Goal: Task Accomplishment & Management: Use online tool/utility

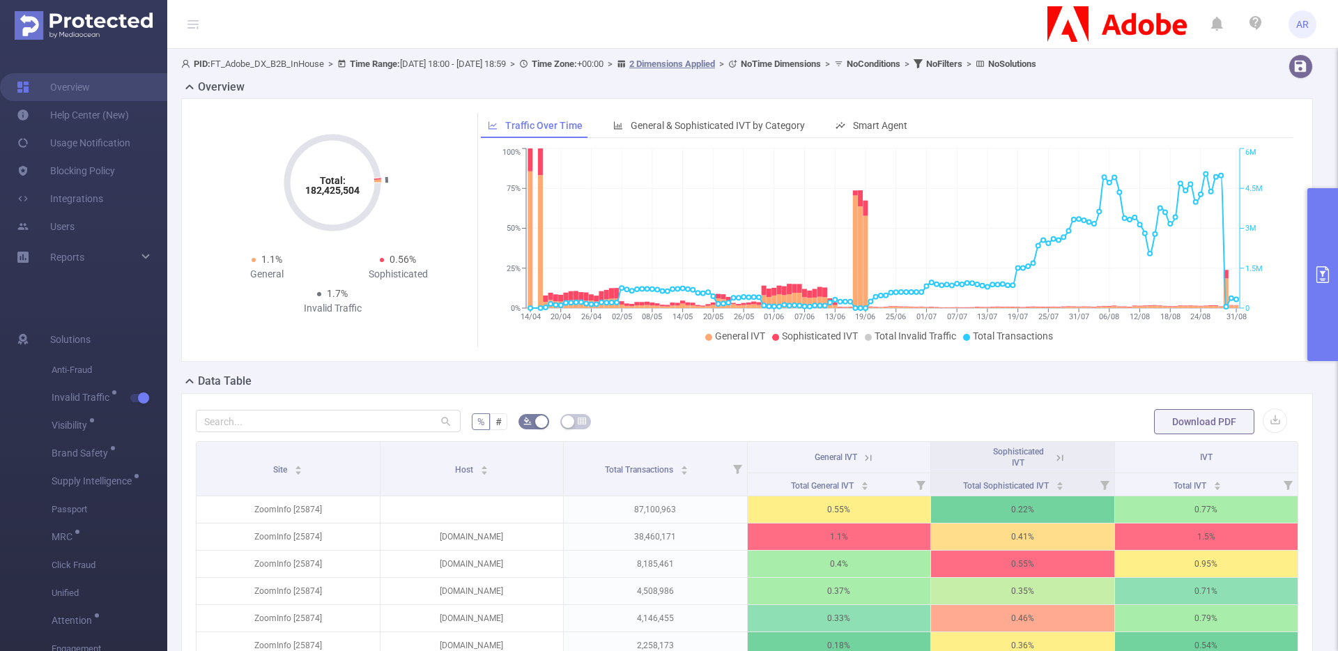
scroll to position [181, 0]
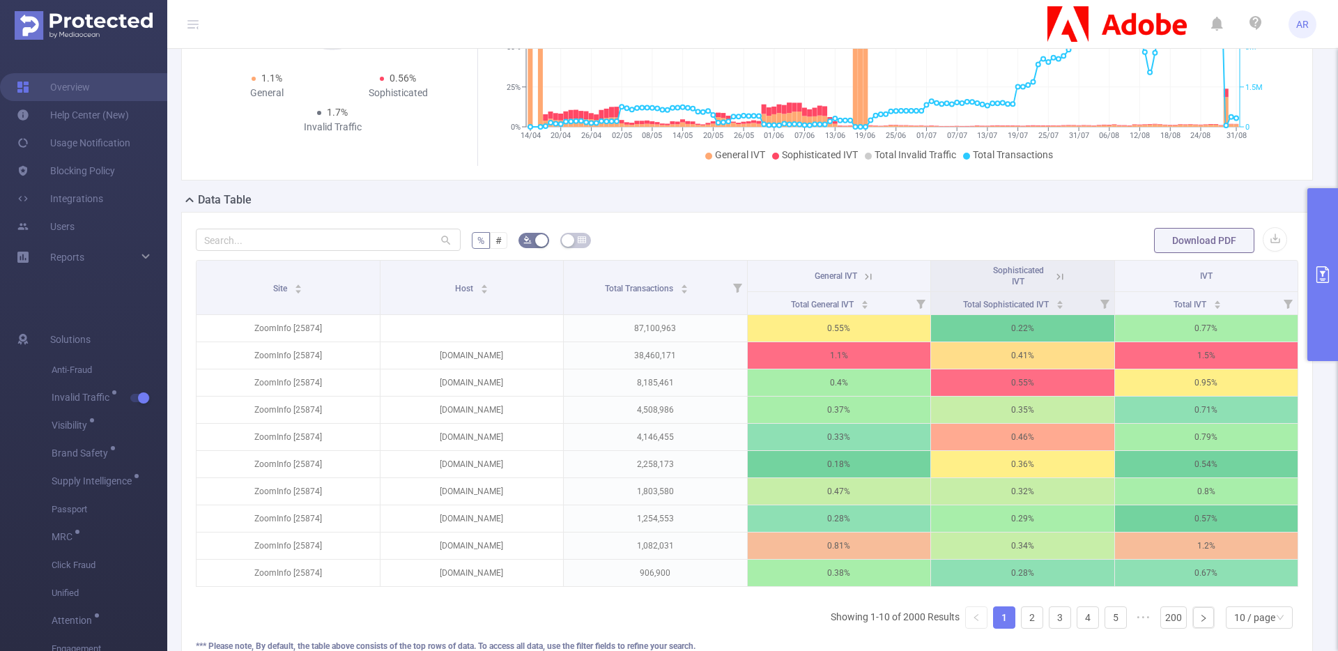
click at [1320, 237] on button "primary" at bounding box center [1322, 274] width 31 height 173
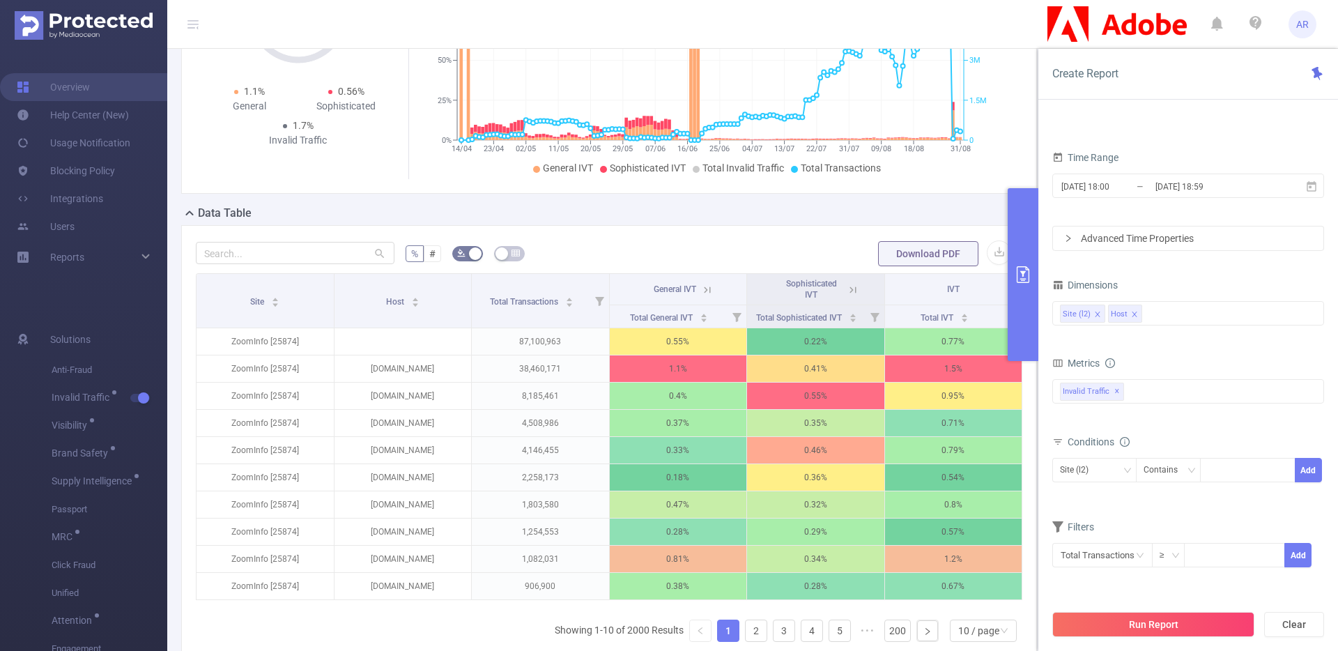
click at [1028, 282] on icon "primary" at bounding box center [1023, 274] width 13 height 17
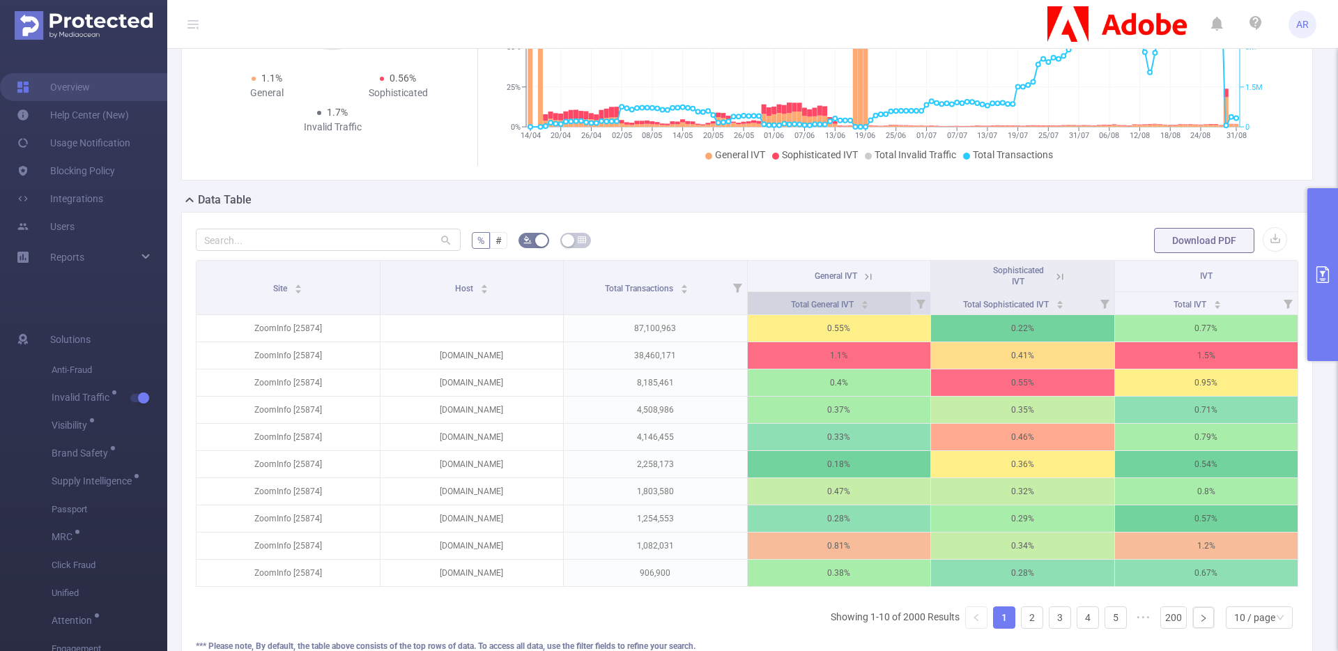
click at [865, 308] on div "Total General IVT" at bounding box center [830, 303] width 78 height 14
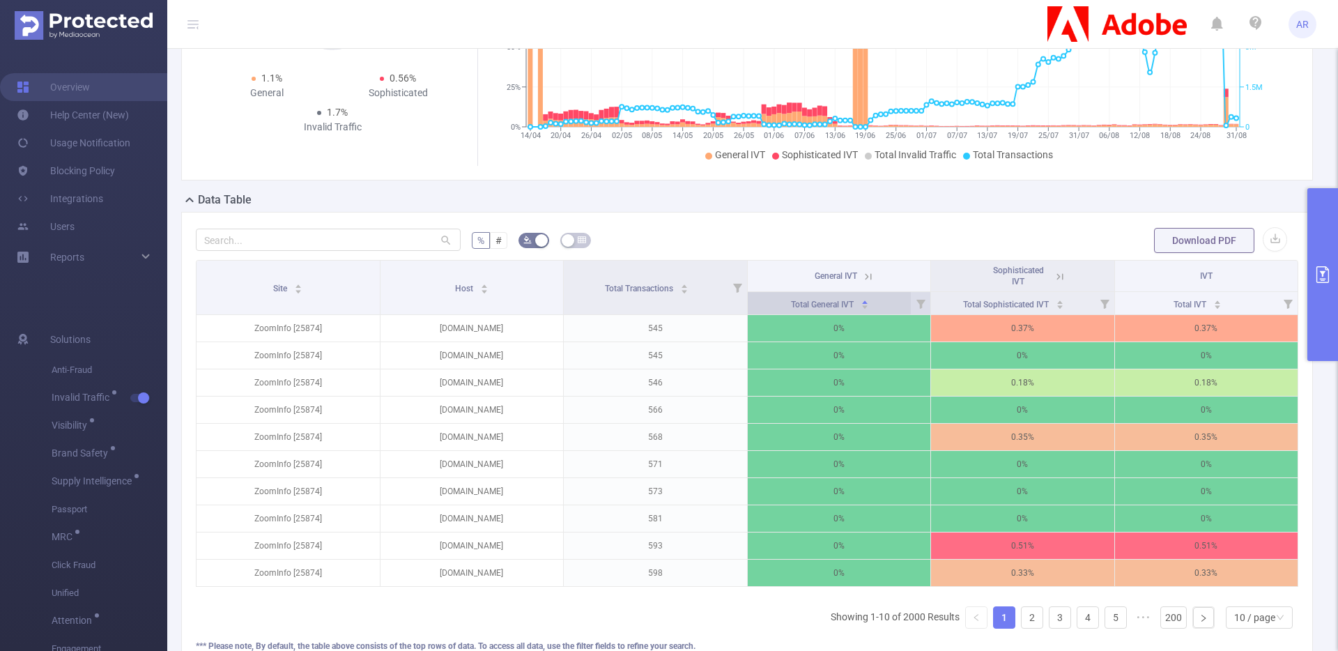
click at [865, 309] on div "Total General IVT" at bounding box center [830, 303] width 78 height 14
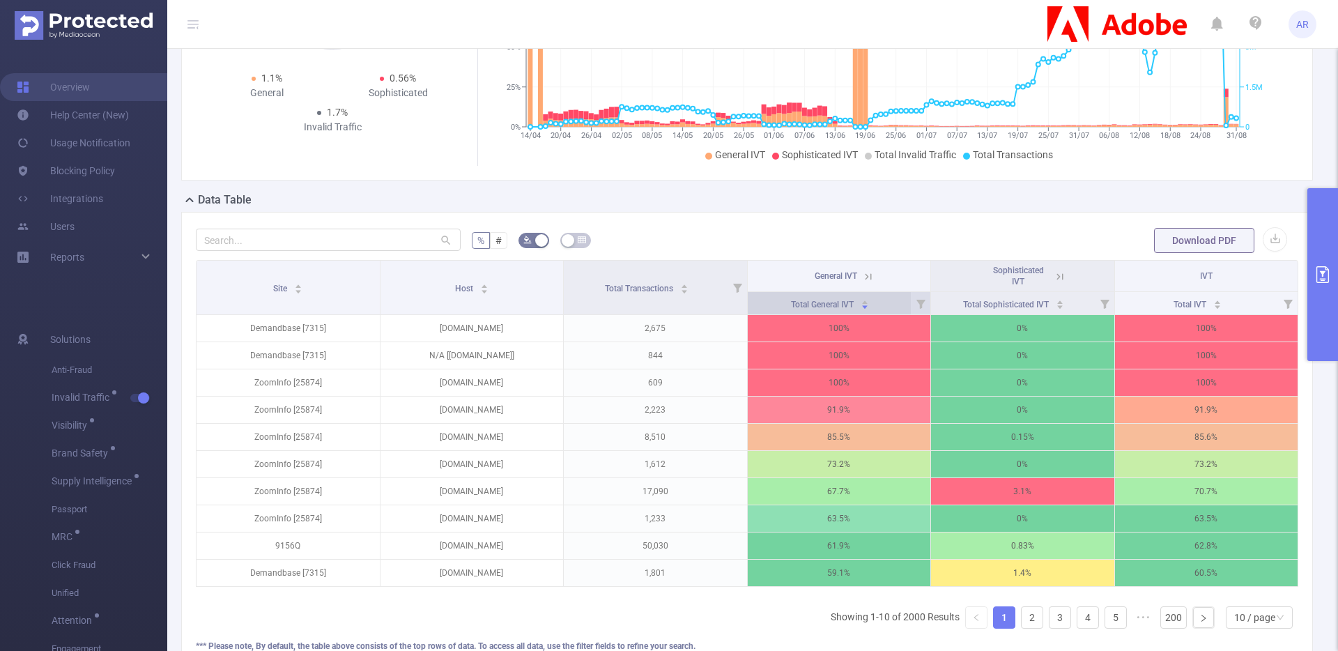
click at [865, 309] on div "Total General IVT" at bounding box center [830, 303] width 78 height 14
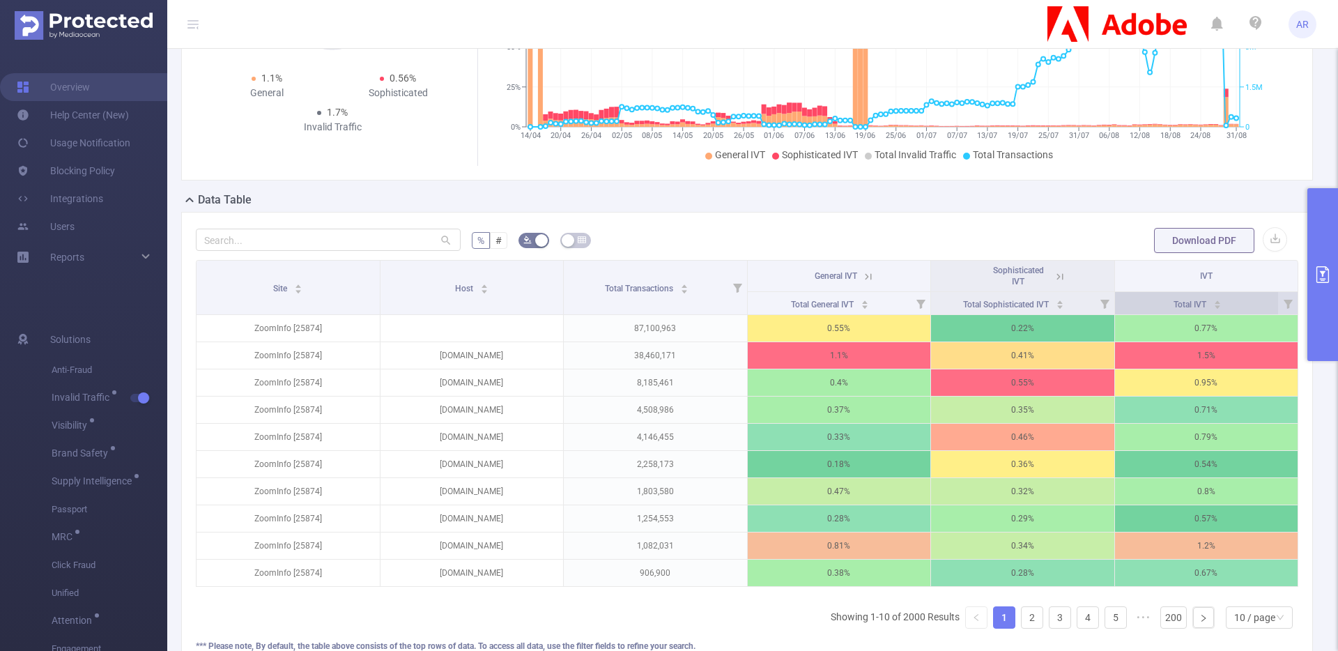
click at [1222, 306] on div "Total IVT" at bounding box center [1197, 303] width 48 height 14
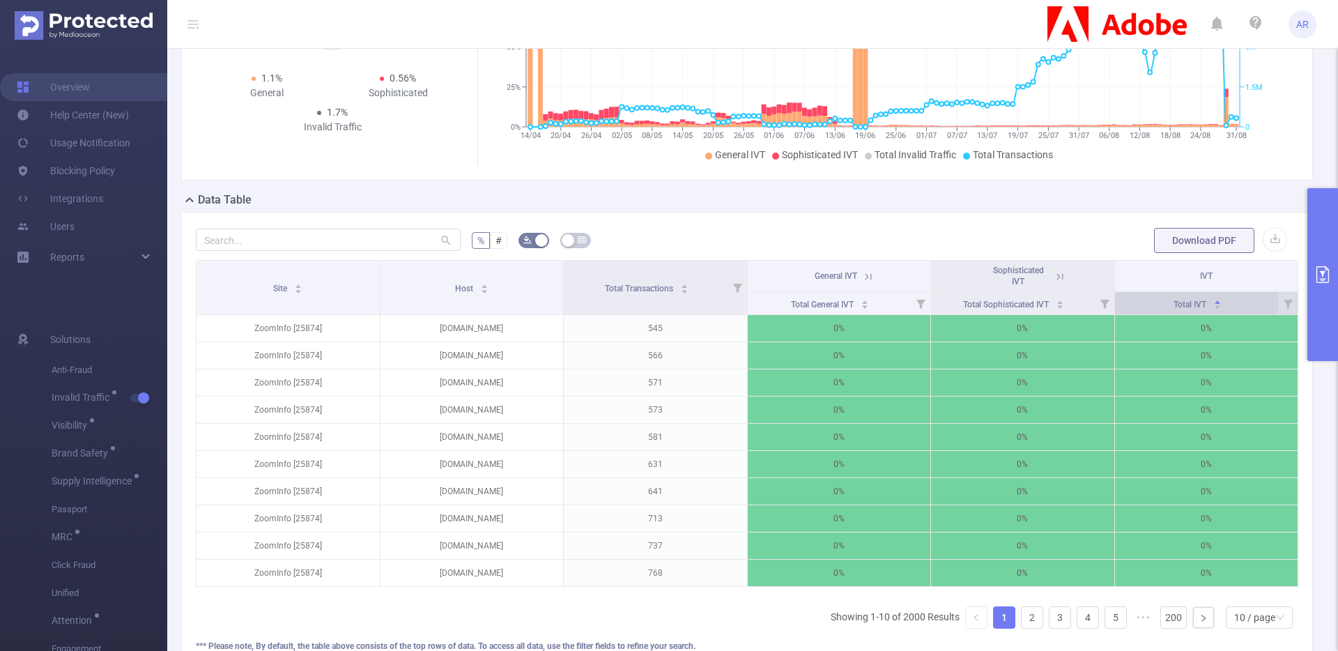
click at [1222, 306] on div "Total IVT" at bounding box center [1197, 303] width 48 height 14
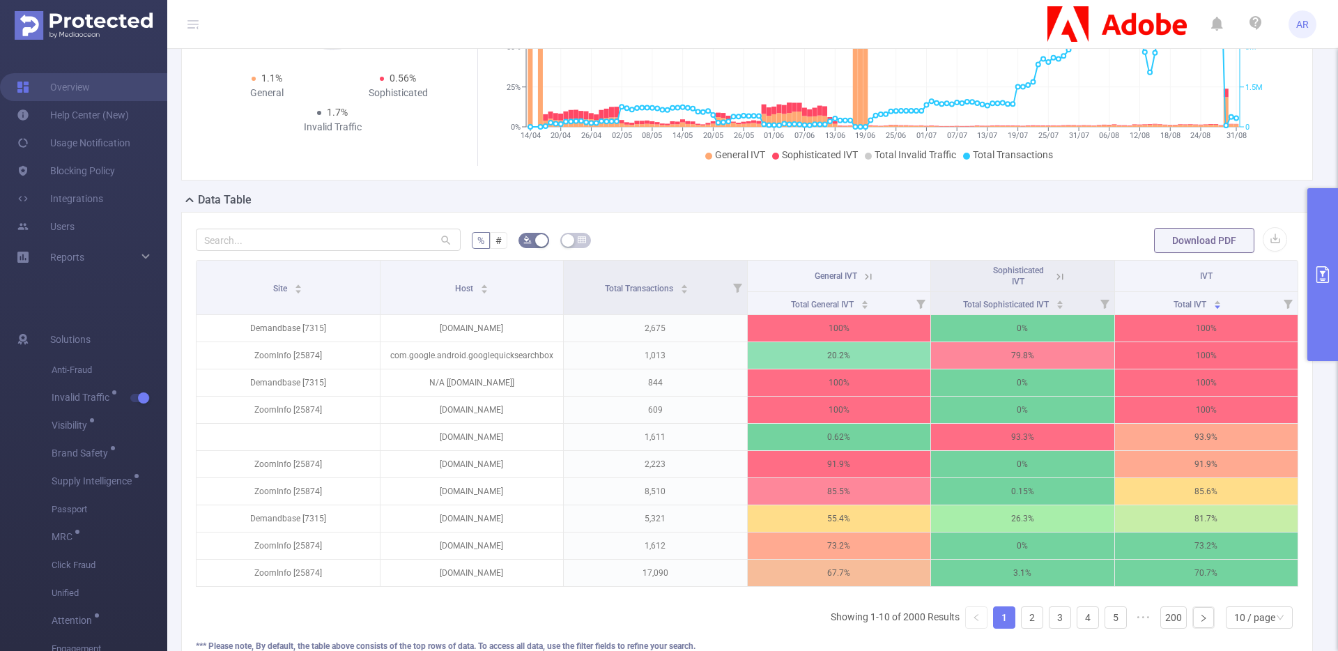
click at [1326, 335] on button "primary" at bounding box center [1322, 274] width 31 height 173
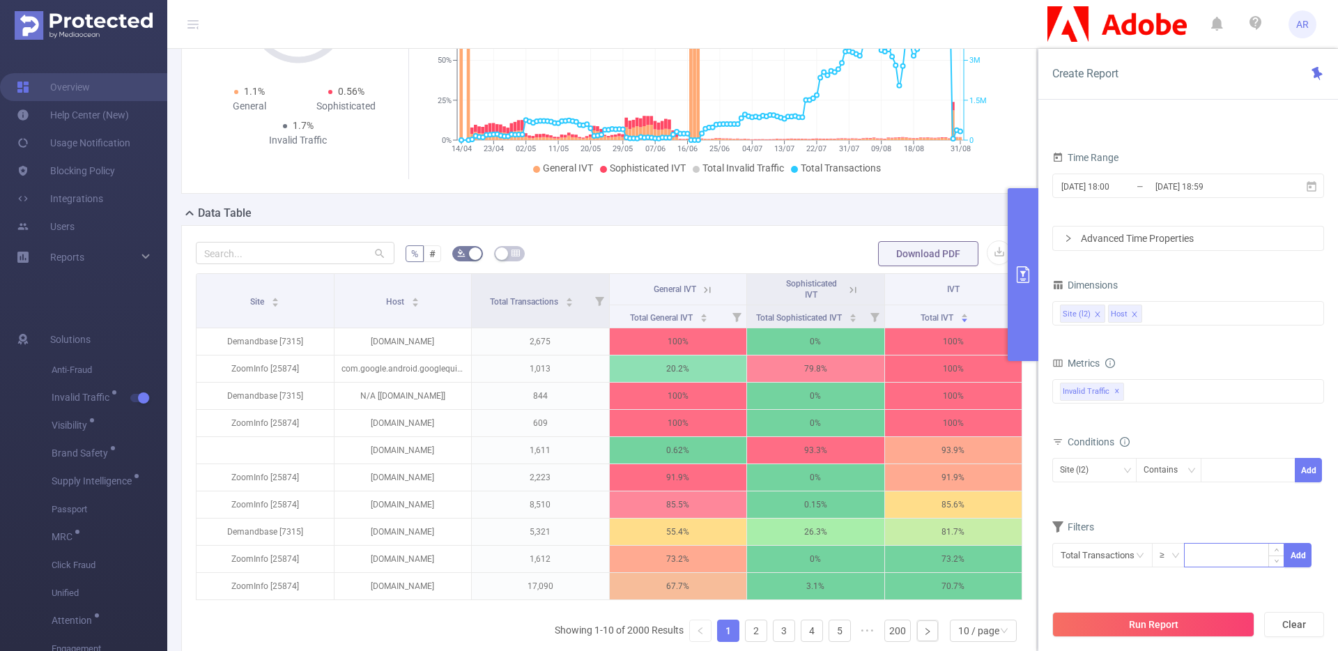
click at [1208, 552] on input at bounding box center [1234, 554] width 99 height 21
type input "10,000"
click at [1303, 555] on button "Add" at bounding box center [1297, 555] width 27 height 24
click at [1187, 620] on button "Run Report" at bounding box center [1153, 624] width 202 height 25
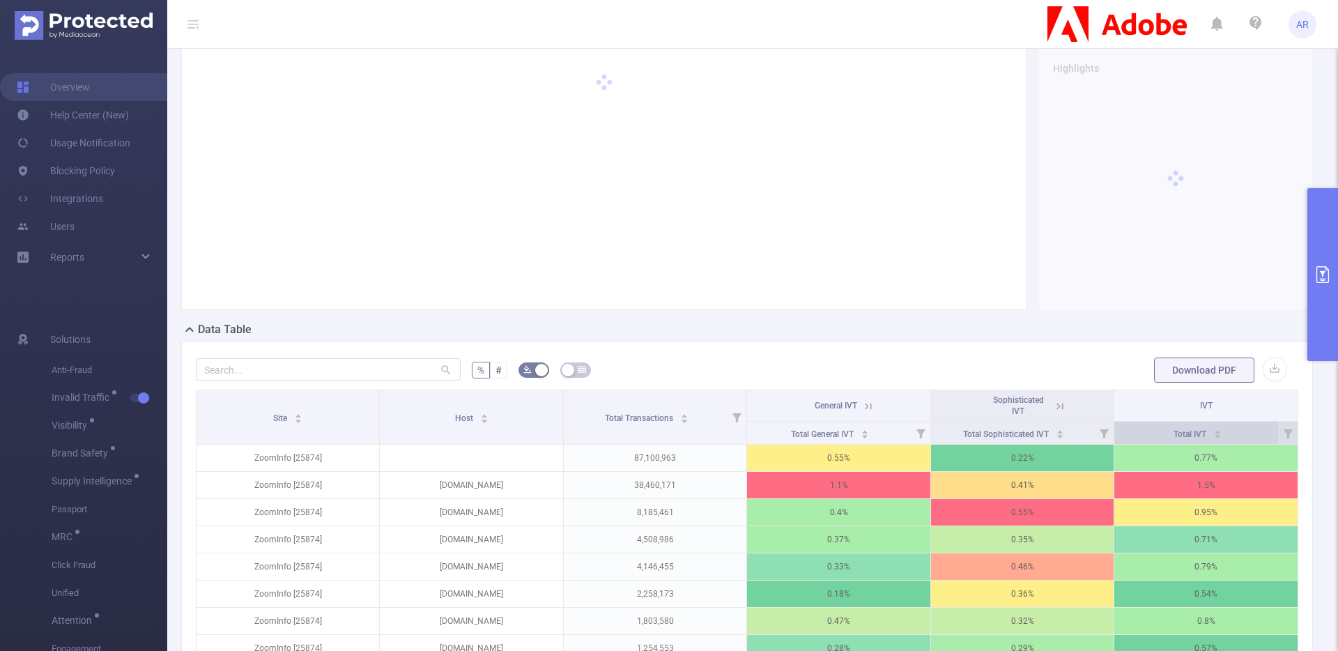
click at [1222, 440] on div "Total IVT" at bounding box center [1197, 433] width 48 height 14
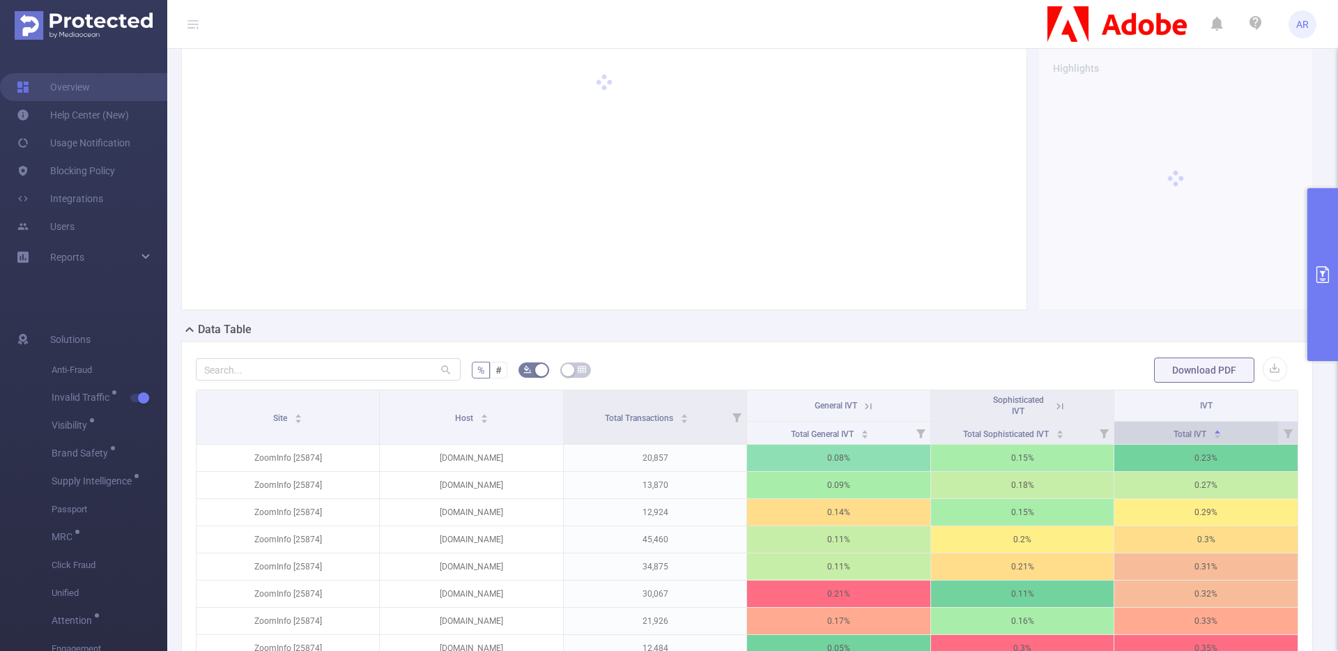
click at [1222, 440] on div "Total IVT" at bounding box center [1197, 433] width 48 height 14
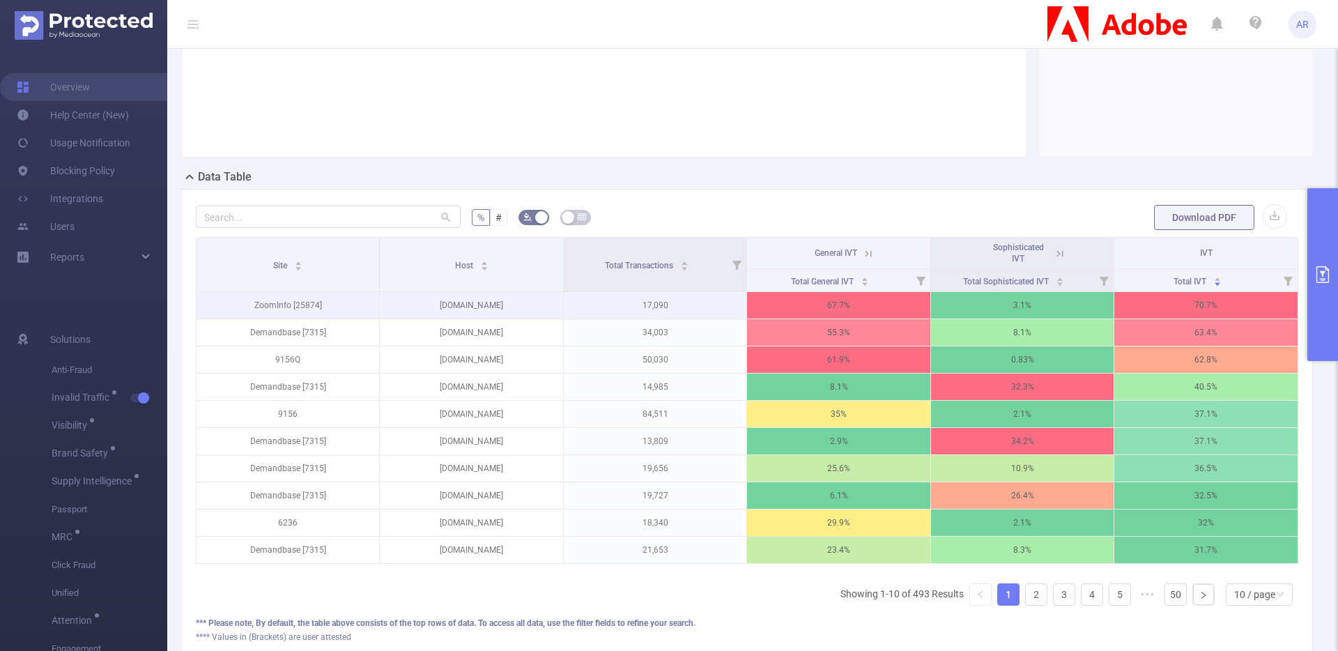
scroll to position [206, 0]
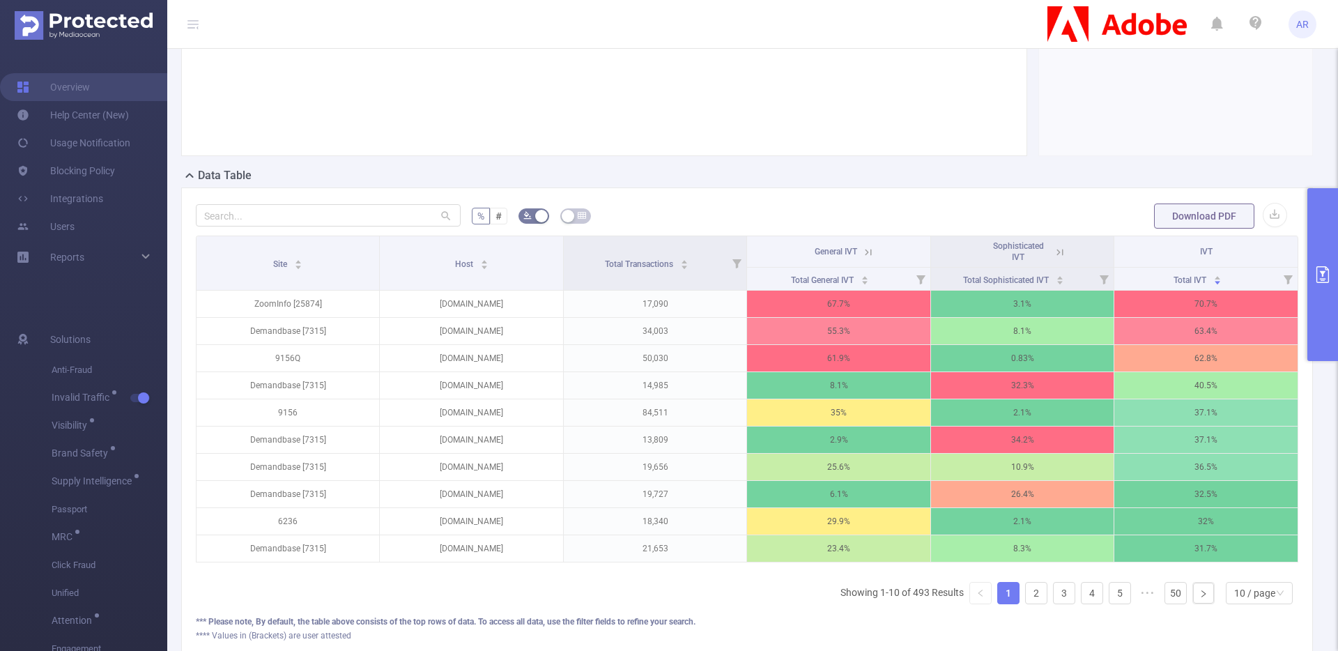
click at [1323, 219] on button "primary" at bounding box center [1322, 274] width 31 height 173
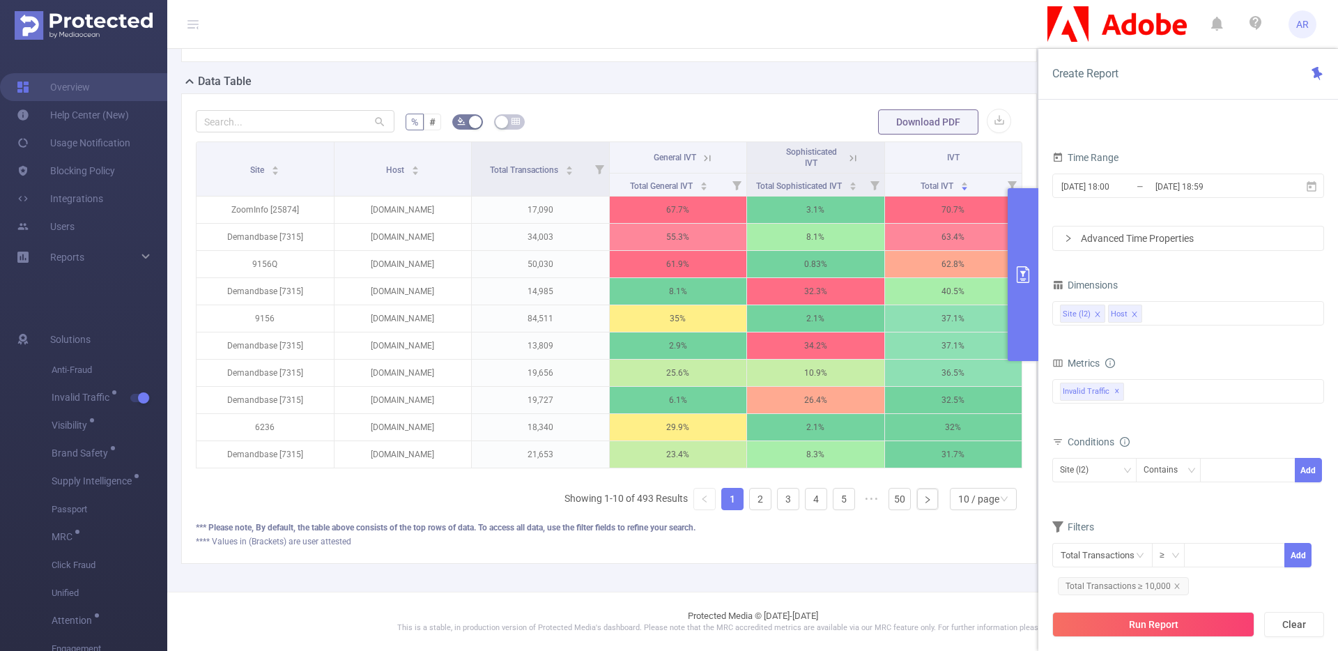
click at [1323, 219] on div "Create Report PID 1001040 - FT_Adobe_DX_B2B_InHouse 1001040 - FT_Adobe_DX_B2B_I…" at bounding box center [1188, 350] width 300 height 602
click at [1164, 314] on div "Site (l2) Host" at bounding box center [1188, 313] width 256 height 23
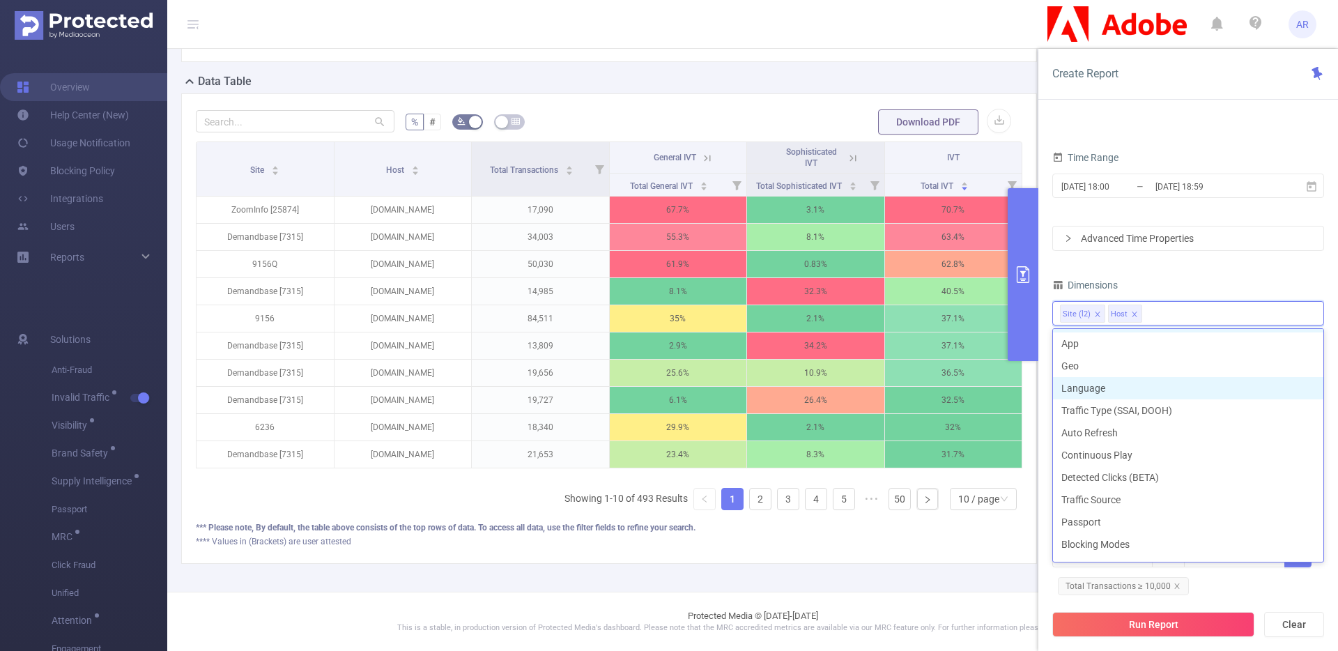
scroll to position [315, 0]
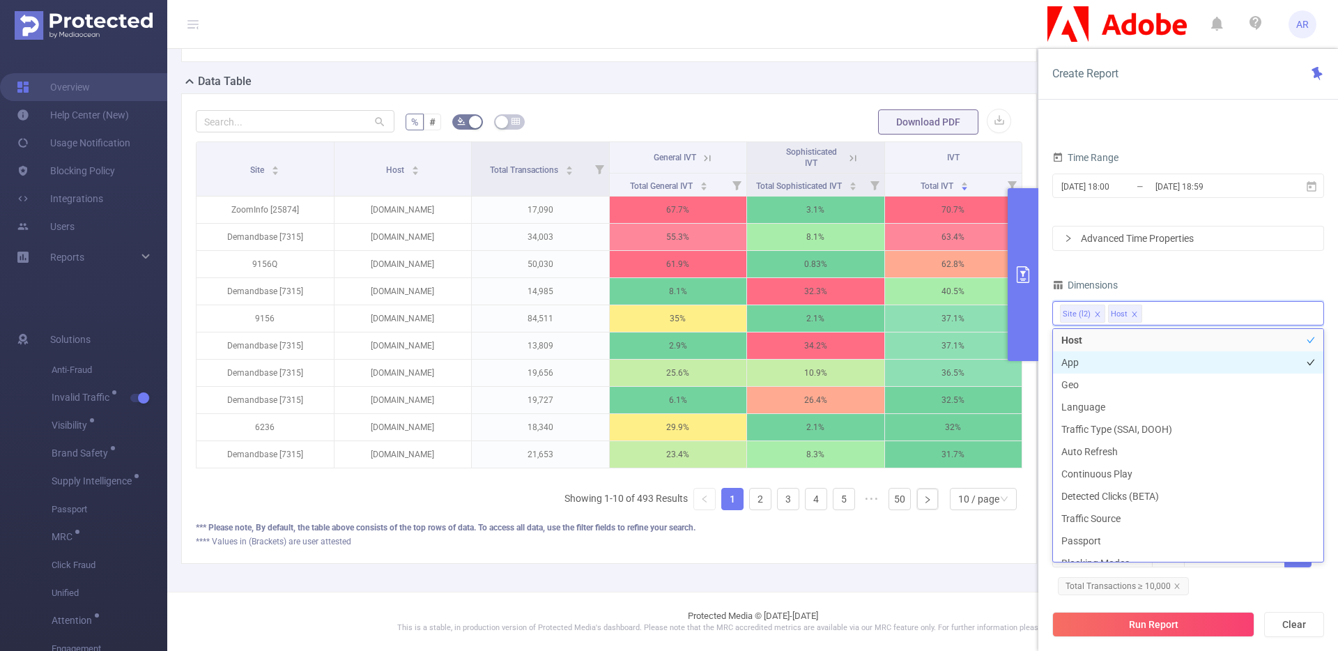
click at [1068, 355] on li "App" at bounding box center [1188, 362] width 270 height 22
click at [1236, 265] on div "PID 1001040 - FT_Adobe_DX_B2B_InHouse 1001040 - FT_Adobe_DX_B2B_InHouse Time Ra…" at bounding box center [1188, 339] width 272 height 539
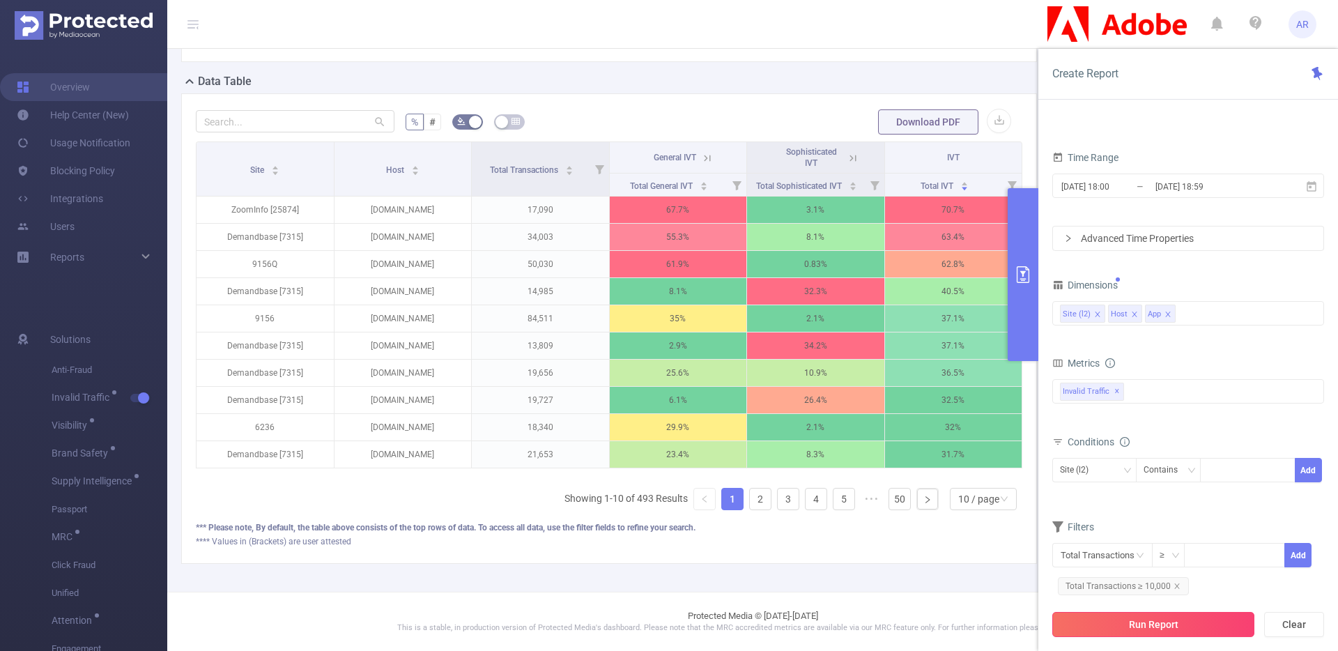
click at [1200, 624] on button "Run Report" at bounding box center [1153, 624] width 202 height 25
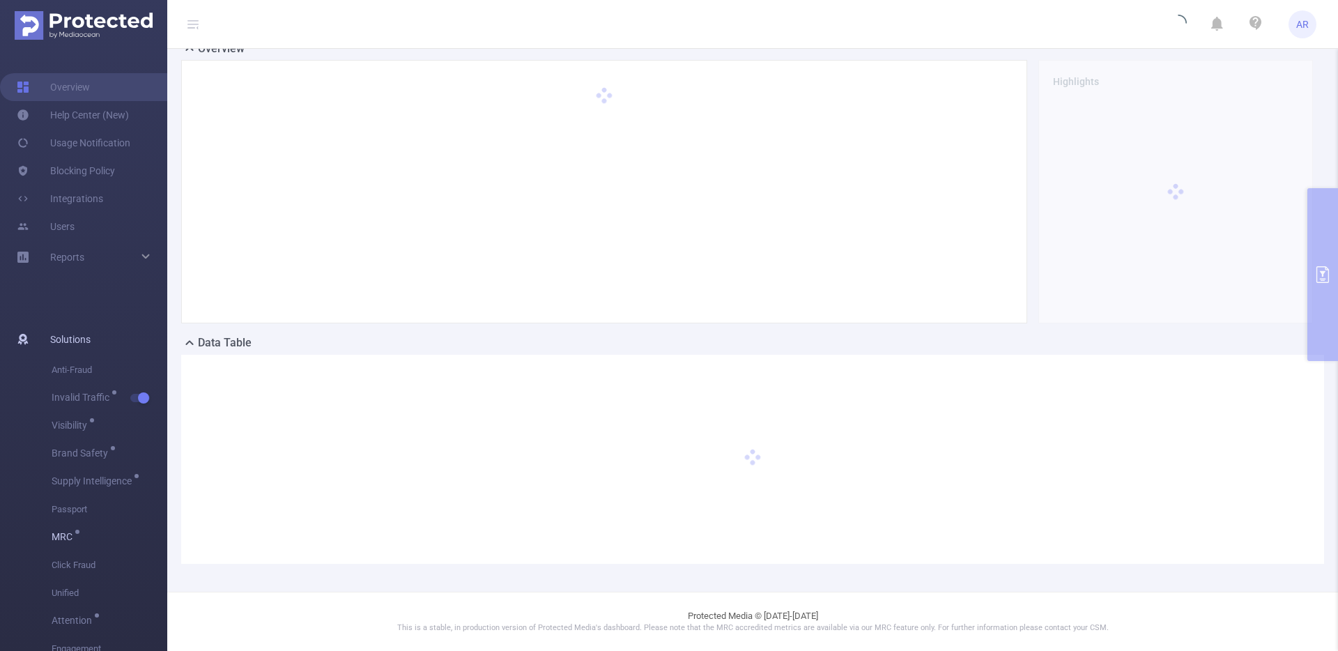
scroll to position [0, 0]
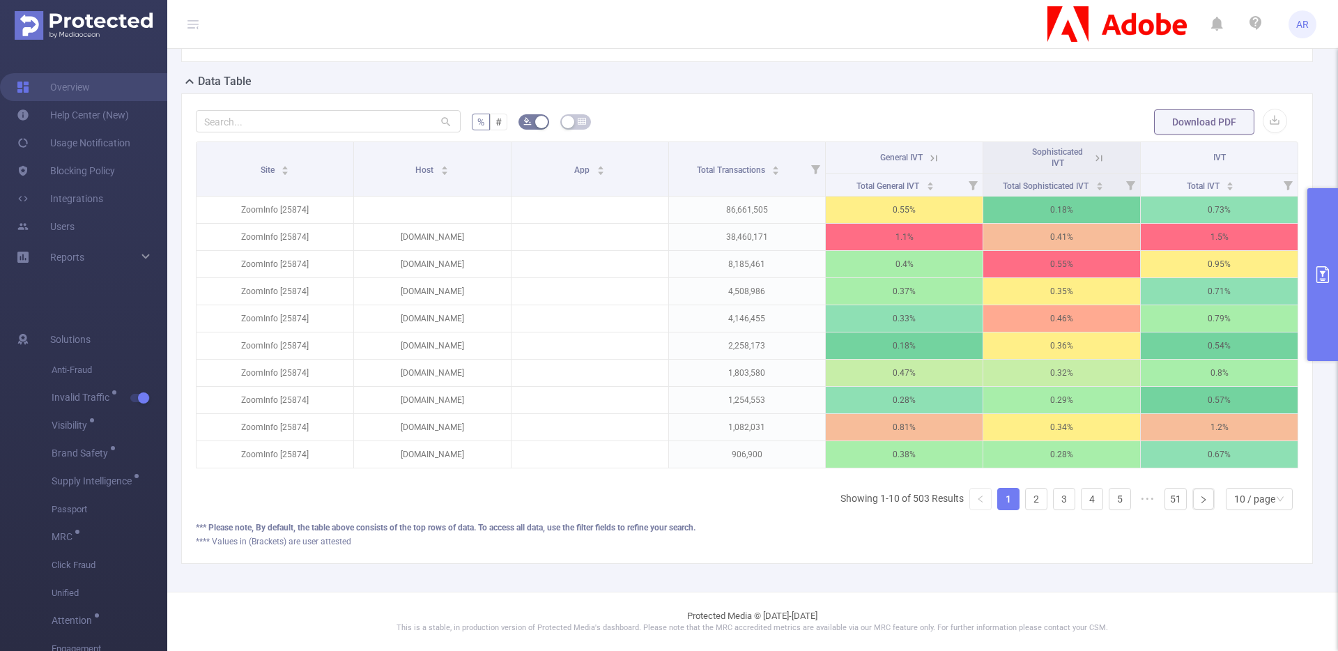
scroll to position [323, 0]
click at [1228, 180] on div "Total IVT" at bounding box center [1211, 185] width 48 height 14
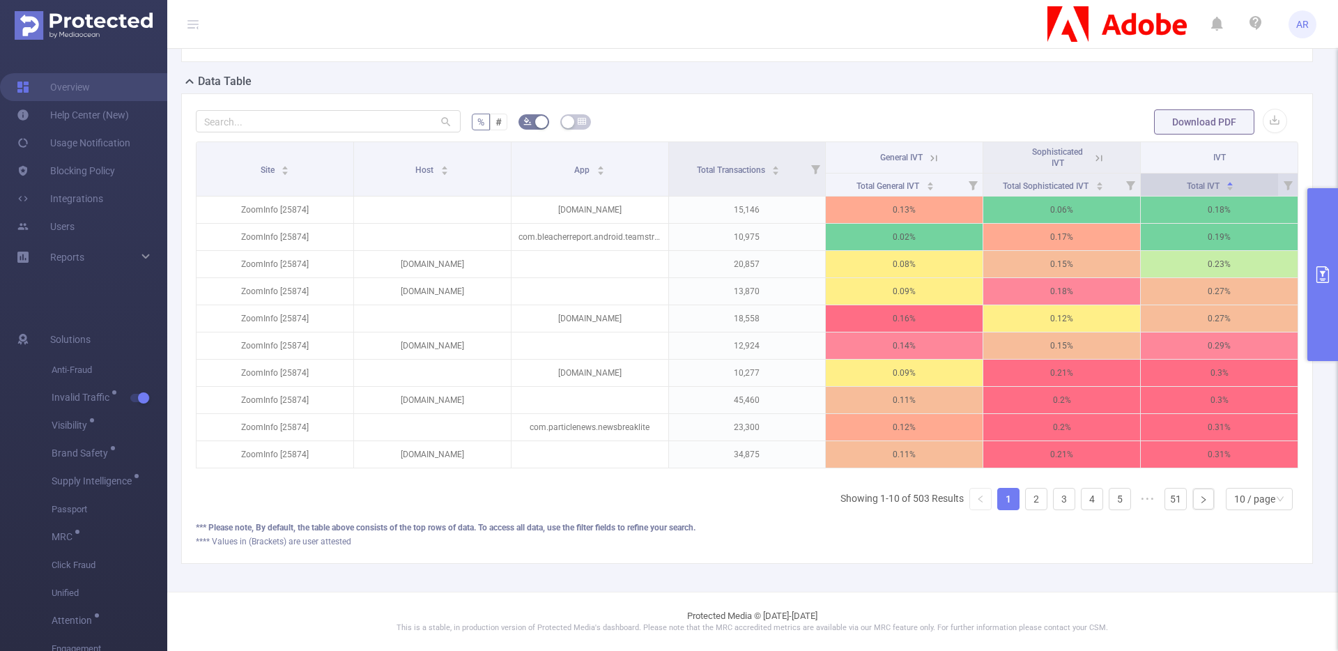
click at [1228, 180] on div "Total IVT" at bounding box center [1211, 185] width 48 height 14
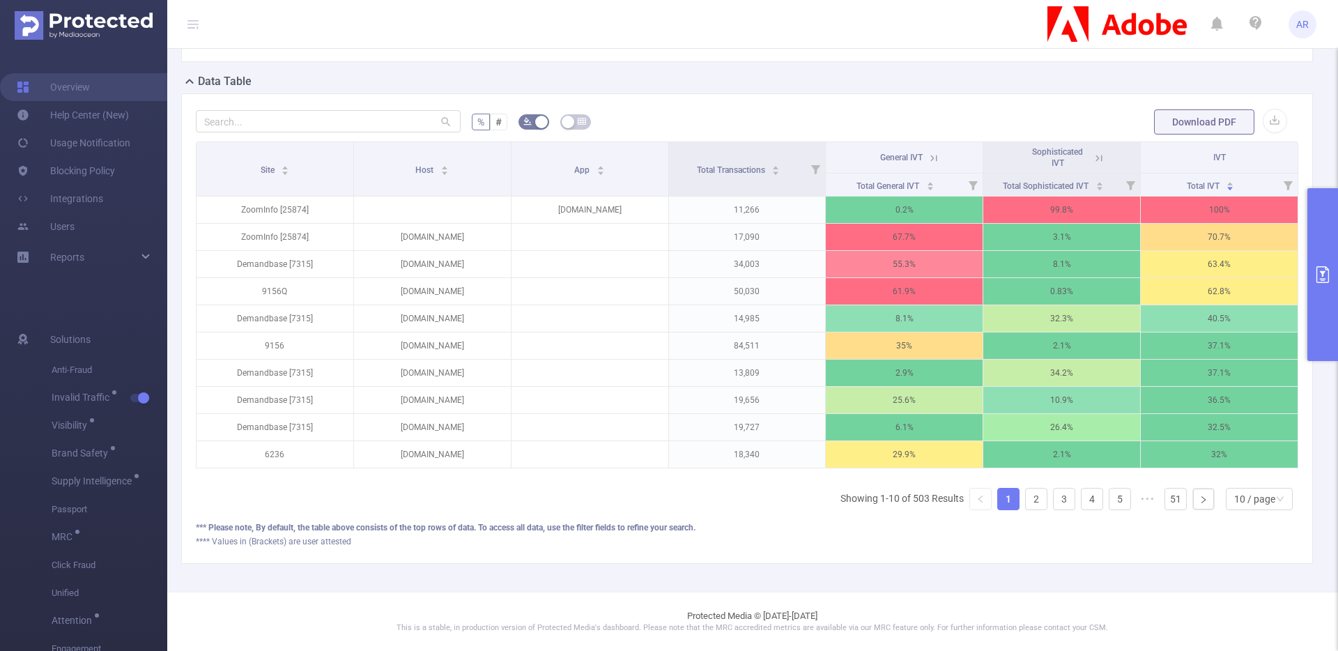
click at [1093, 152] on icon at bounding box center [1099, 158] width 13 height 13
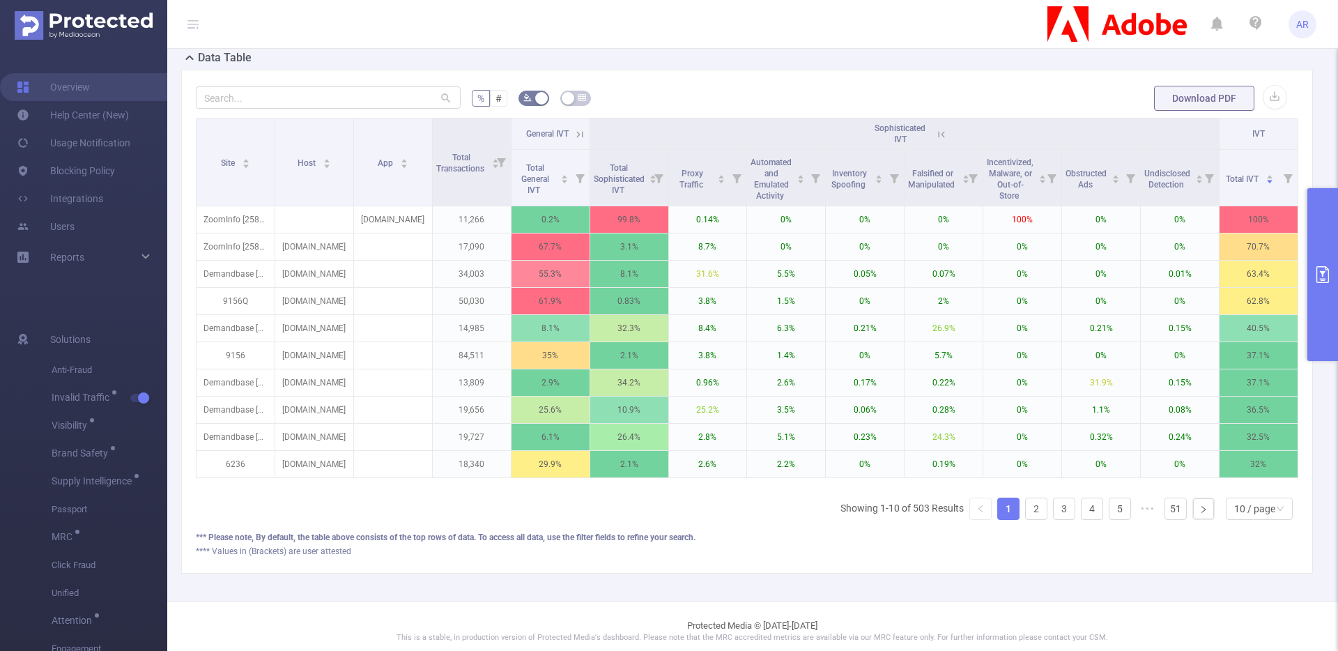
click at [1093, 150] on th "Sophisticated IVT" at bounding box center [904, 133] width 629 height 31
click at [939, 141] on icon at bounding box center [941, 134] width 13 height 13
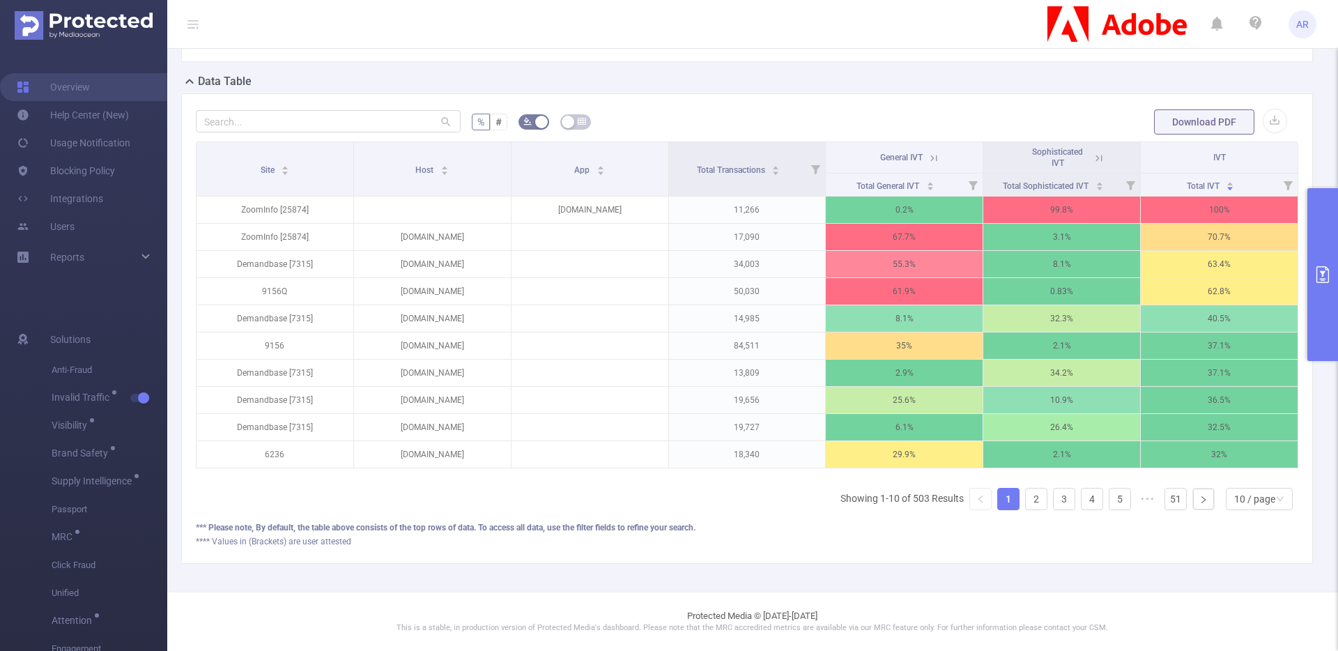
click at [1074, 148] on div "Sophisticated IVT" at bounding box center [1057, 157] width 62 height 22
click at [1325, 209] on button "primary" at bounding box center [1322, 274] width 31 height 173
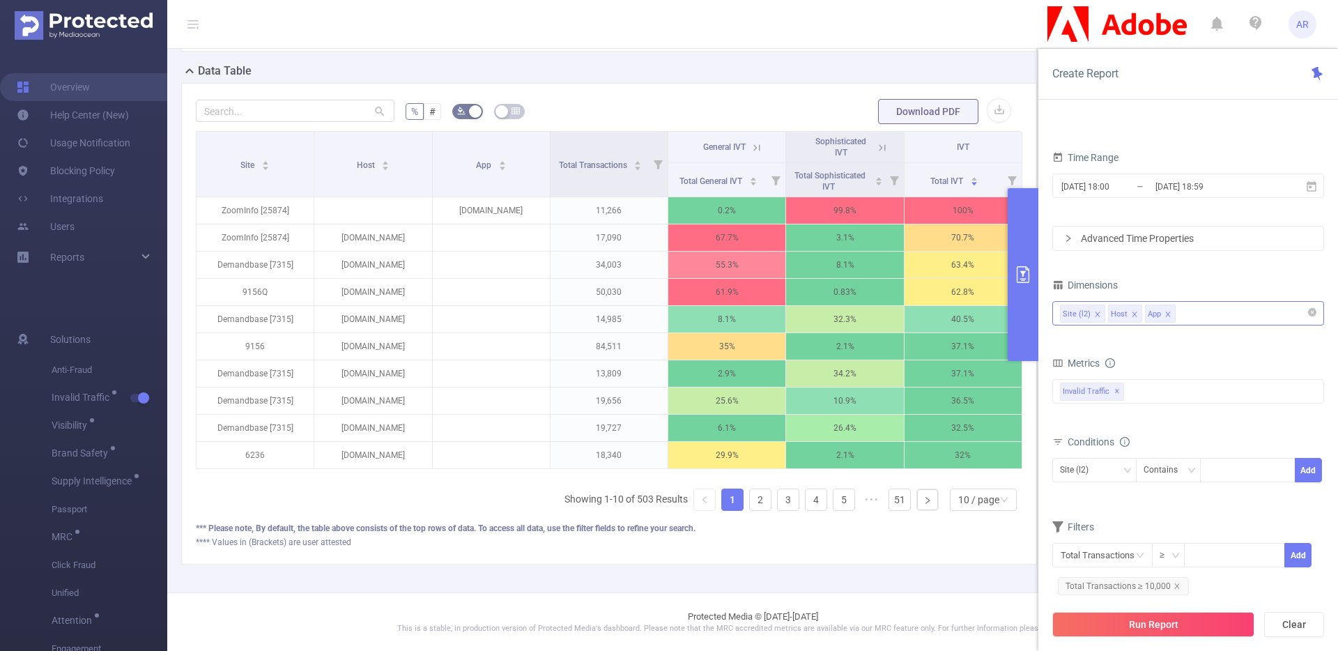
click at [1132, 316] on icon "icon: close" at bounding box center [1134, 314] width 7 height 7
click at [1132, 316] on icon "icon: close" at bounding box center [1130, 314] width 7 height 7
click at [1176, 587] on icon "icon: close" at bounding box center [1176, 586] width 7 height 7
click at [1150, 621] on button "Run Report" at bounding box center [1153, 624] width 202 height 25
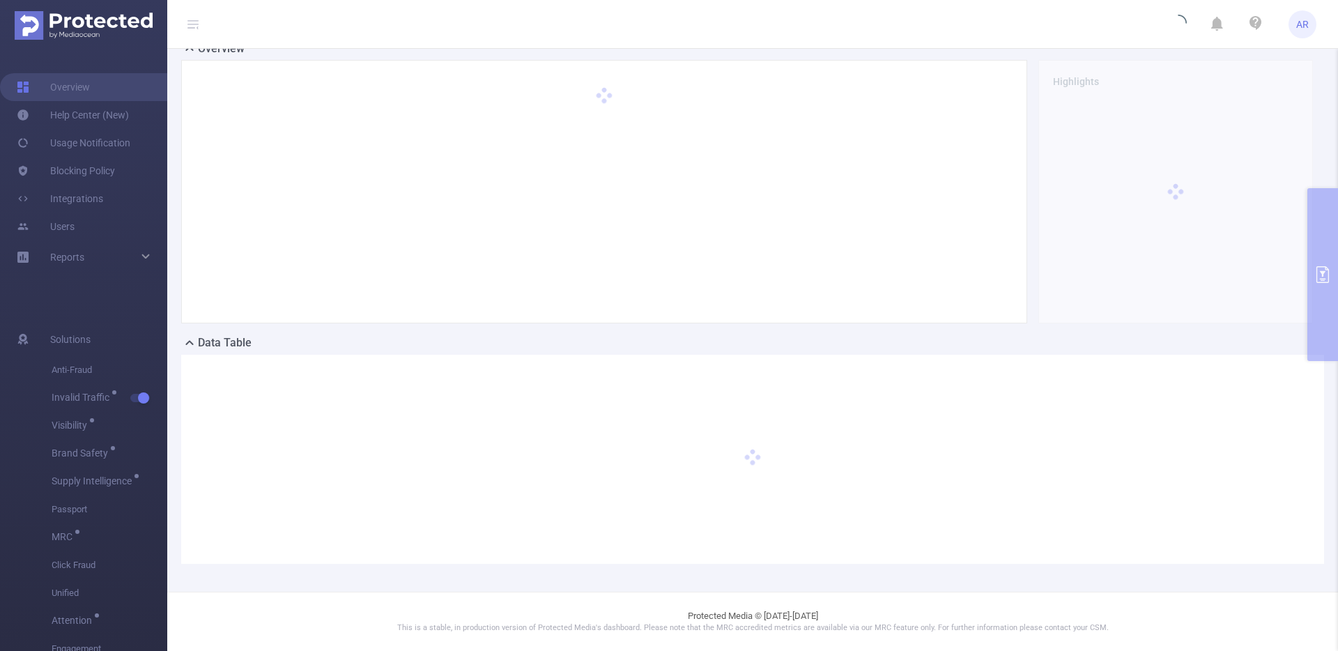
scroll to position [38, 0]
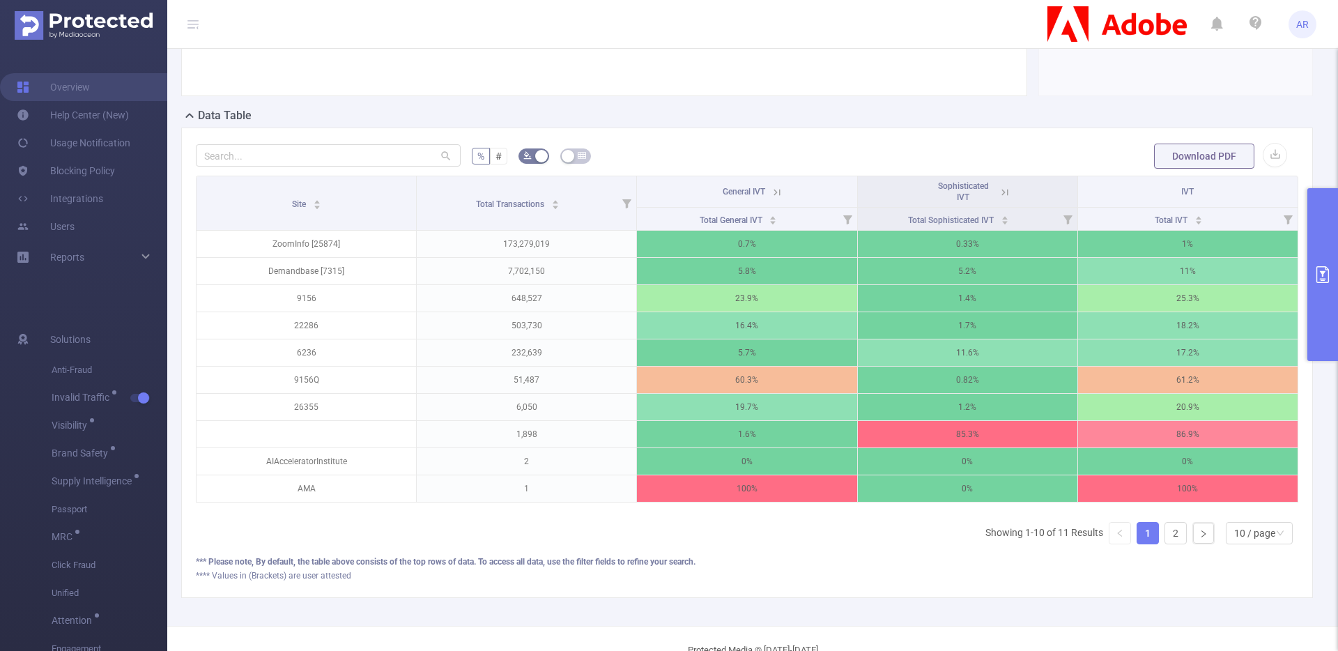
scroll to position [268, 0]
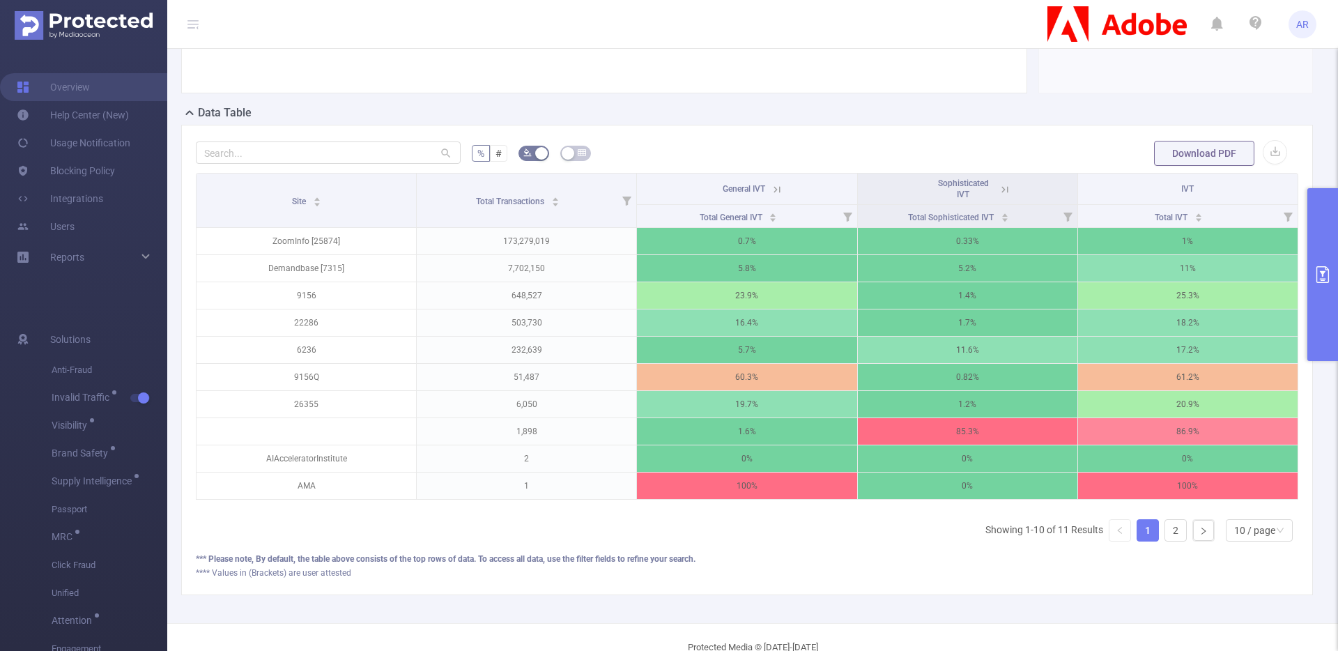
click at [773, 187] on icon at bounding box center [777, 189] width 13 height 13
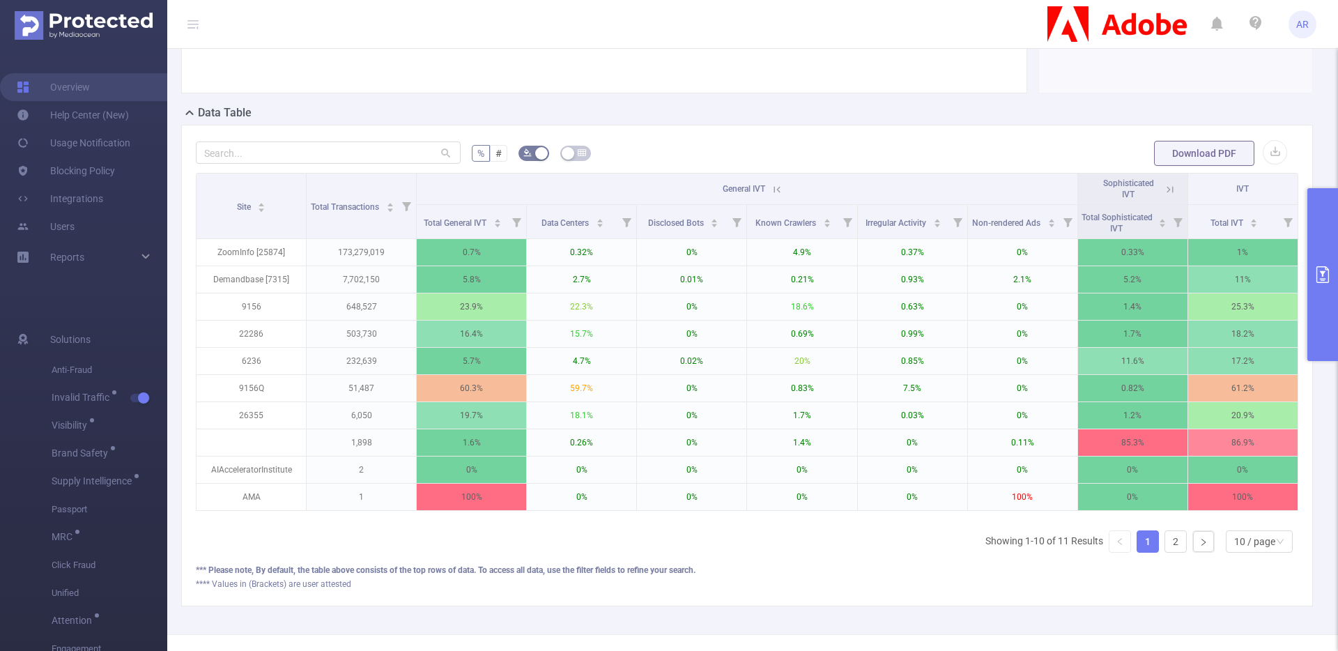
click at [771, 188] on icon at bounding box center [777, 189] width 13 height 13
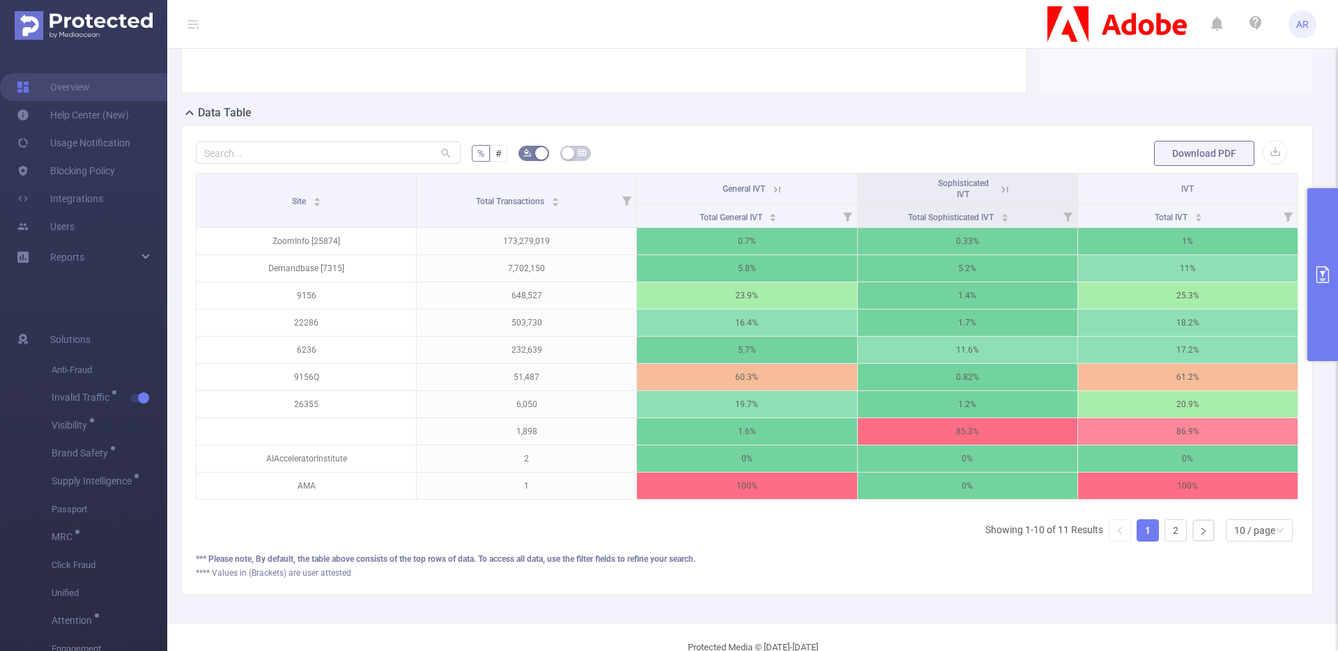
click at [194, 20] on icon at bounding box center [192, 20] width 11 height 1
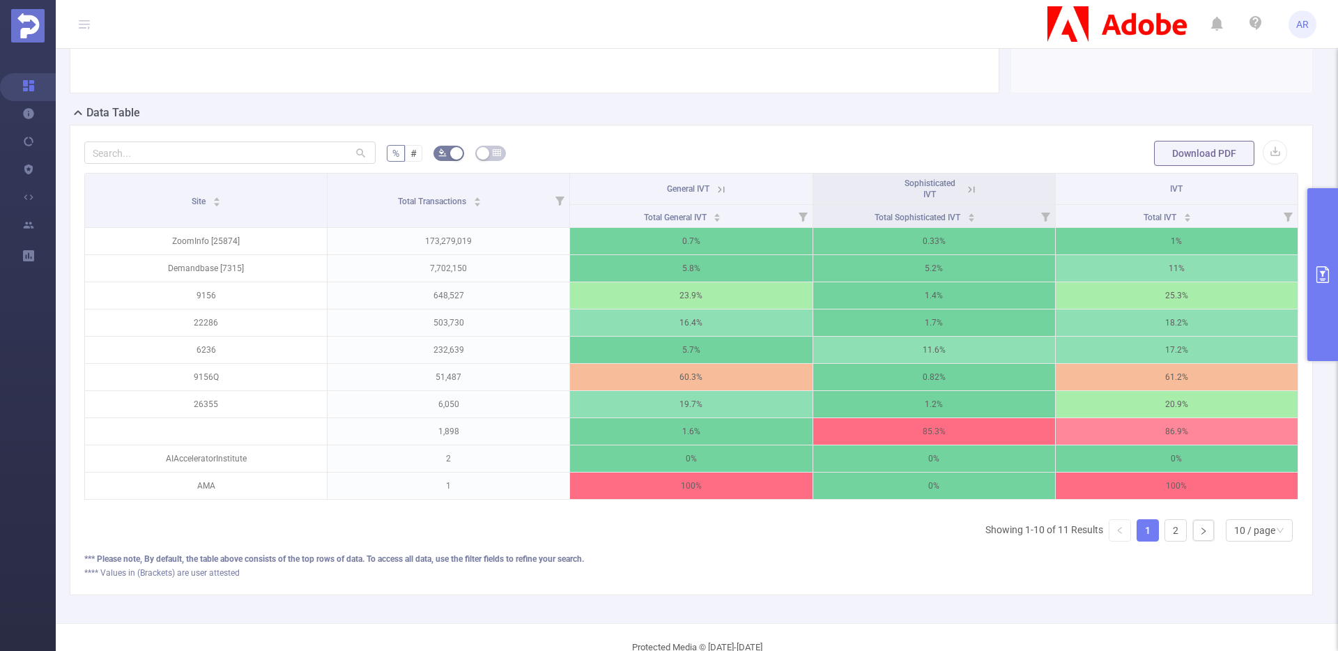
click at [90, 27] on icon at bounding box center [84, 24] width 17 height 48
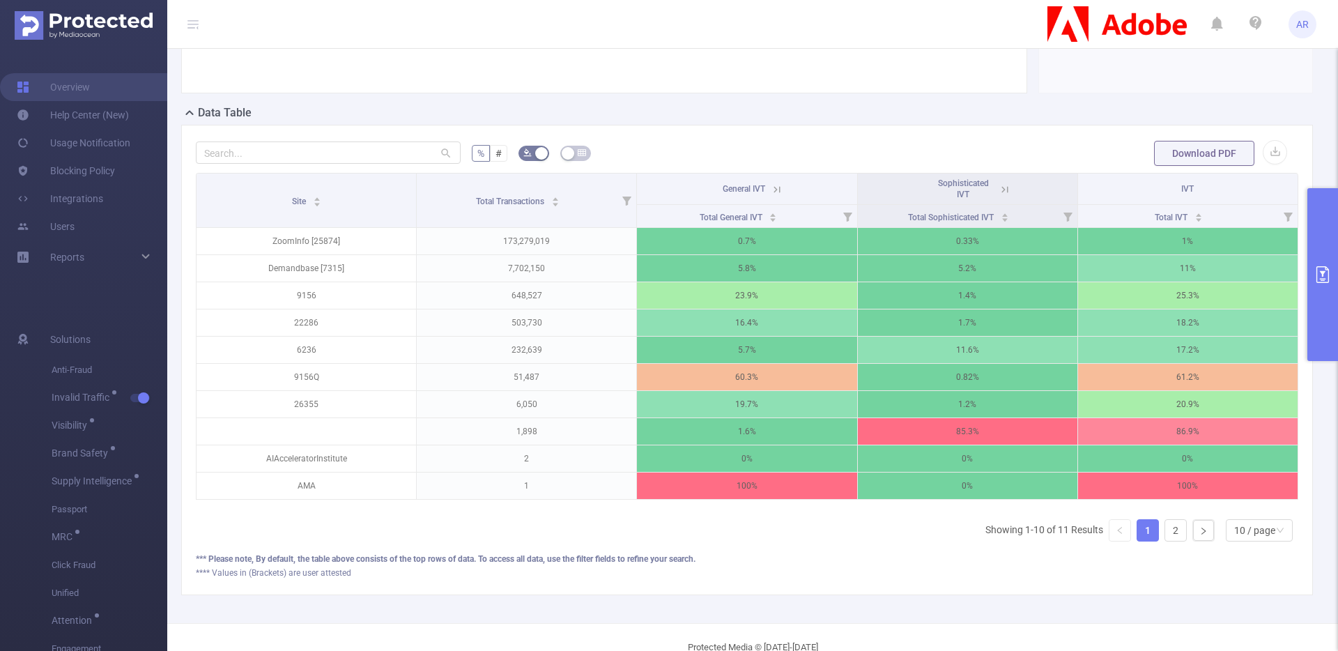
click at [1320, 238] on button "primary" at bounding box center [1322, 274] width 31 height 173
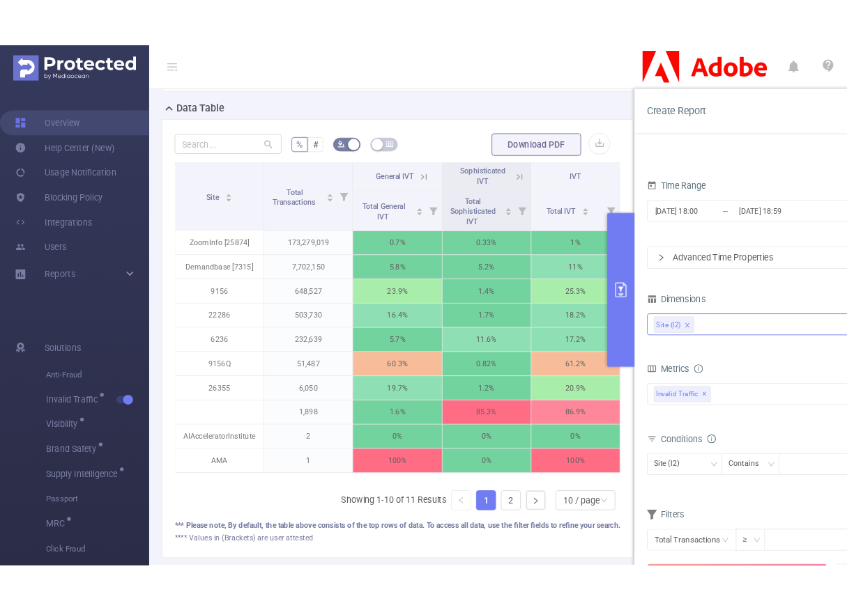
scroll to position [154, 0]
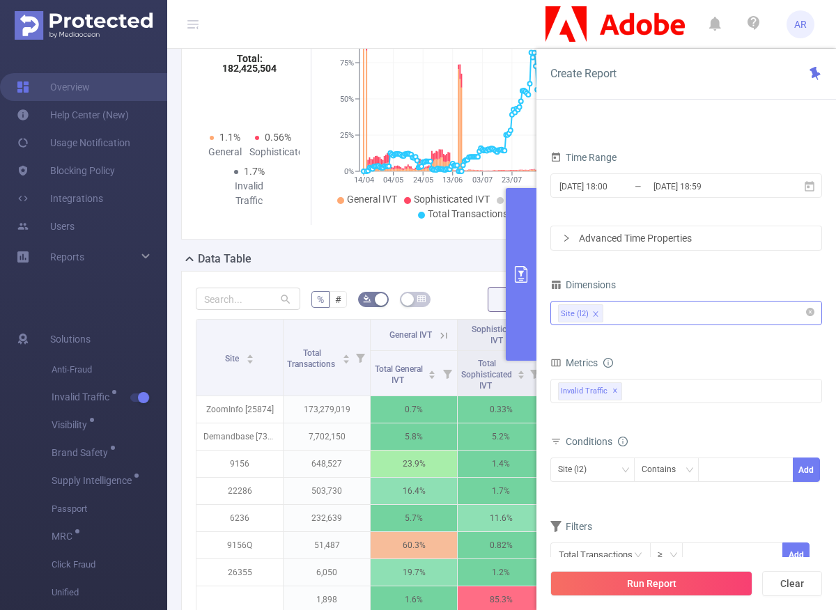
click at [510, 249] on button "primary" at bounding box center [521, 274] width 31 height 173
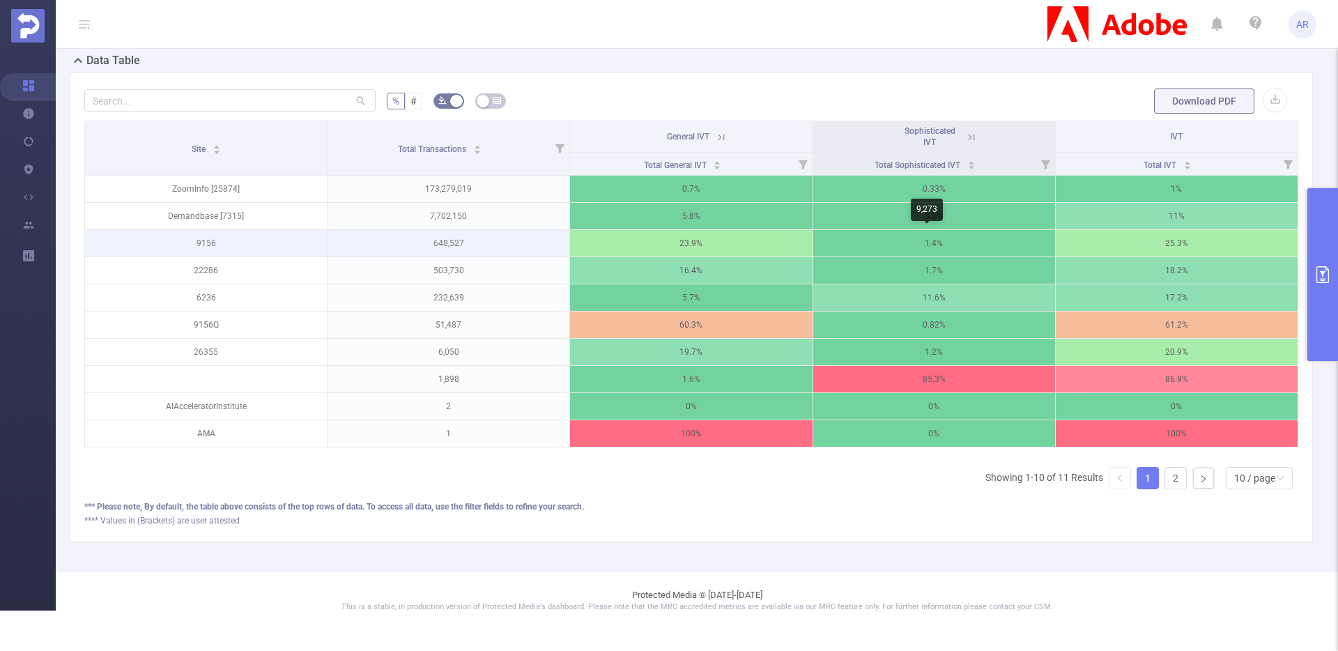
scroll to position [310, 0]
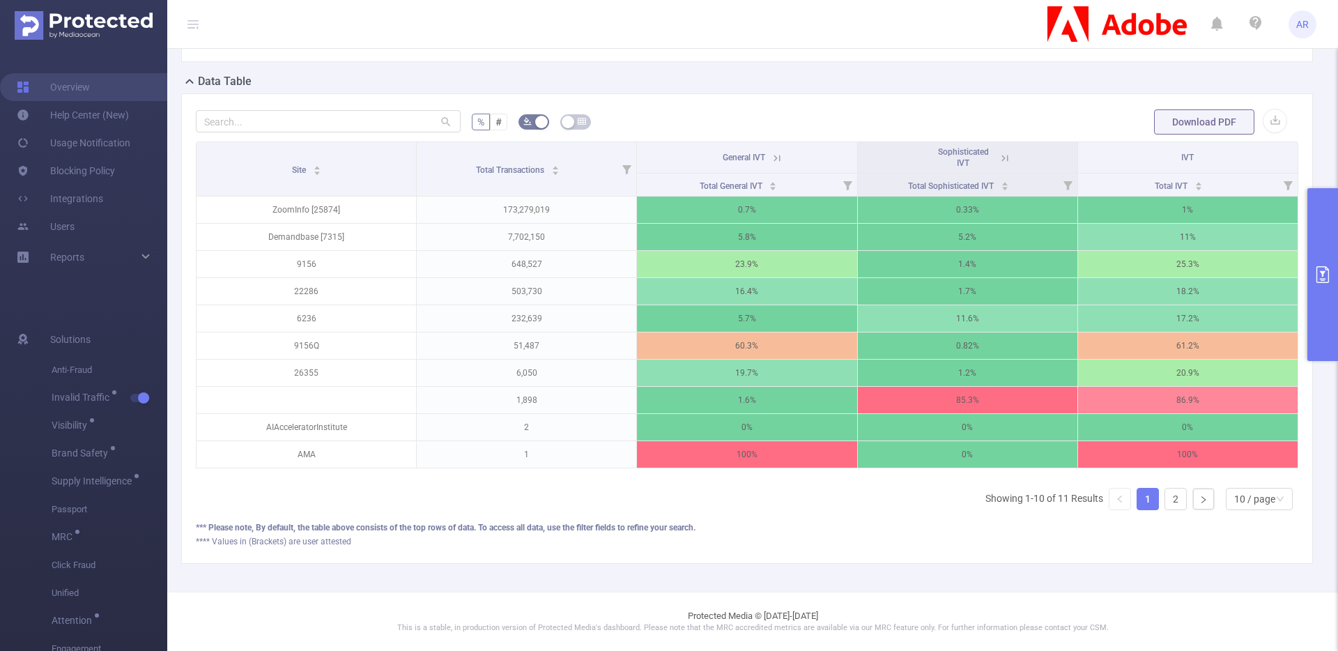
click at [756, 157] on th "General IVT" at bounding box center [747, 157] width 220 height 31
click at [771, 152] on icon at bounding box center [777, 158] width 13 height 13
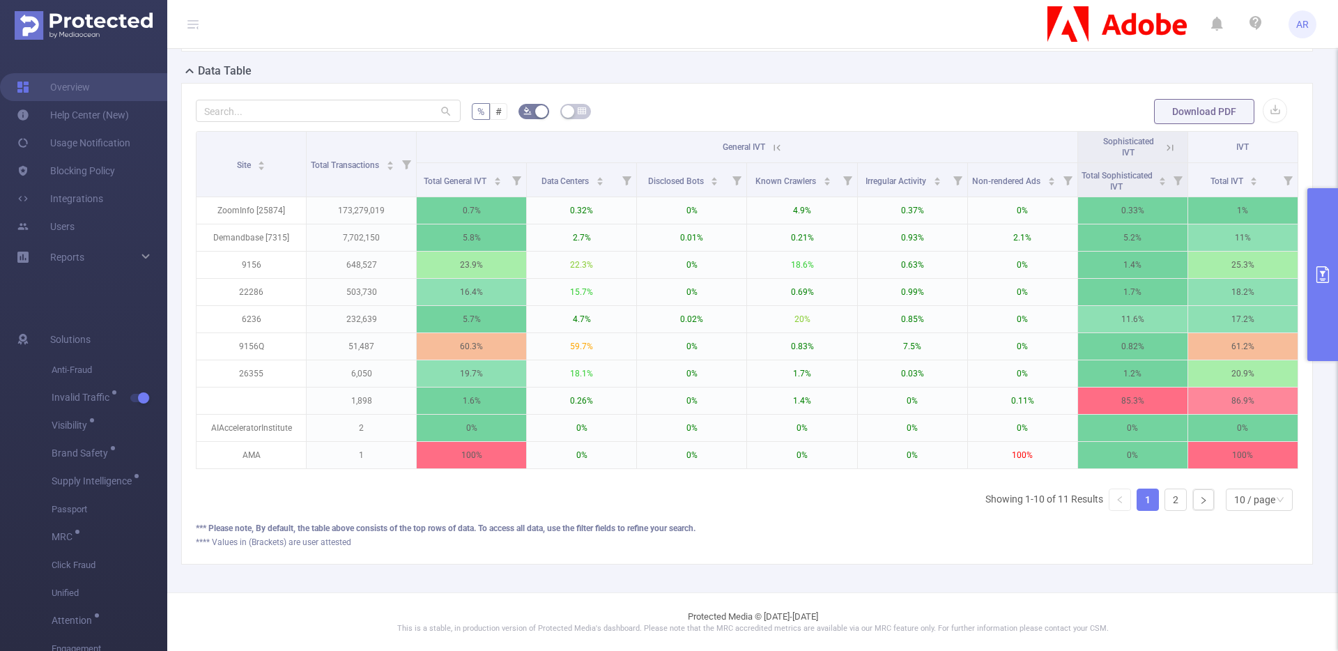
click at [1325, 235] on button "primary" at bounding box center [1322, 274] width 31 height 173
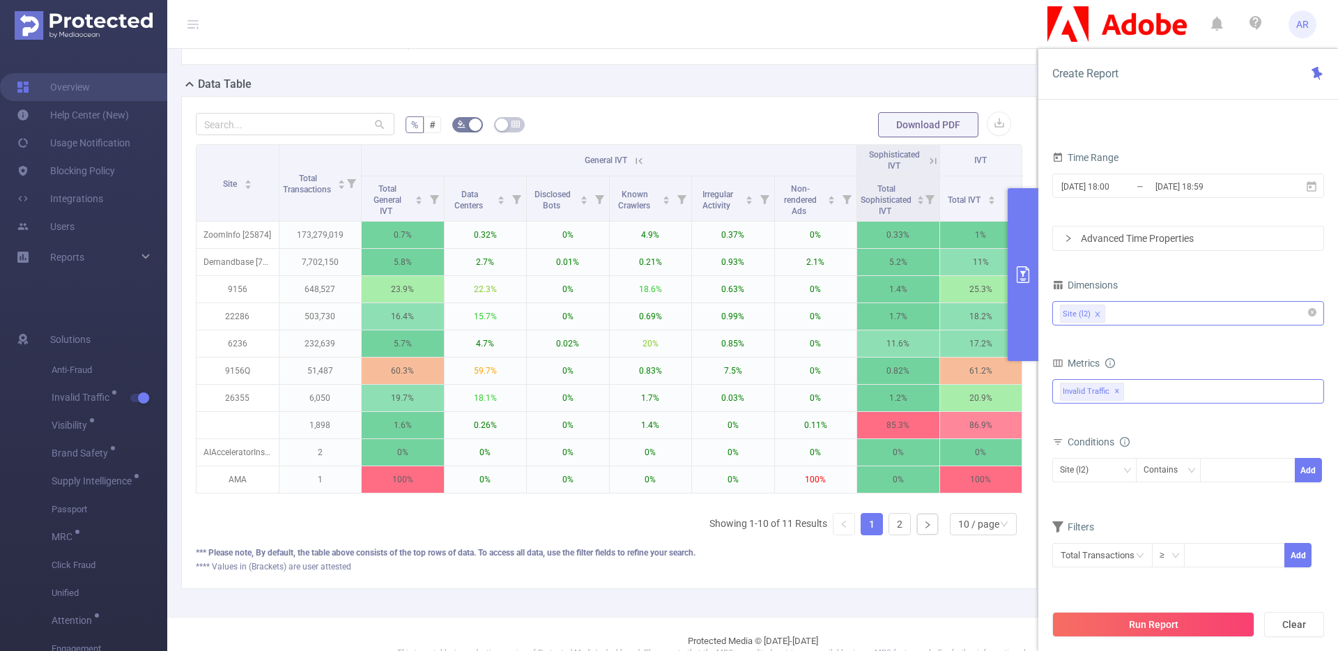
click at [1140, 387] on div "Anti-Fraud Invalid Traffic Visibility Brand Safety Supply Intelligence Sample R…" at bounding box center [1188, 391] width 272 height 24
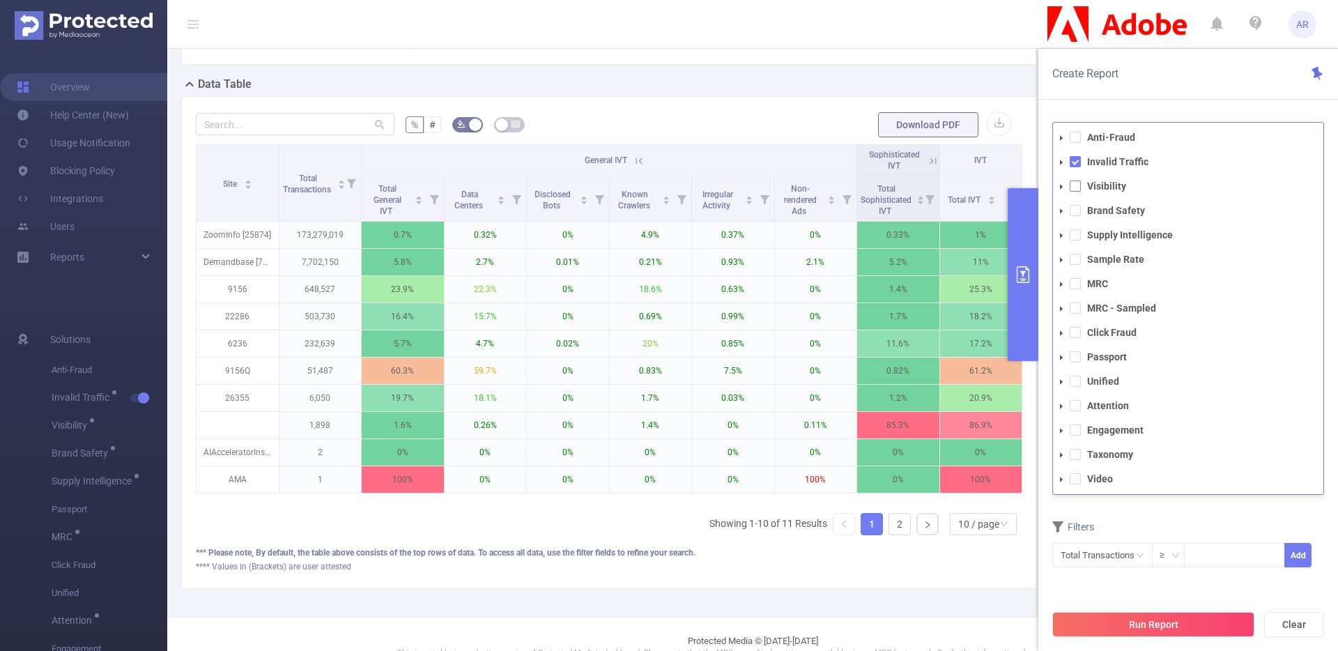
click at [1077, 187] on span at bounding box center [1075, 185] width 11 height 11
click at [1076, 167] on span at bounding box center [1075, 161] width 11 height 11
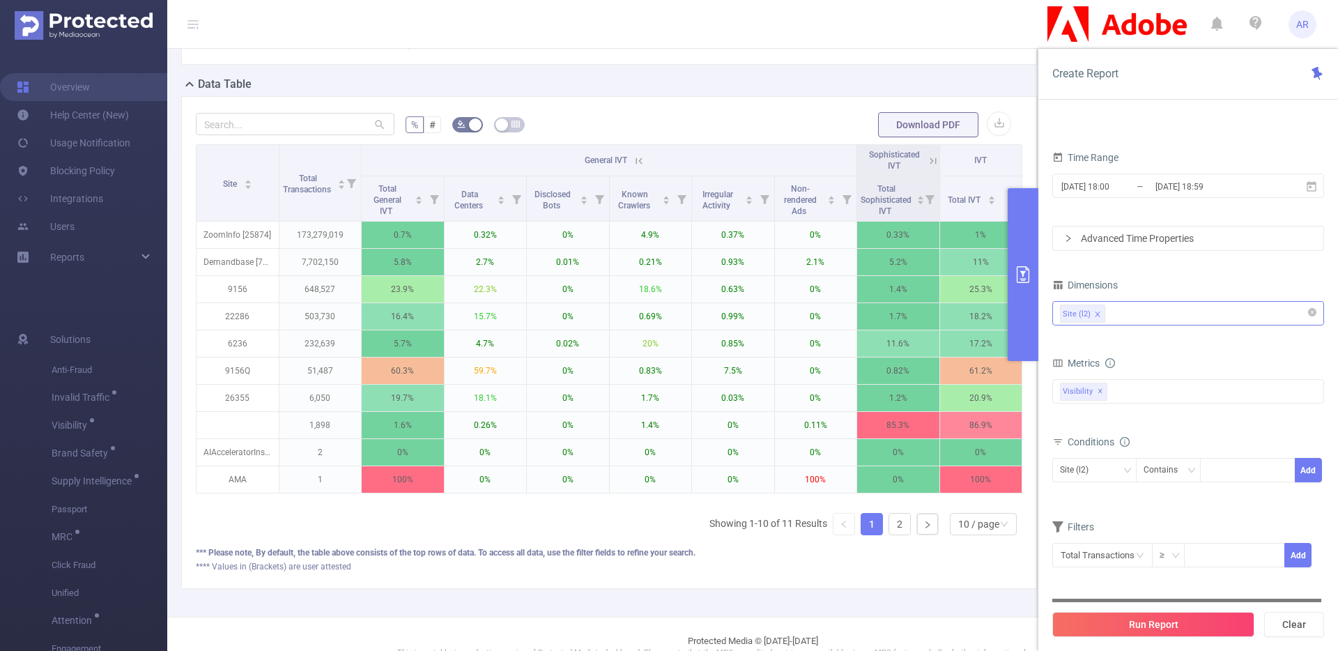
click at [1145, 601] on div at bounding box center [1186, 600] width 269 height 3
click at [1095, 312] on icon "icon: close" at bounding box center [1097, 313] width 5 height 5
click at [1103, 313] on div at bounding box center [1188, 313] width 256 height 23
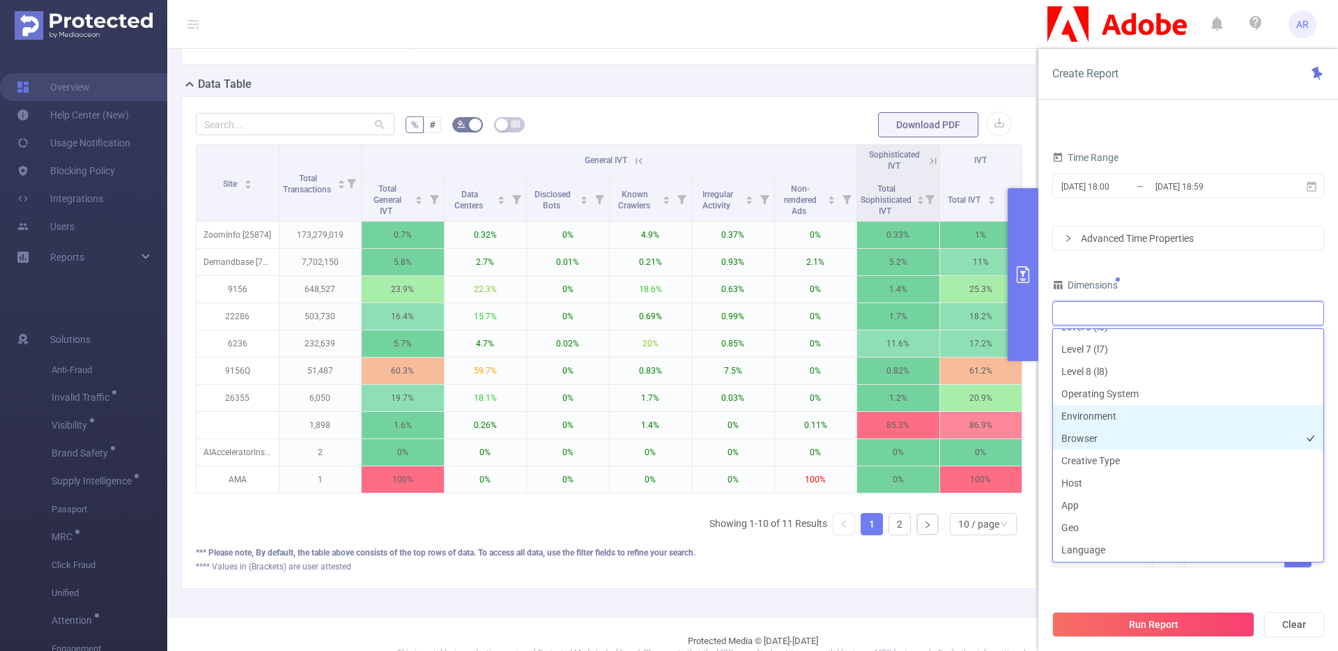
scroll to position [174, 0]
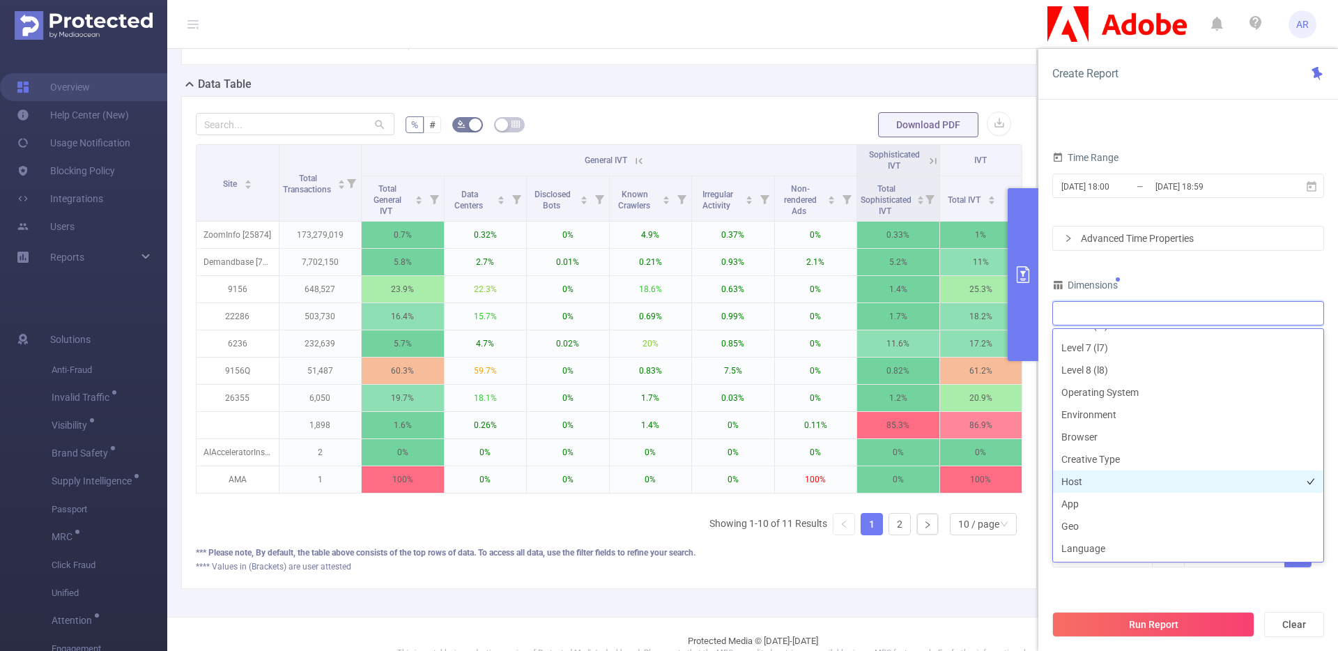
click at [1097, 478] on li "Host" at bounding box center [1188, 481] width 270 height 22
click at [1071, 511] on li "App" at bounding box center [1188, 504] width 270 height 22
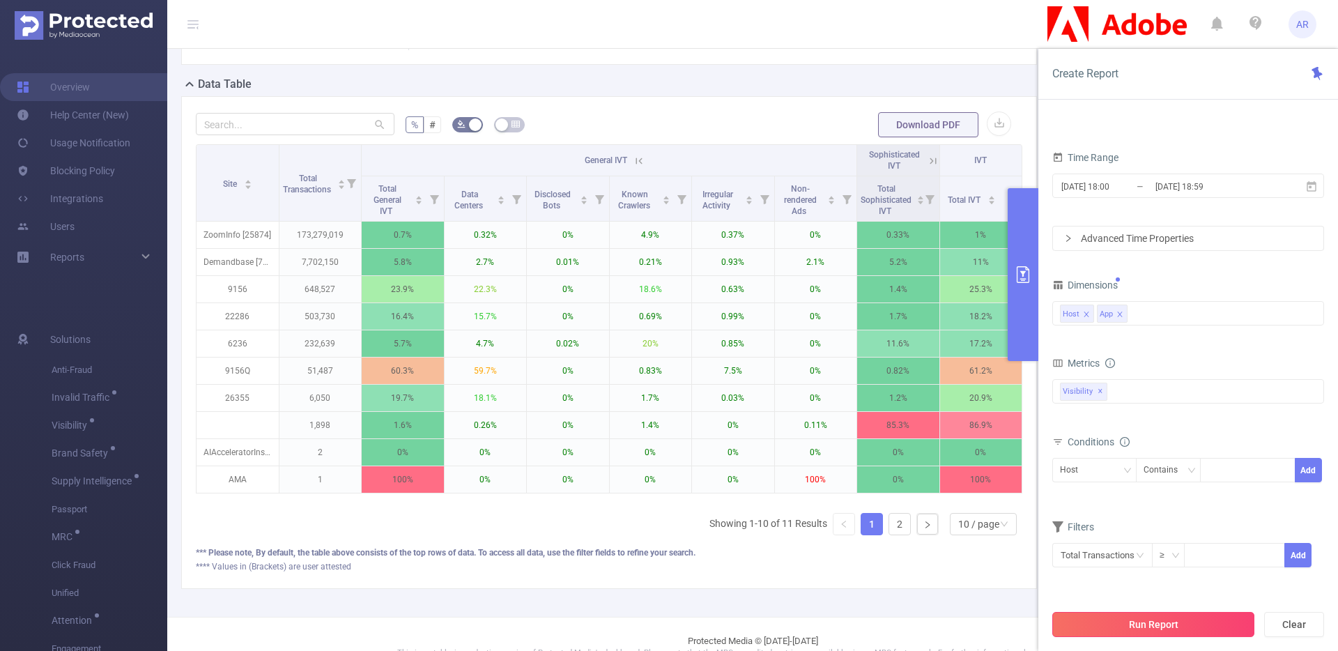
click at [1084, 615] on button "Run Report" at bounding box center [1153, 624] width 202 height 25
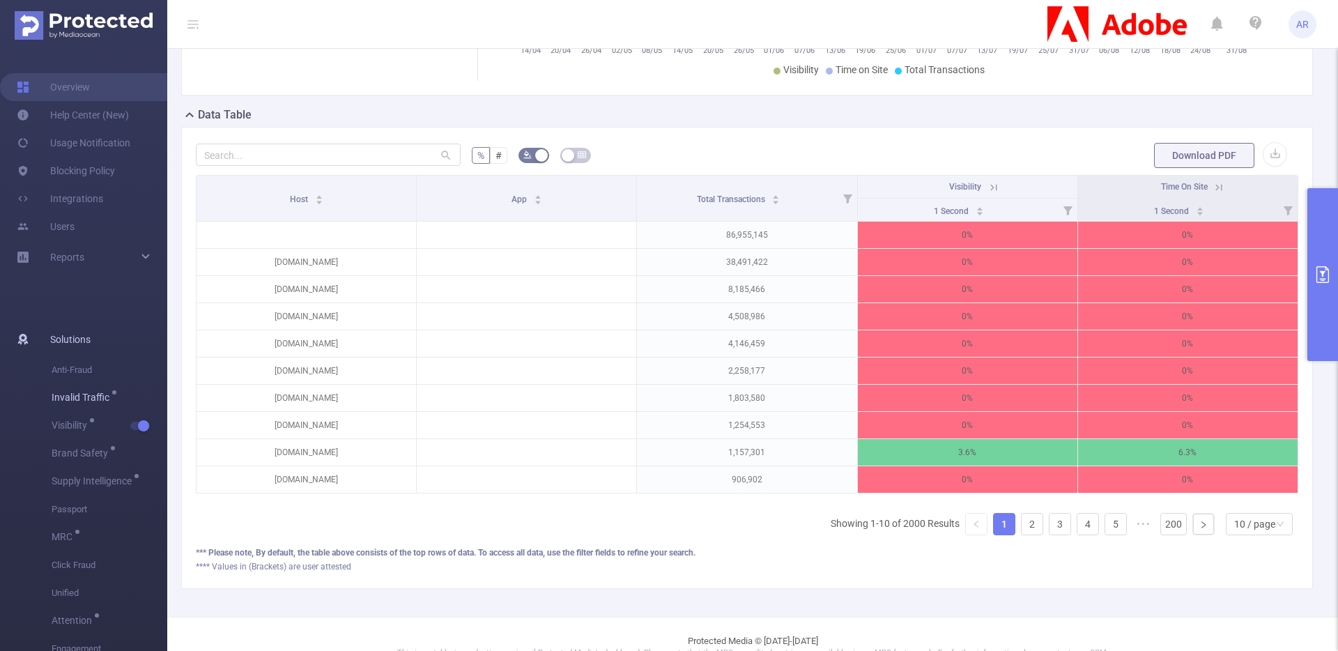
scroll to position [302, 0]
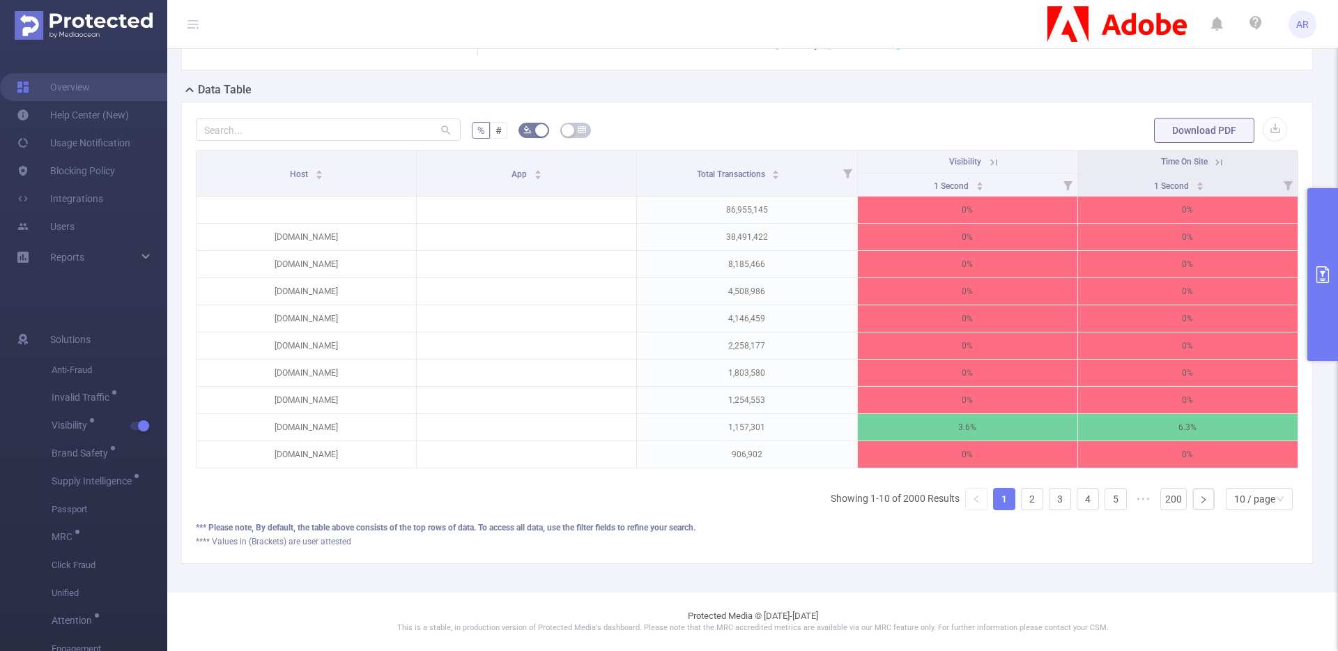
click at [1321, 219] on button "primary" at bounding box center [1322, 274] width 31 height 173
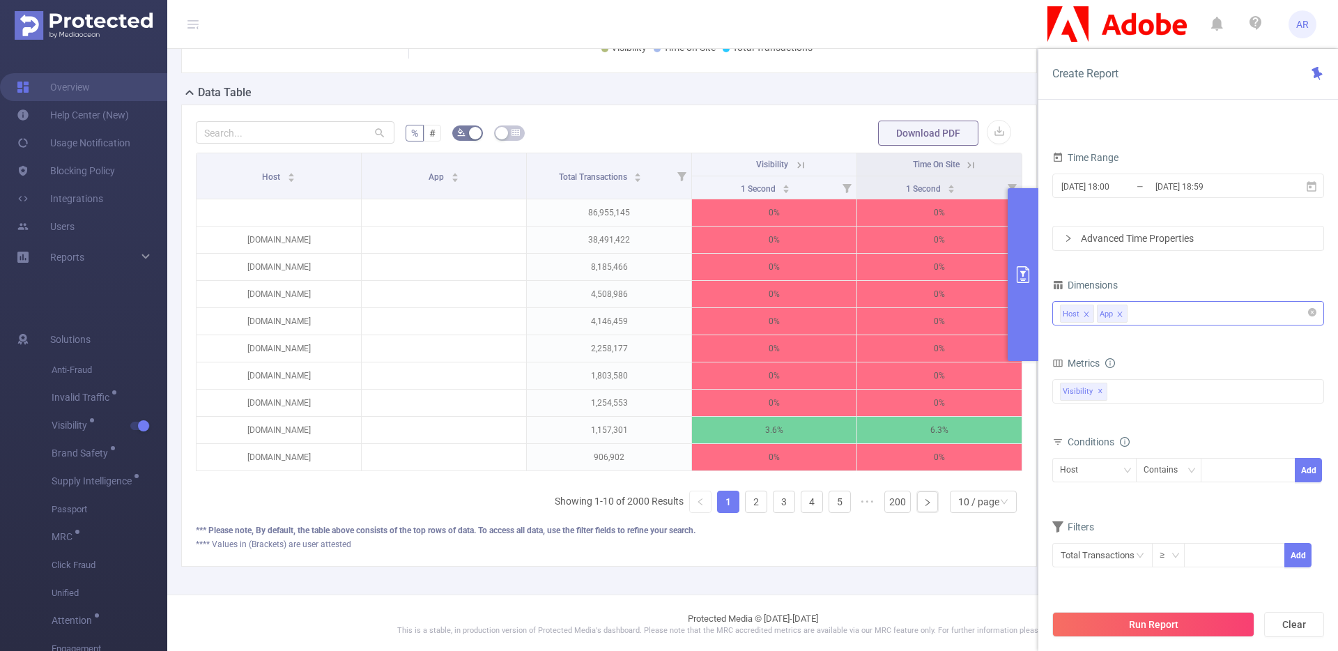
click at [1162, 316] on div "Host App" at bounding box center [1188, 313] width 256 height 23
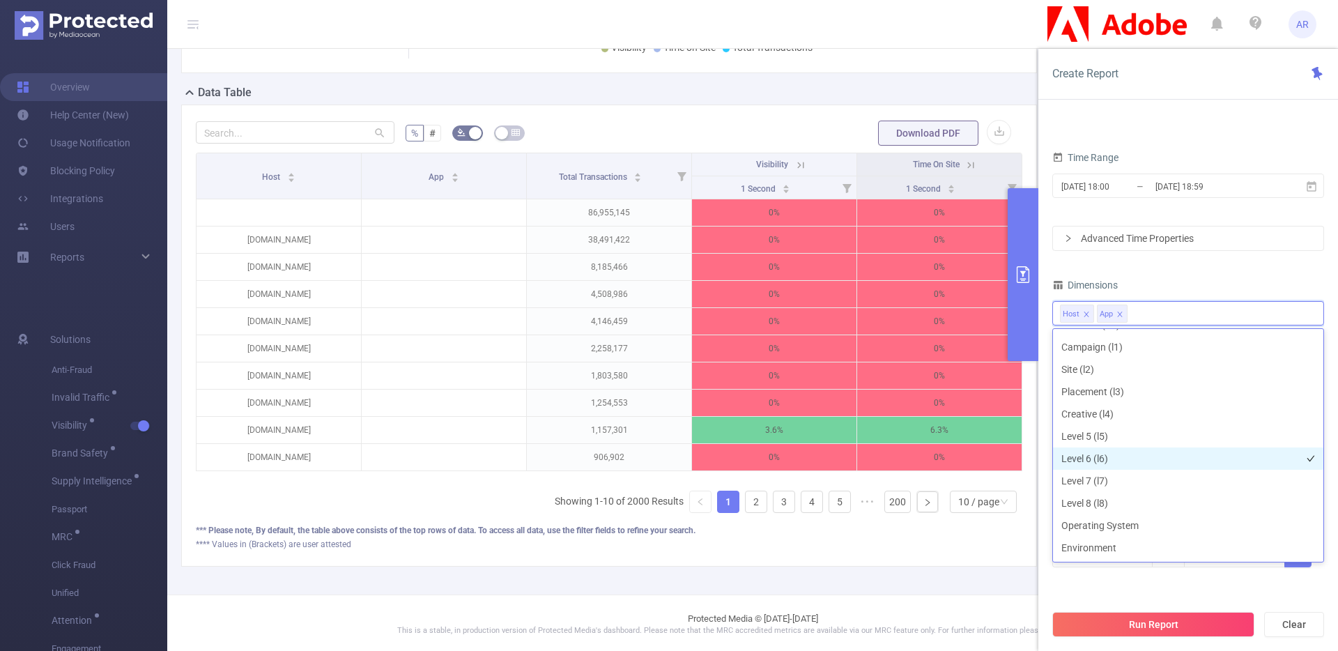
scroll to position [0, 0]
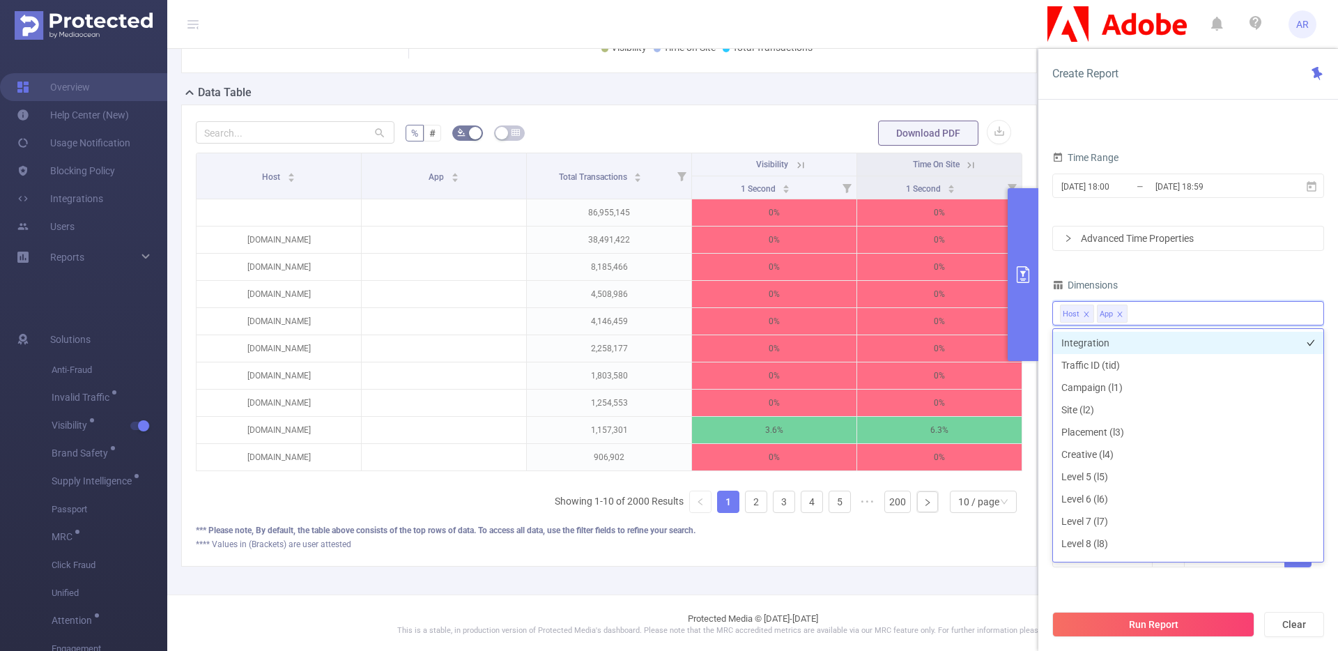
click at [1124, 345] on li "Integration" at bounding box center [1188, 343] width 270 height 22
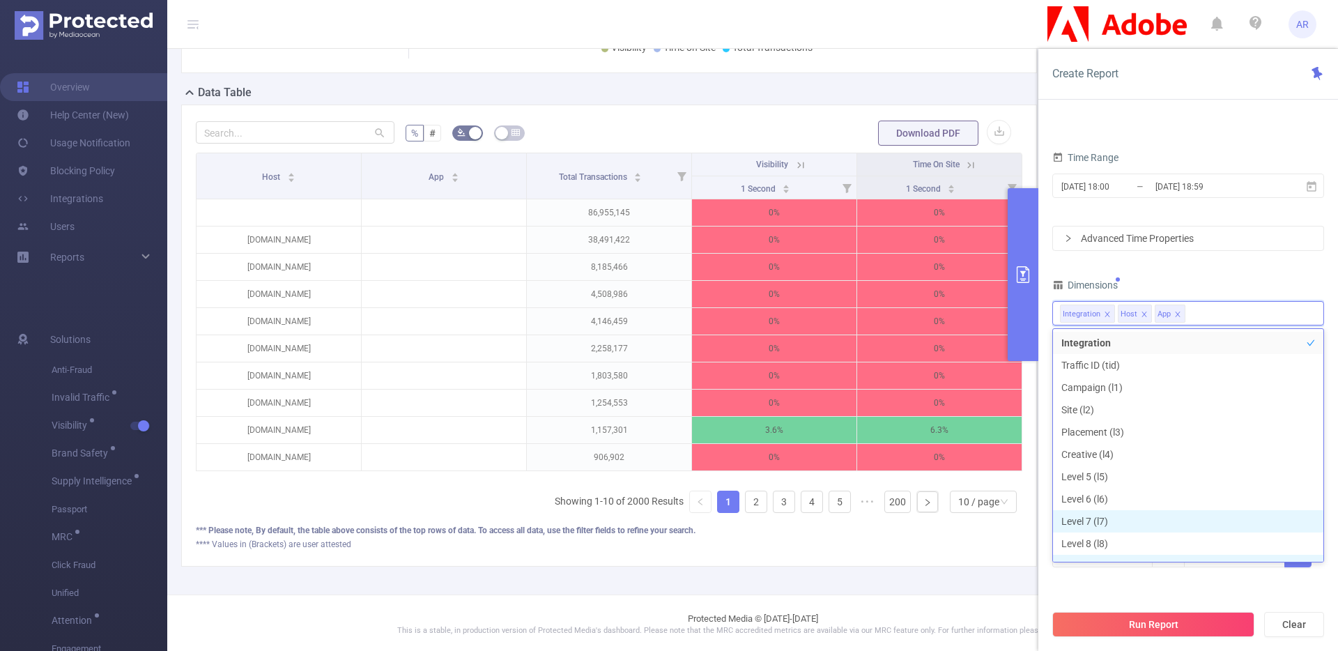
scroll to position [15, 0]
click at [1103, 598] on div "Run Report Clear" at bounding box center [1188, 624] width 300 height 53
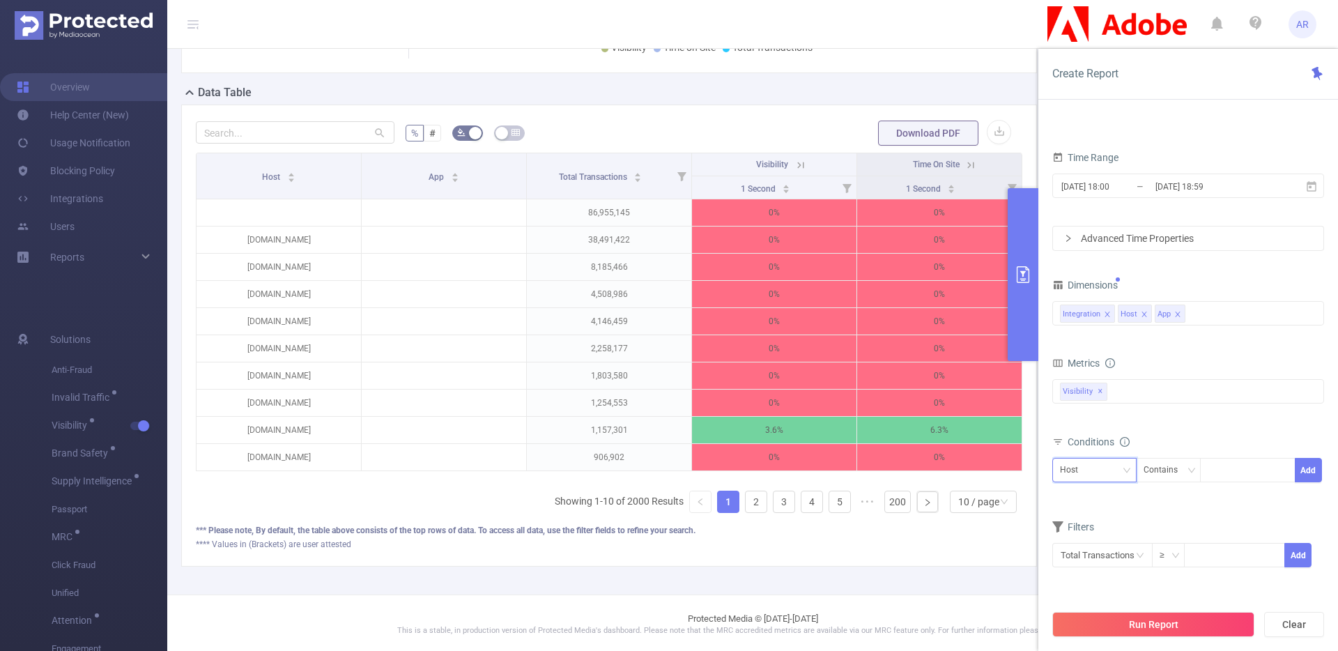
click at [1099, 474] on div "Host" at bounding box center [1094, 469] width 69 height 23
click at [1092, 496] on li "Integration" at bounding box center [1094, 499] width 84 height 22
click at [1235, 466] on div at bounding box center [1248, 469] width 80 height 23
type input "js"
click at [1307, 472] on button "Add" at bounding box center [1308, 470] width 27 height 24
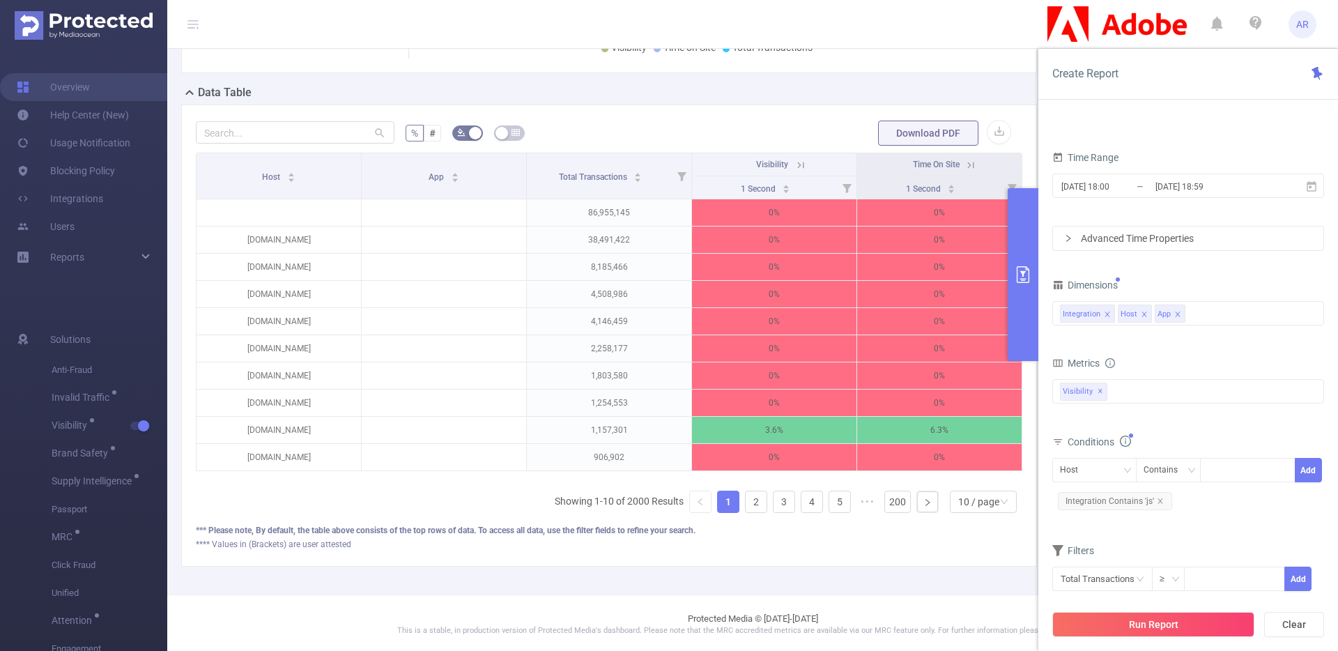
click at [1203, 631] on button "Run Report" at bounding box center [1153, 624] width 202 height 25
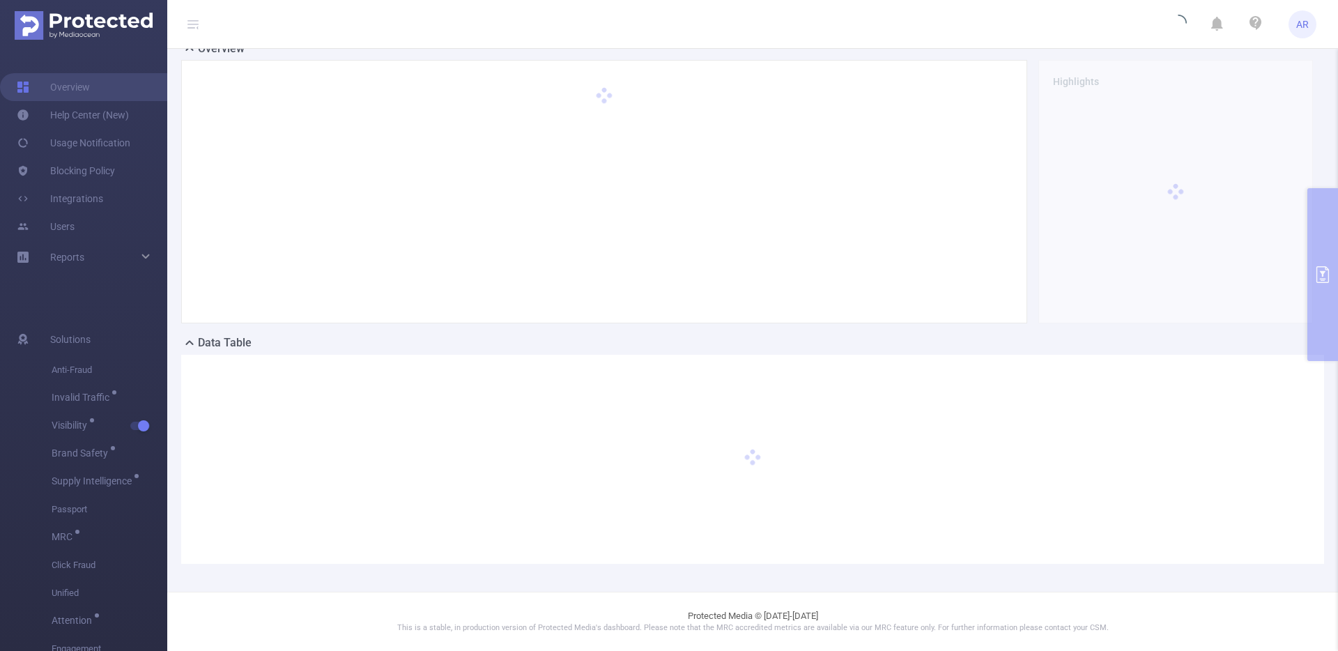
scroll to position [52, 0]
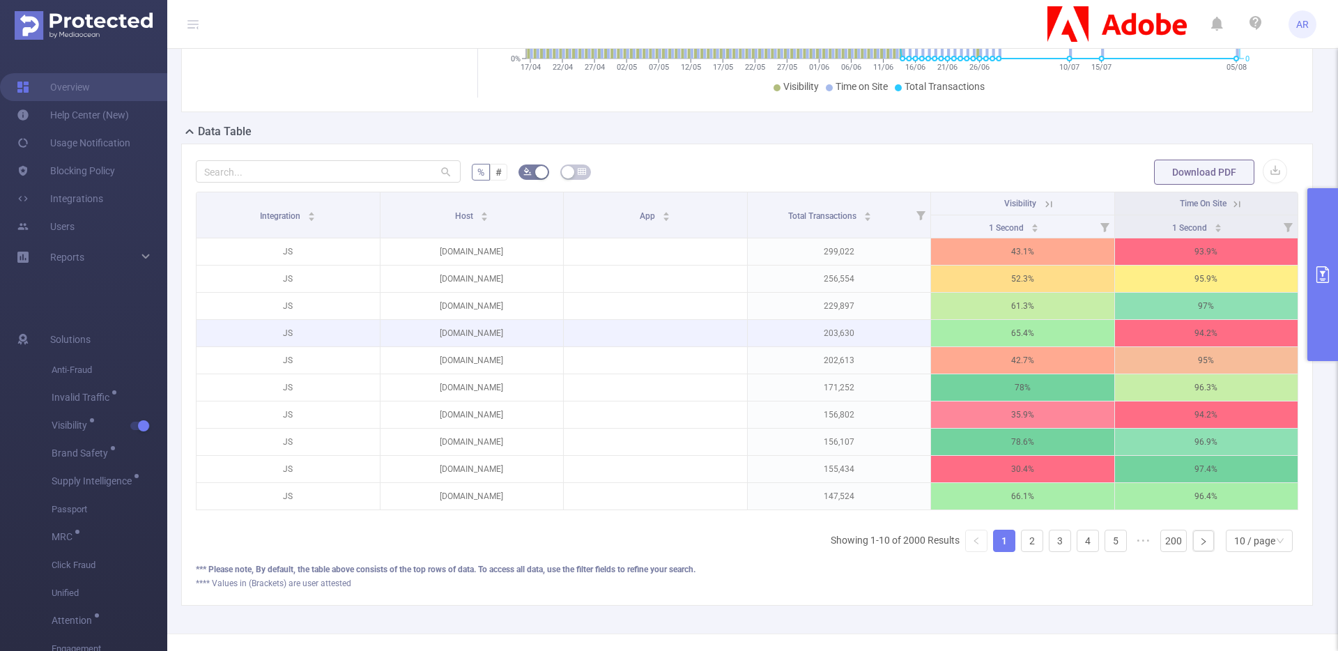
scroll to position [265, 0]
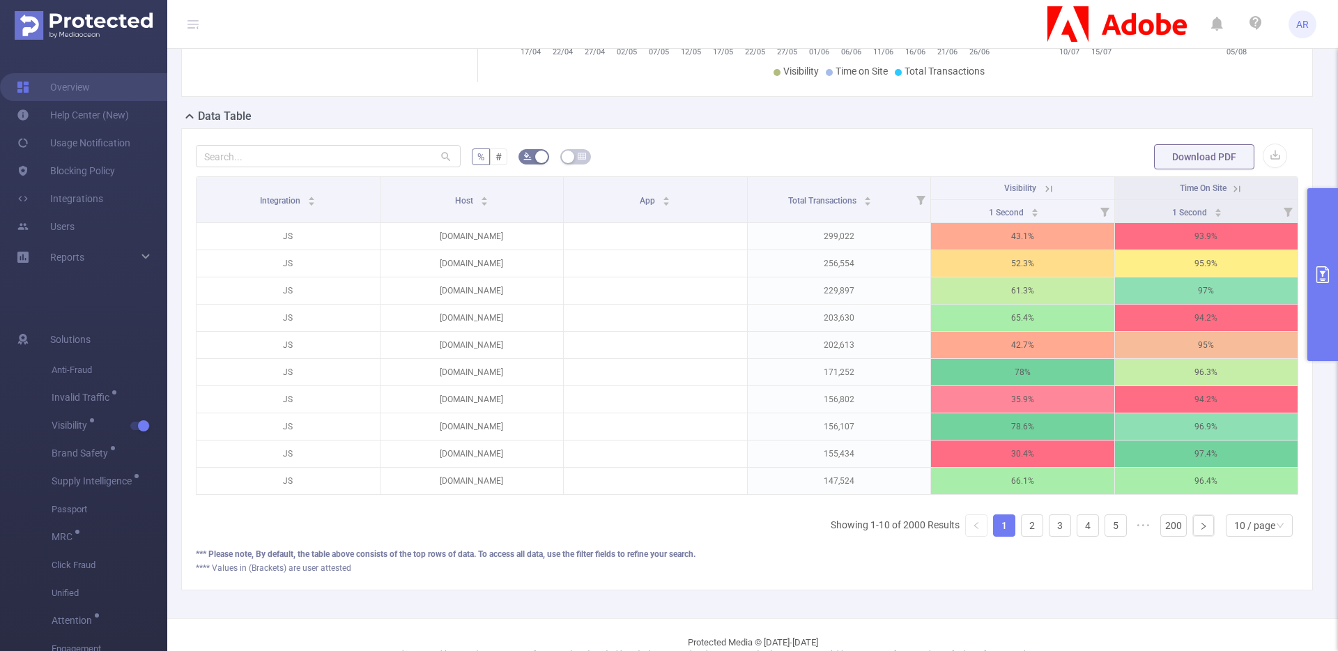
click at [1321, 330] on button "primary" at bounding box center [1322, 274] width 31 height 173
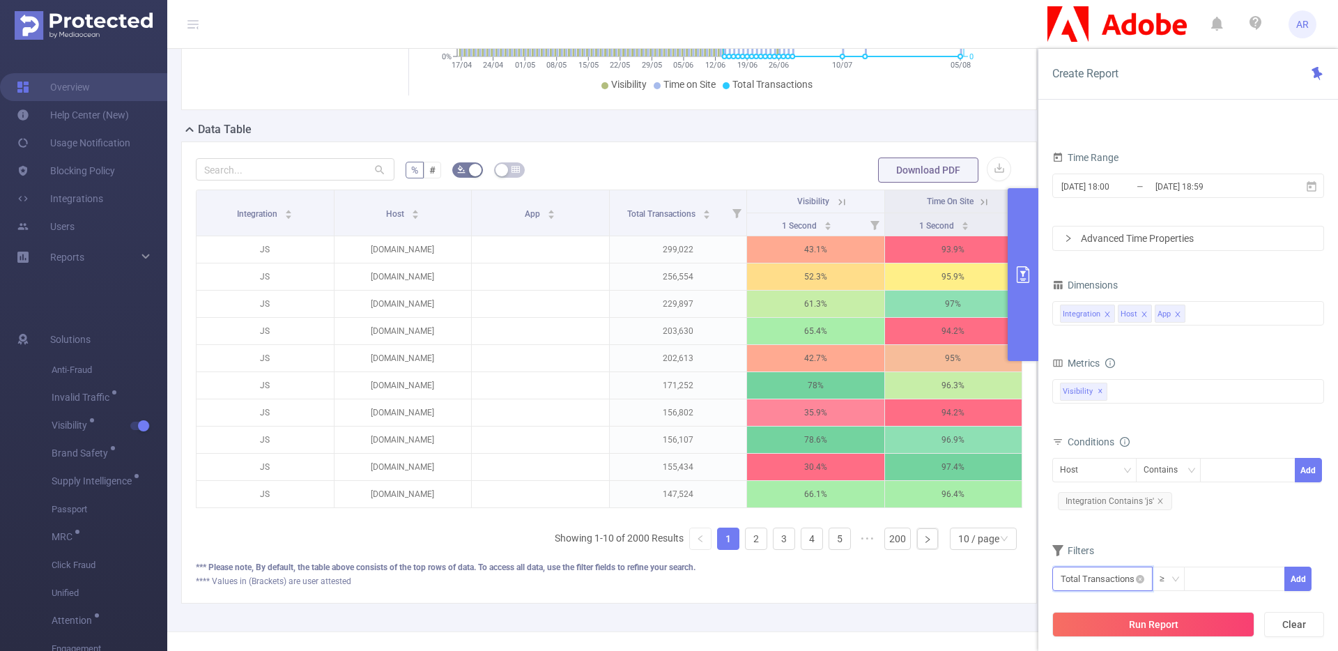
click at [1104, 580] on input "text" at bounding box center [1102, 579] width 100 height 24
click at [1091, 474] on li "Visibility" at bounding box center [1102, 474] width 100 height 22
click at [1172, 448] on li "Visibility" at bounding box center [1189, 452] width 79 height 22
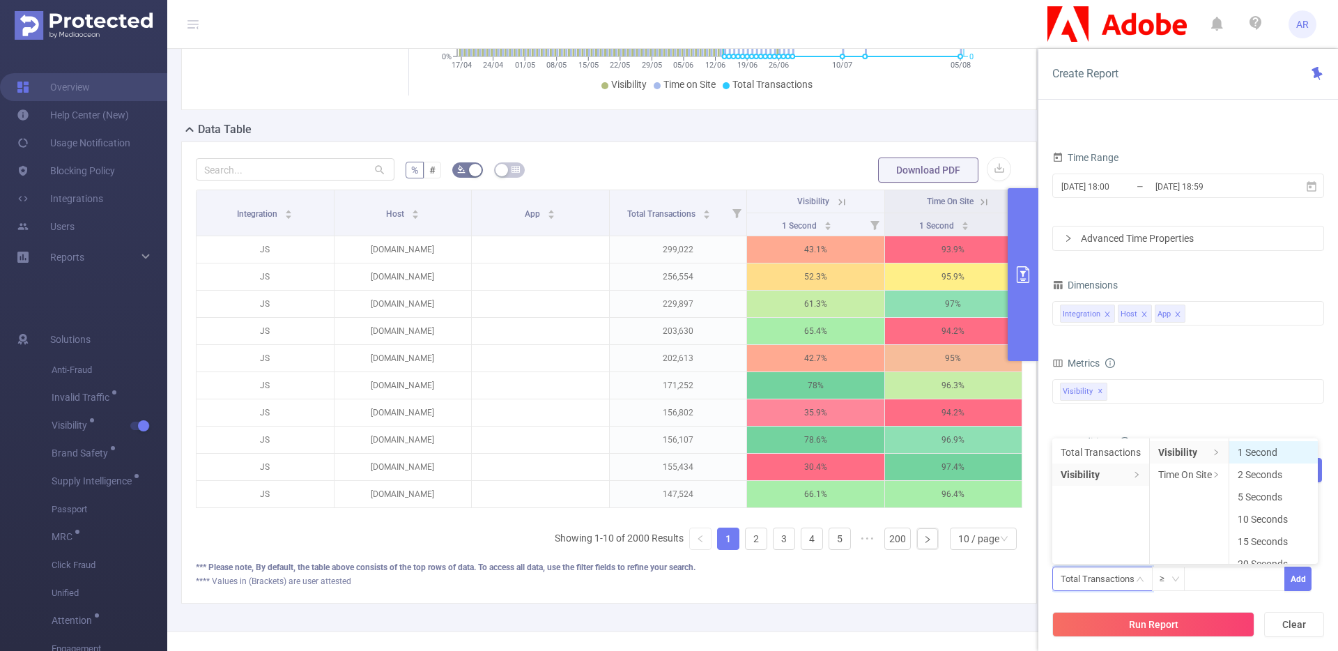
click at [1255, 450] on li "1 Second" at bounding box center [1273, 452] width 88 height 22
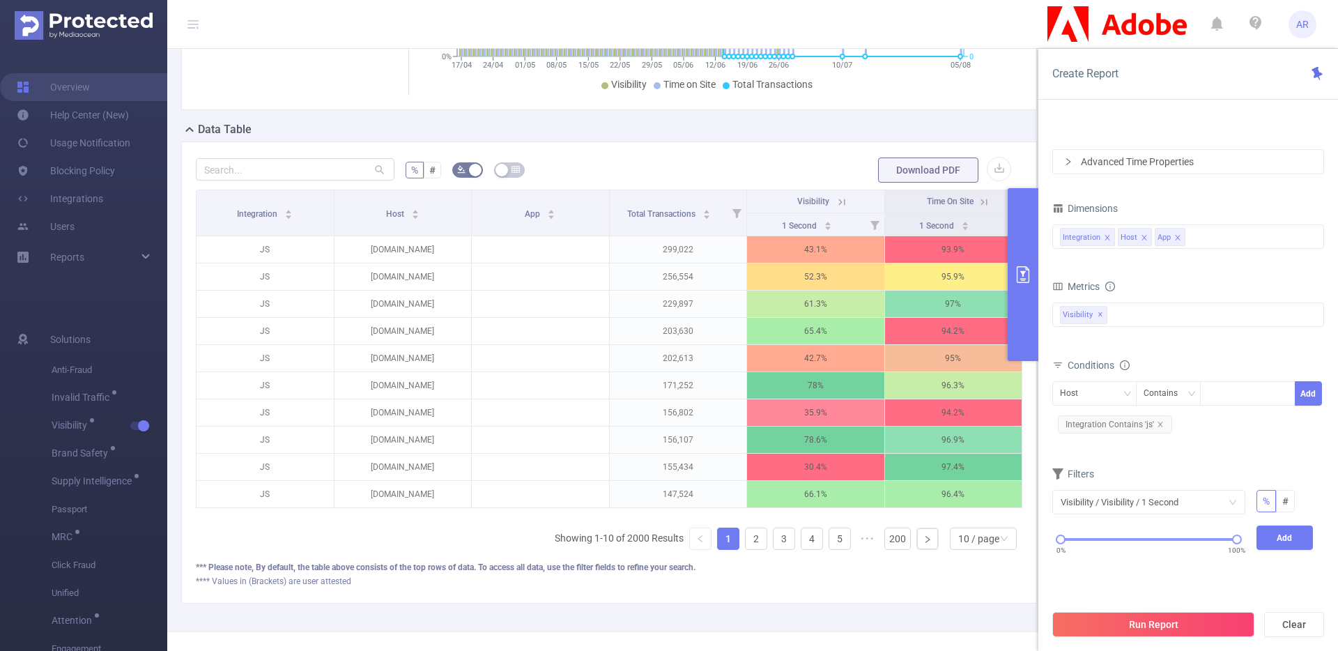
click at [1242, 539] on div "0% 100%" at bounding box center [1148, 539] width 193 height 8
drag, startPoint x: 1238, startPoint y: 539, endPoint x: 1097, endPoint y: 550, distance: 140.6
click at [1097, 550] on div "0% 100%" at bounding box center [1149, 544] width 204 height 38
click at [1288, 545] on button "Add" at bounding box center [1284, 537] width 57 height 24
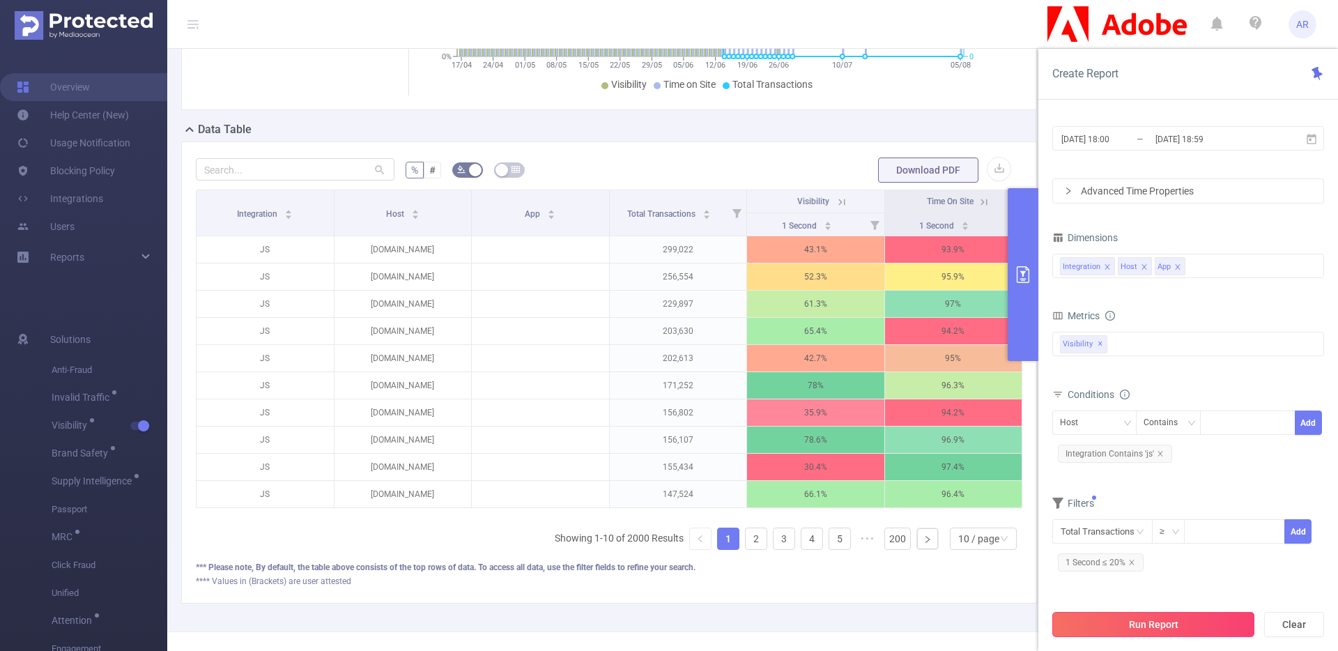
click at [1134, 625] on button "Run Report" at bounding box center [1153, 624] width 202 height 25
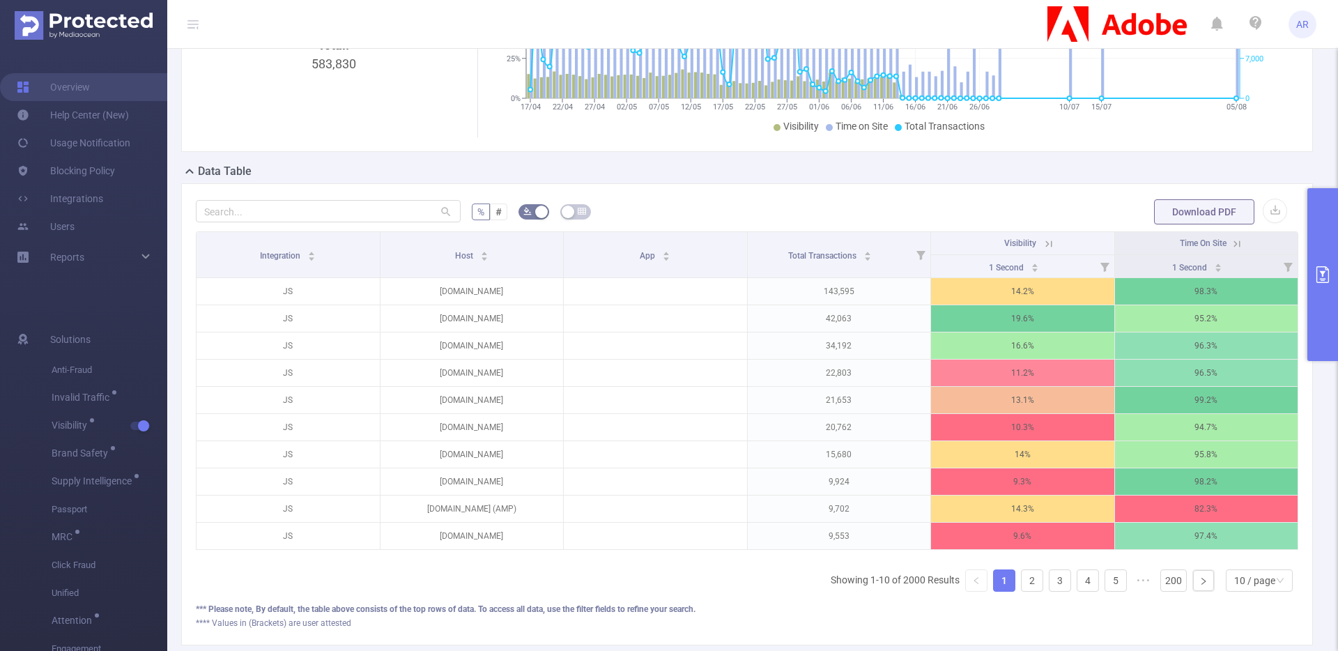
scroll to position [210, 0]
click at [1022, 590] on link "2" at bounding box center [1032, 579] width 21 height 21
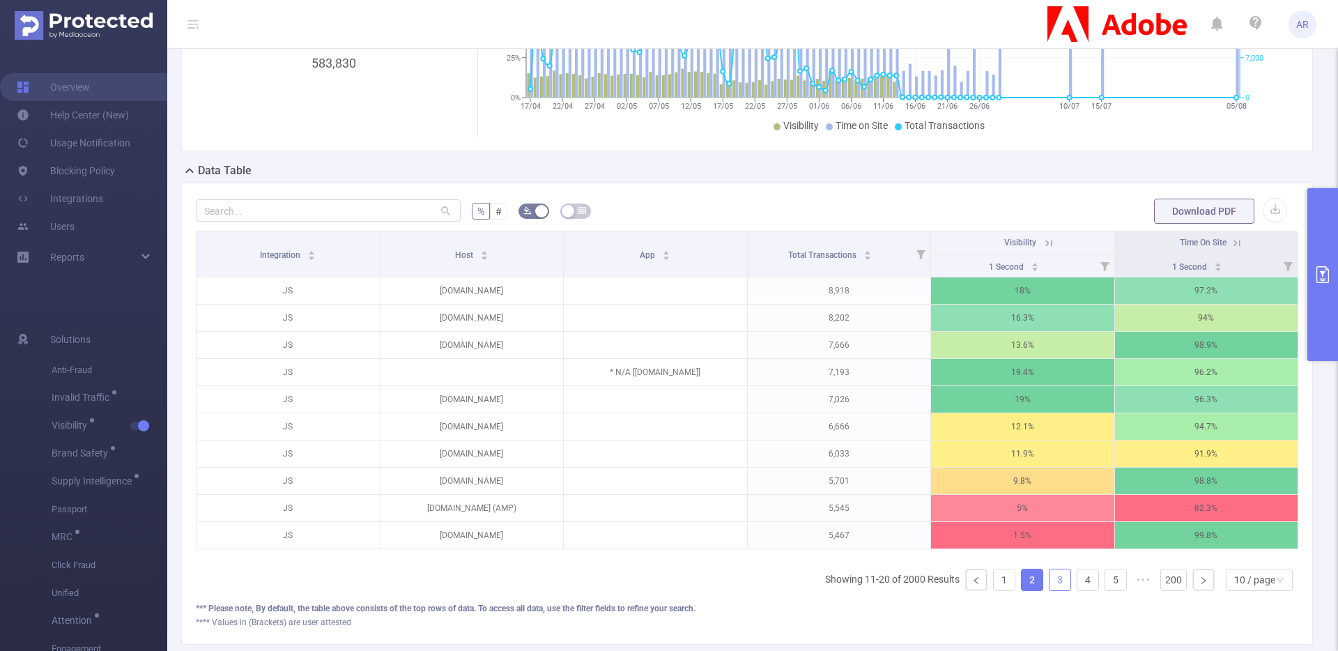
click at [1049, 590] on link "3" at bounding box center [1059, 579] width 21 height 21
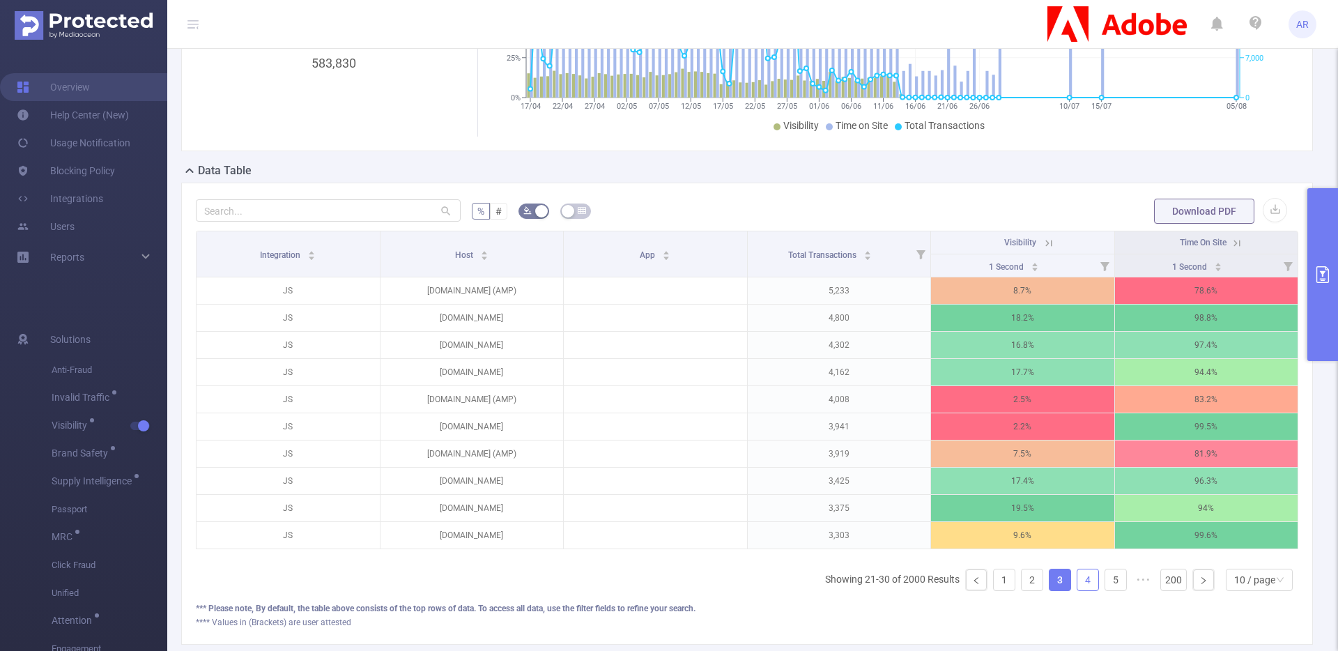
click at [1079, 590] on link "4" at bounding box center [1087, 579] width 21 height 21
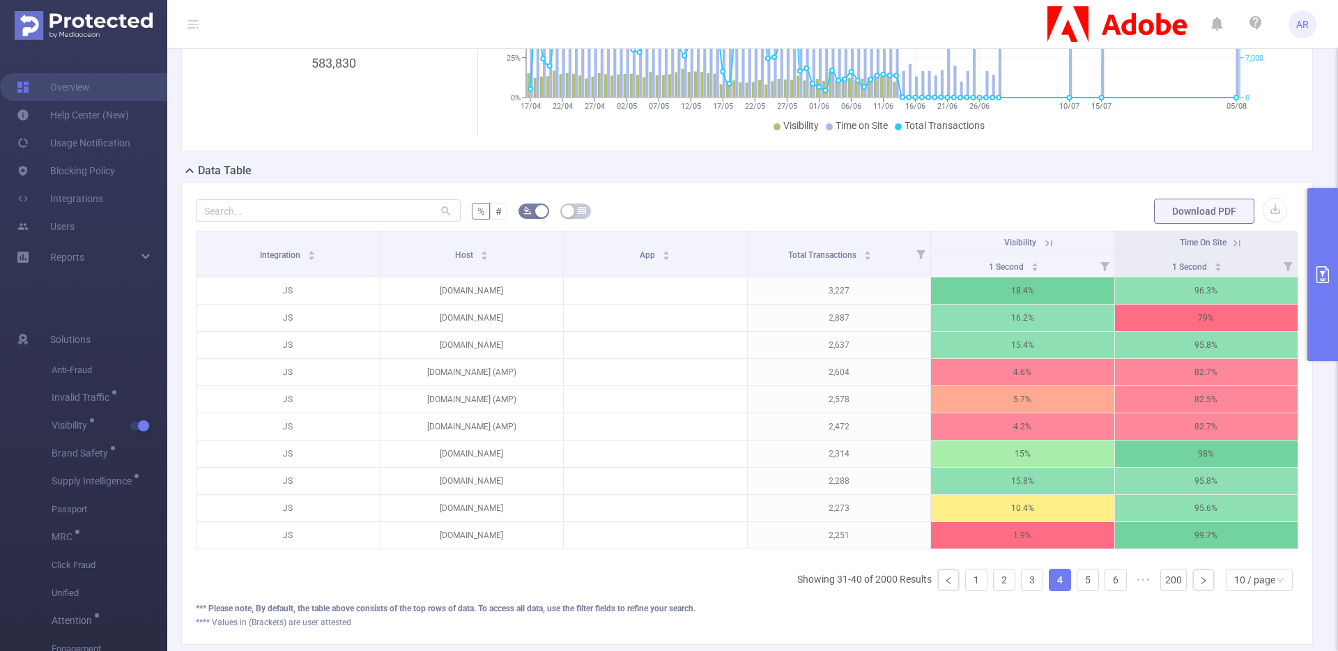
click at [1327, 310] on button "primary" at bounding box center [1322, 274] width 31 height 173
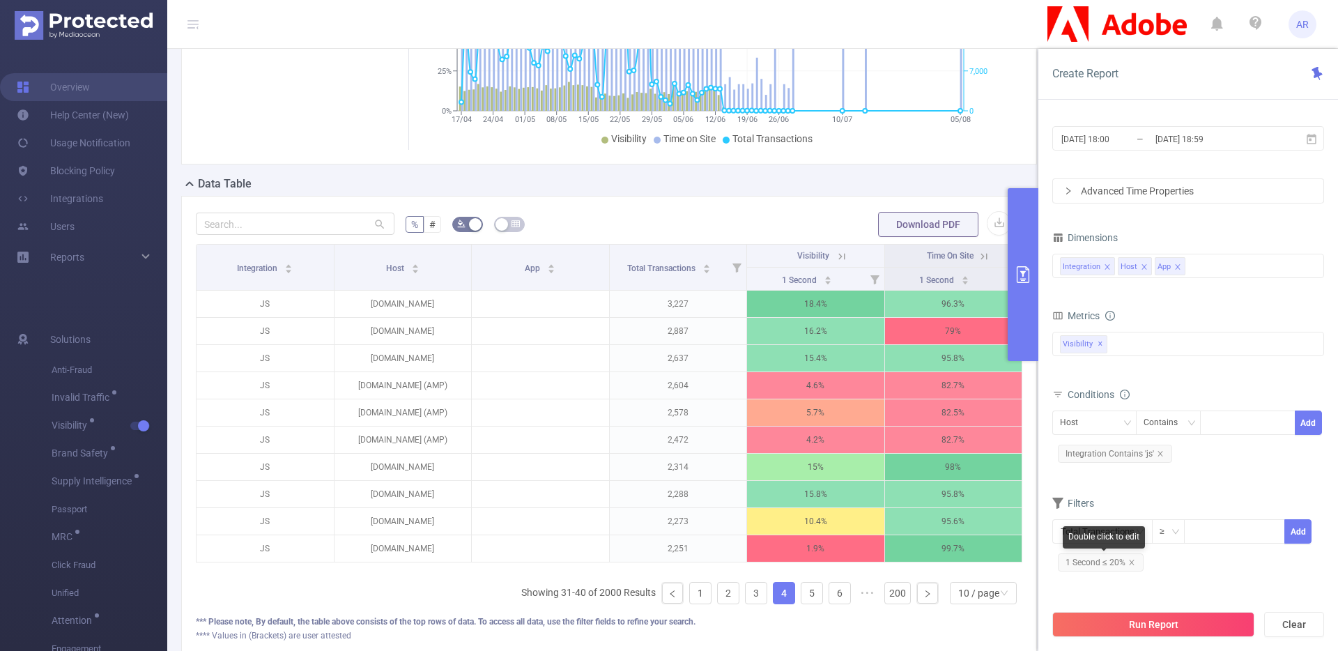
click at [1102, 566] on span "1 Second ≤ 20%" at bounding box center [1101, 562] width 86 height 18
drag, startPoint x: 1237, startPoint y: 568, endPoint x: 1113, endPoint y: 585, distance: 124.6
click at [1113, 585] on div "0% 100%" at bounding box center [1149, 574] width 204 height 38
click at [1277, 571] on button "Add" at bounding box center [1284, 567] width 57 height 24
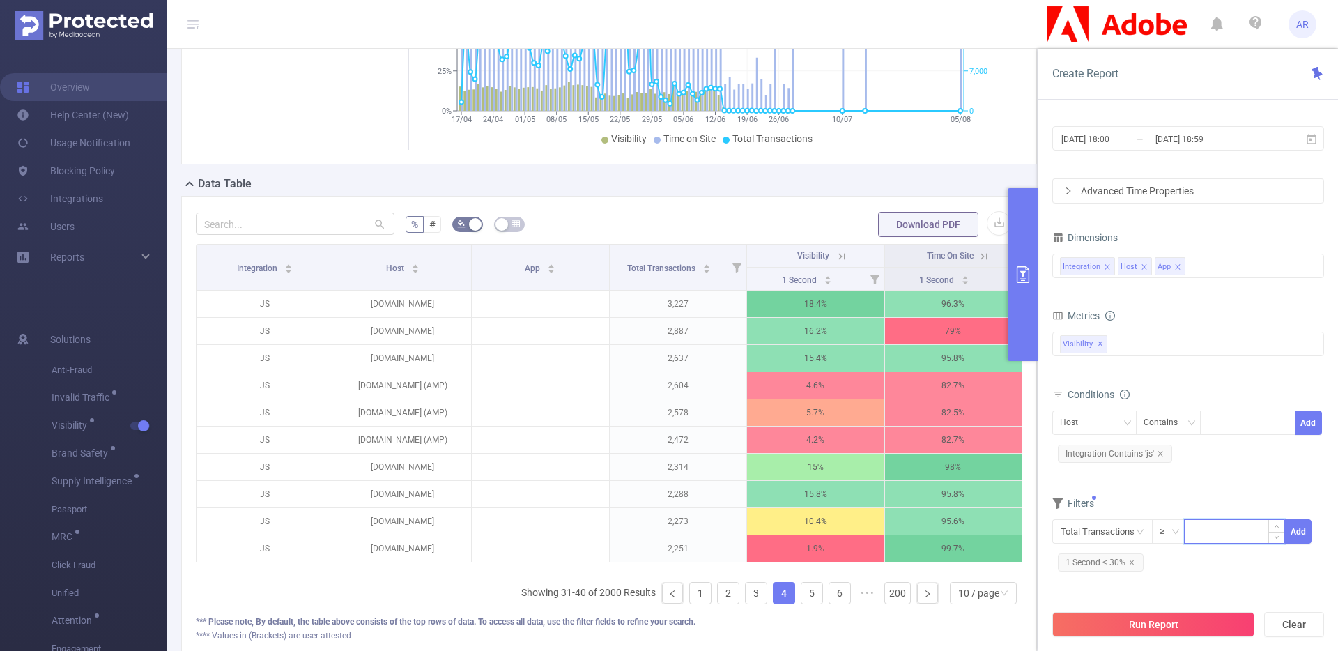
click at [1266, 532] on input at bounding box center [1234, 530] width 99 height 21
type input "10,000"
click at [1302, 535] on button "Add" at bounding box center [1297, 531] width 27 height 24
click at [1165, 622] on button "Run Report" at bounding box center [1153, 624] width 202 height 25
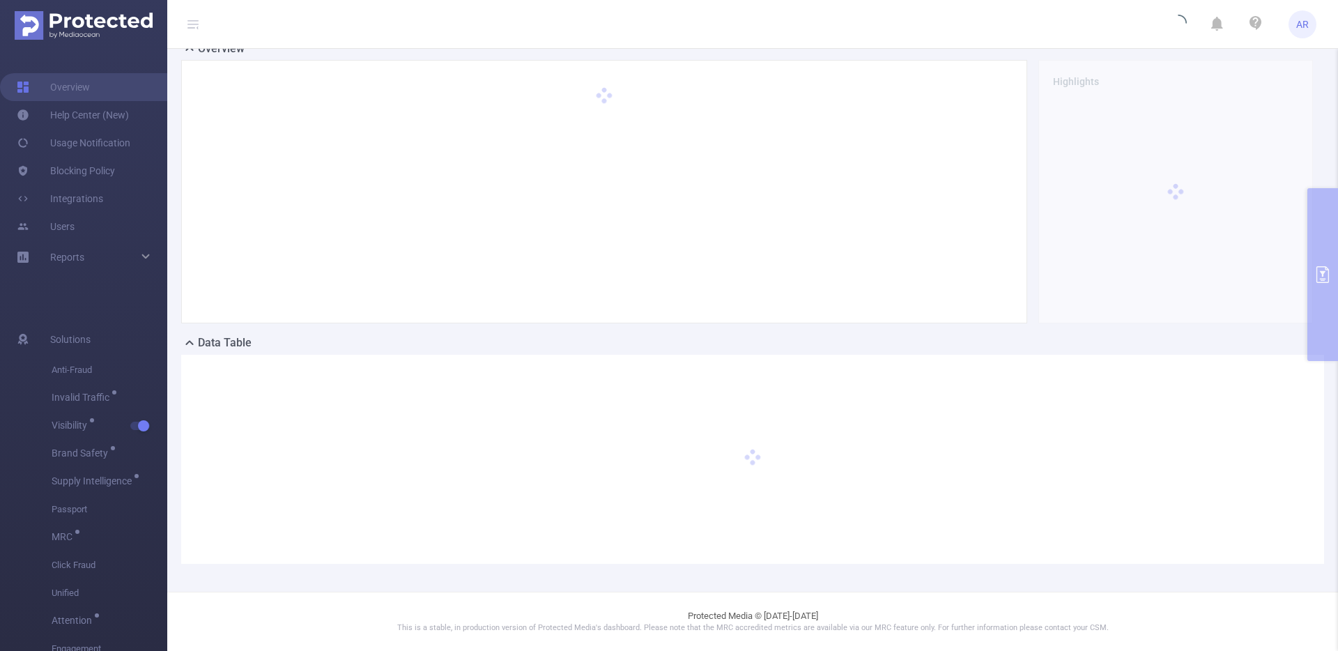
scroll to position [52, 0]
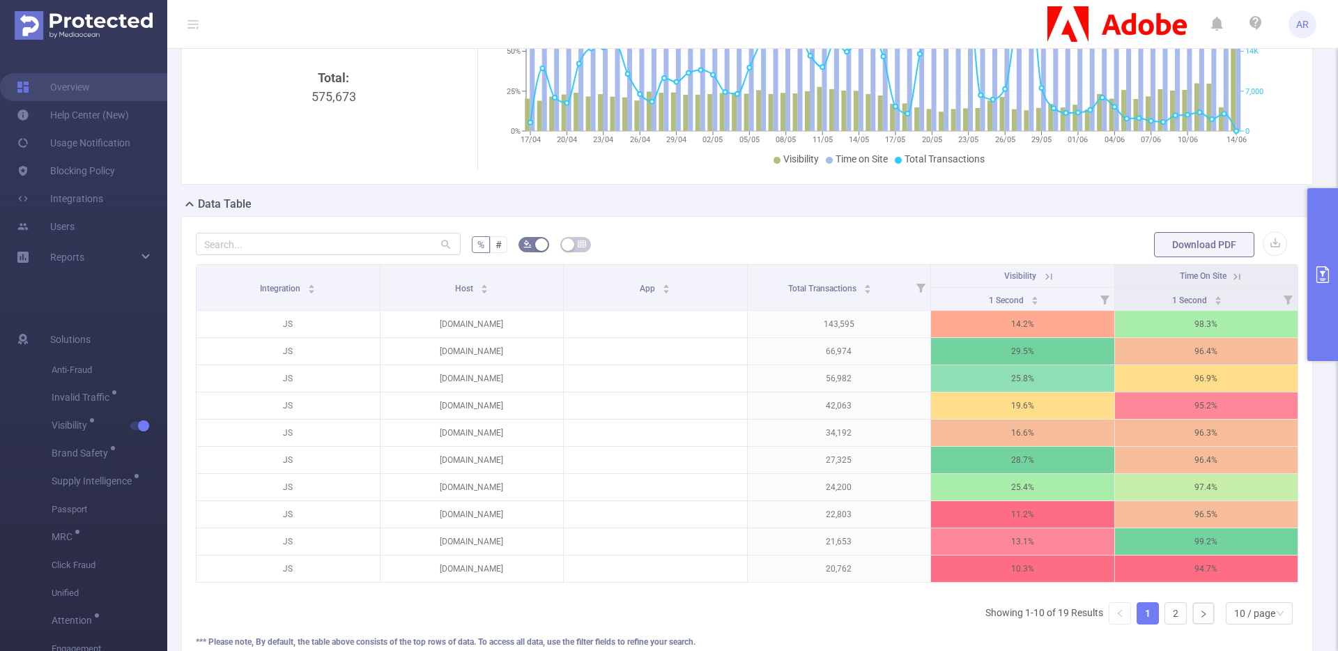
scroll to position [178, 0]
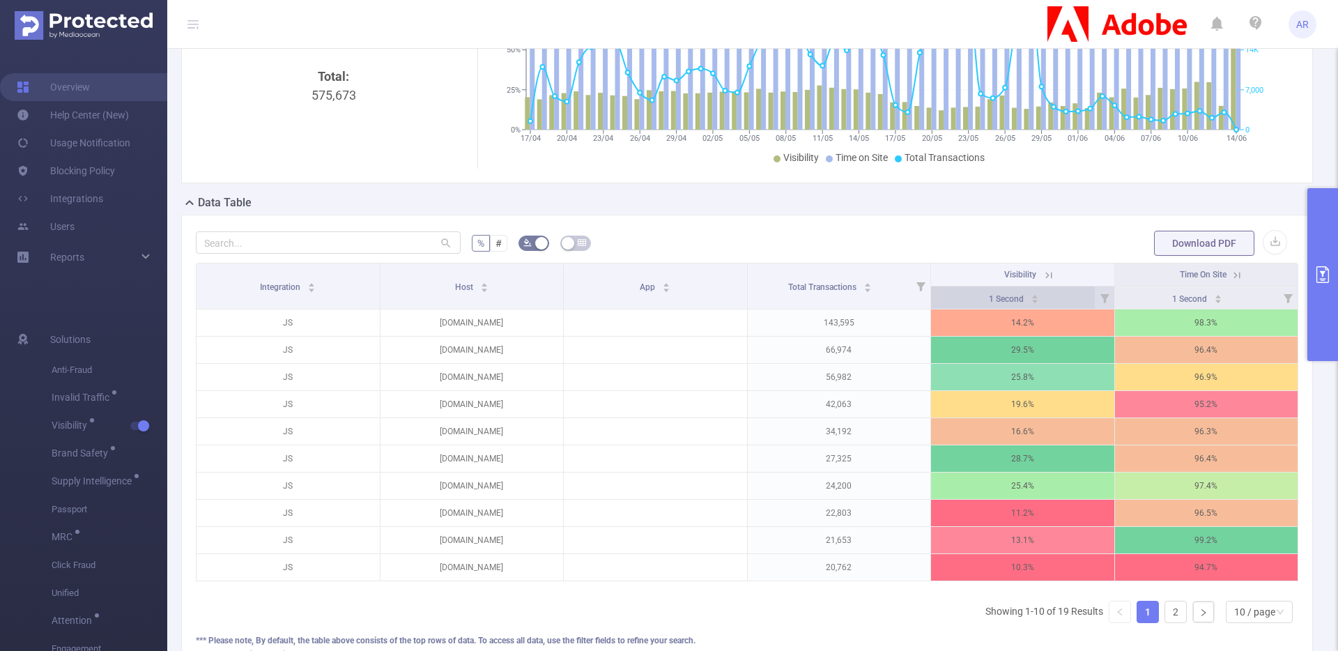
click at [1030, 305] on div "1 Second" at bounding box center [1014, 298] width 50 height 14
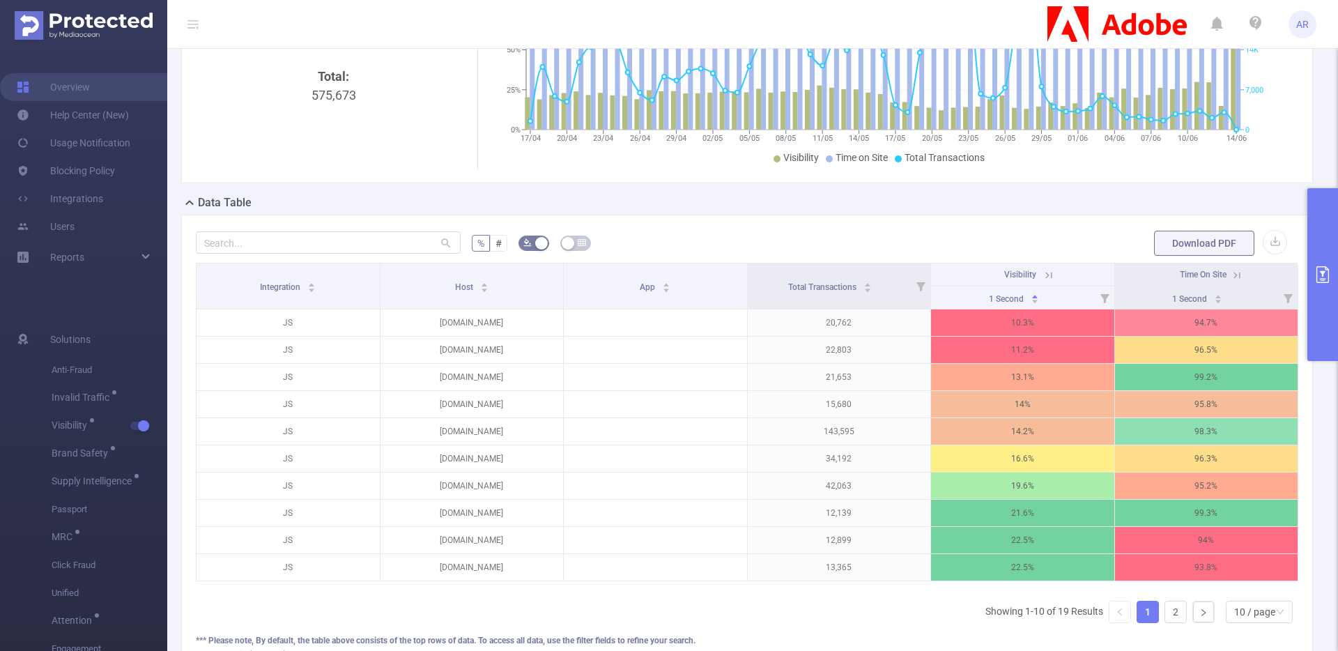
click at [1316, 217] on button "primary" at bounding box center [1322, 274] width 31 height 173
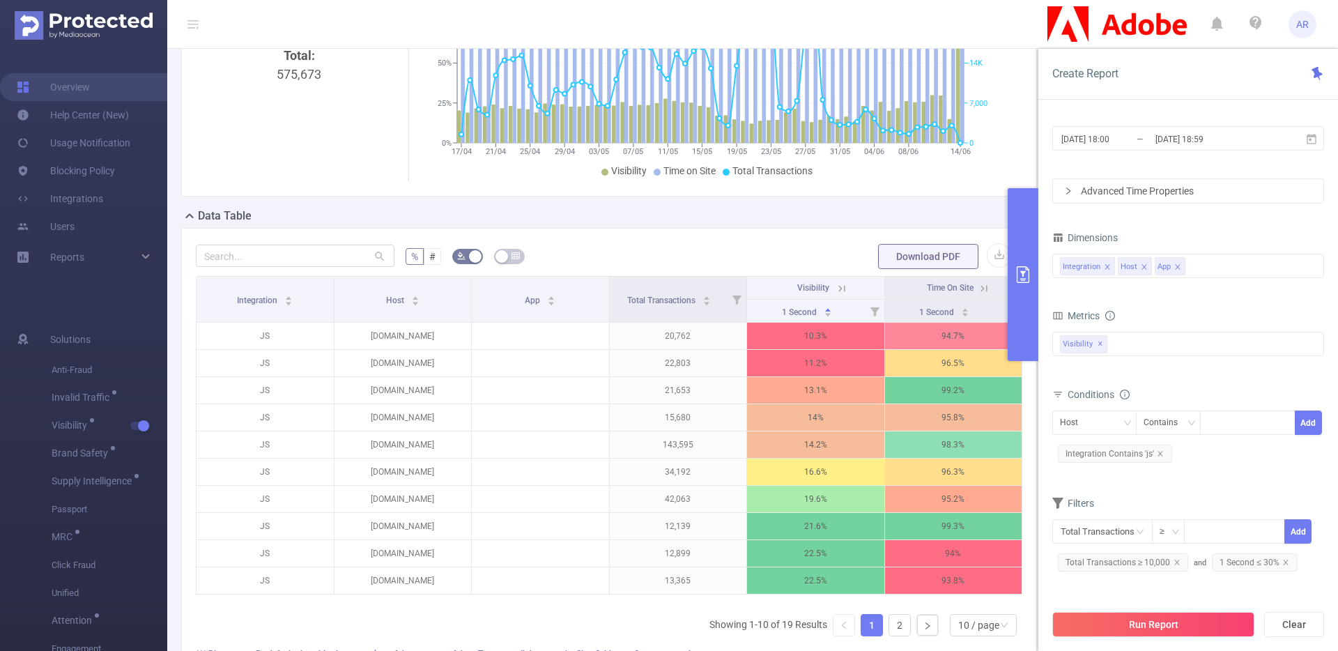
click at [1178, 265] on icon "icon: close" at bounding box center [1177, 266] width 7 height 7
click at [1166, 622] on button "Run Report" at bounding box center [1153, 624] width 202 height 25
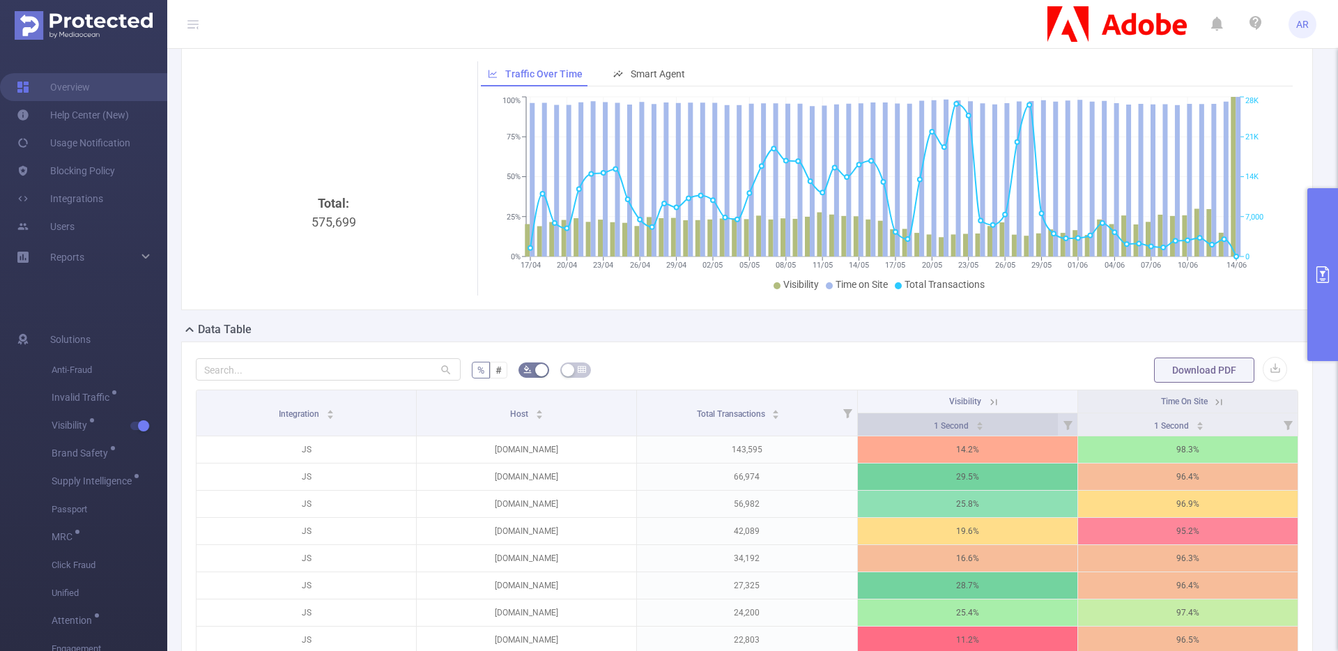
click at [984, 431] on div "1 Second" at bounding box center [959, 424] width 50 height 14
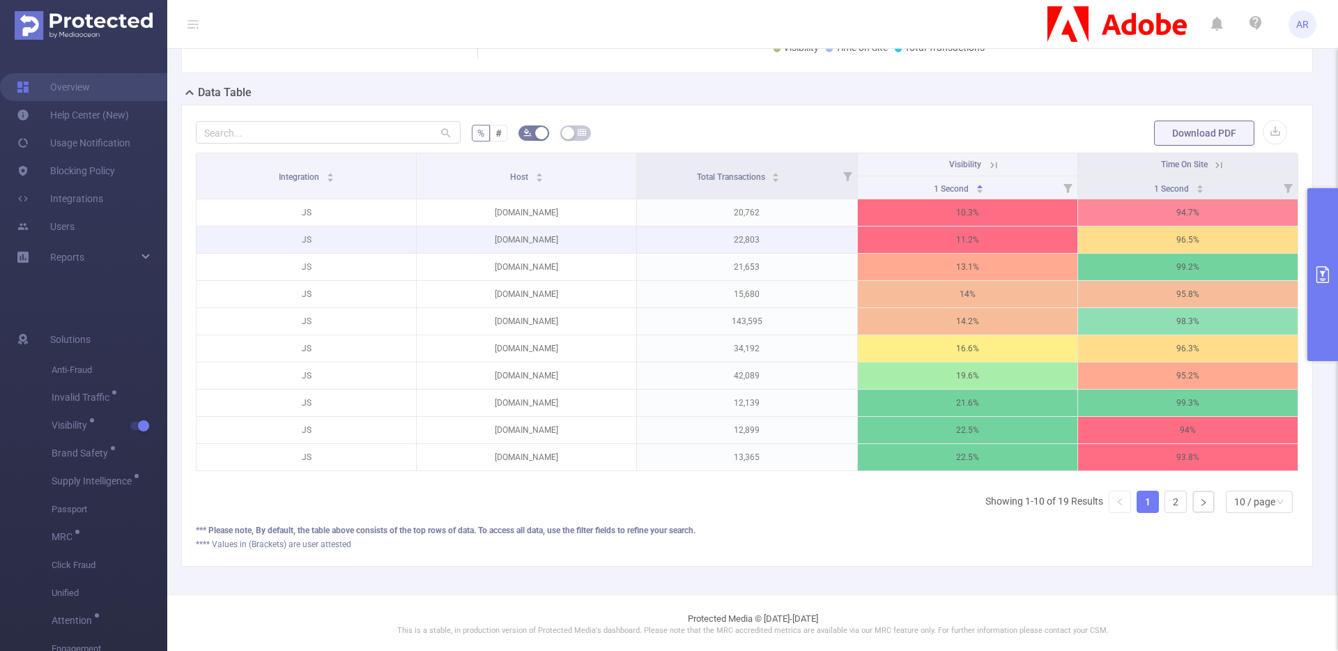
scroll to position [293, 0]
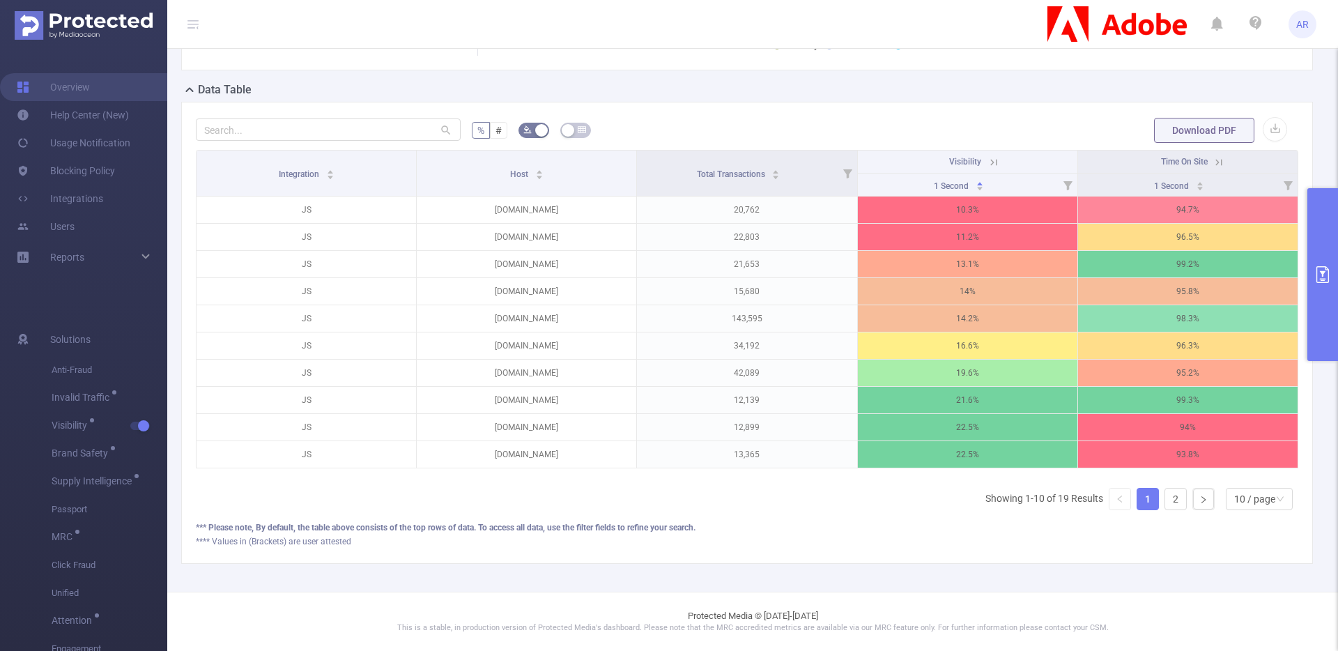
click at [1323, 298] on button "primary" at bounding box center [1322, 274] width 31 height 173
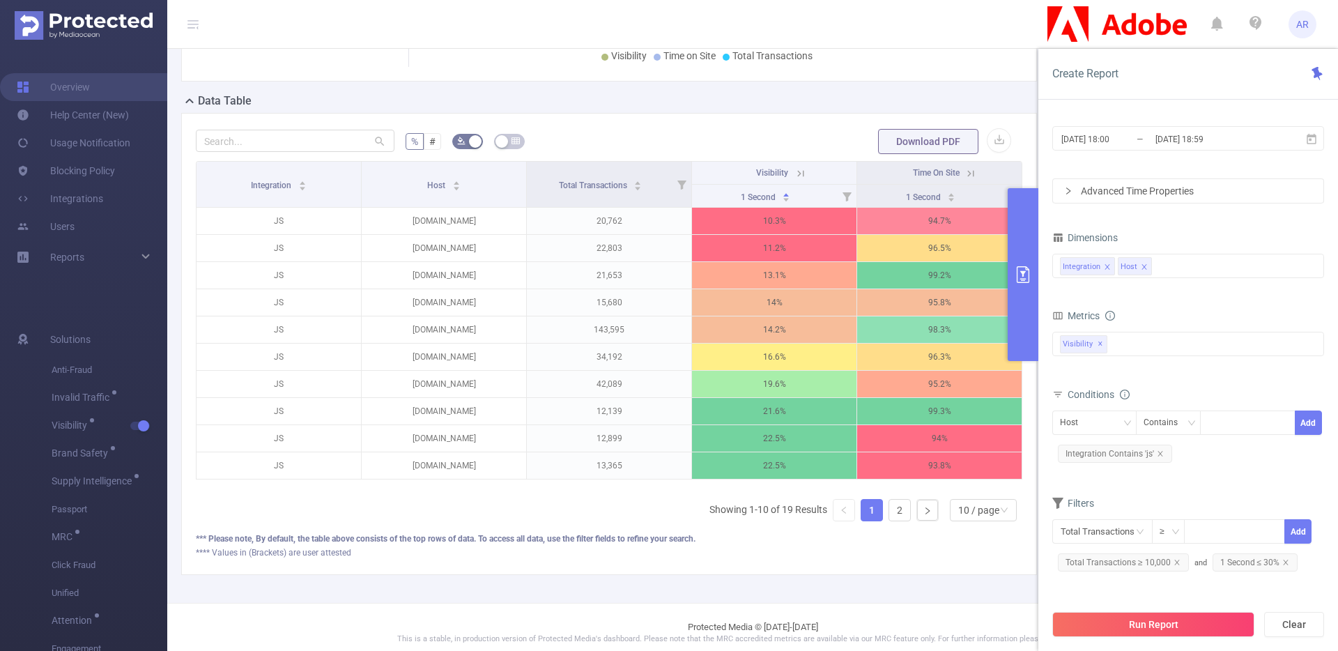
click at [1128, 357] on div "Total General IVT Data Centers Disclosed Bots Known Crawlers Irregular Activity…" at bounding box center [1188, 352] width 272 height 41
click at [1130, 344] on div "Anti-Fraud Invalid Traffic Visibility Brand Safety Supply Intelligence Sample R…" at bounding box center [1188, 344] width 272 height 24
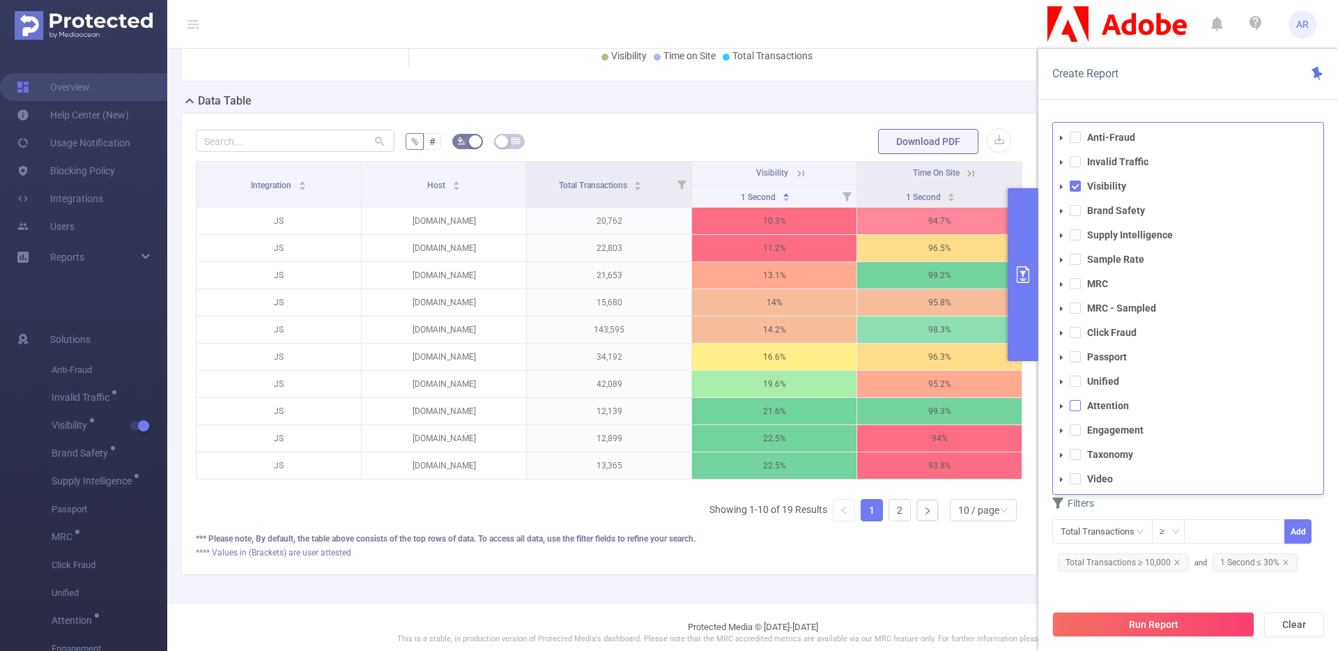
click at [1077, 410] on span at bounding box center [1075, 405] width 11 height 11
click at [1074, 186] on span at bounding box center [1075, 185] width 11 height 11
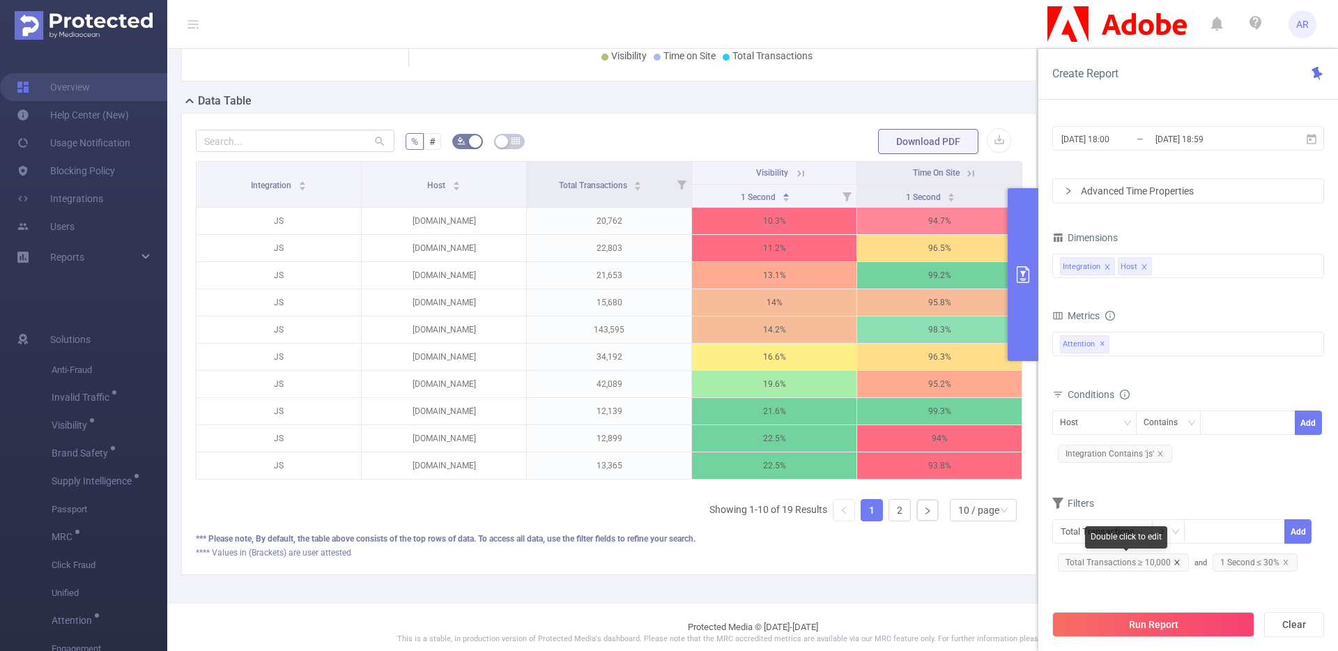
click at [1174, 564] on icon "icon: close" at bounding box center [1176, 562] width 7 height 7
click at [1132, 561] on icon "icon: close" at bounding box center [1131, 562] width 7 height 7
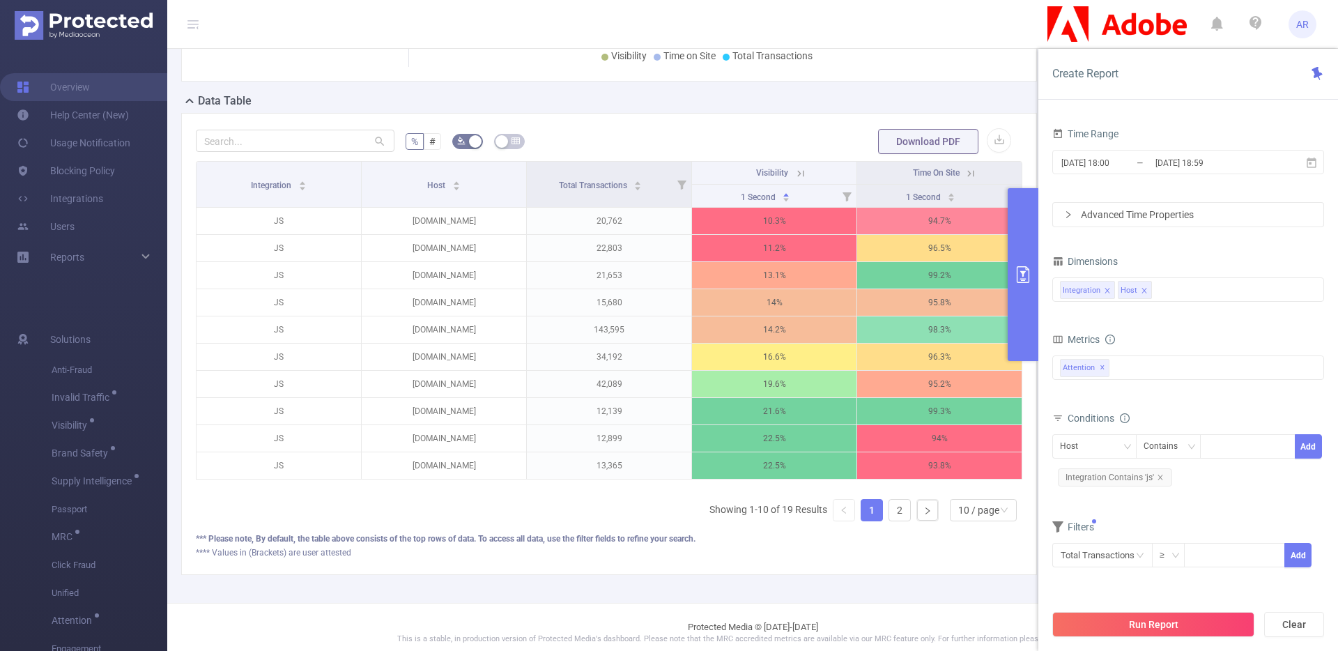
click at [1142, 291] on icon "icon: close" at bounding box center [1144, 290] width 7 height 7
click at [1166, 623] on button "Run Report" at bounding box center [1153, 624] width 202 height 25
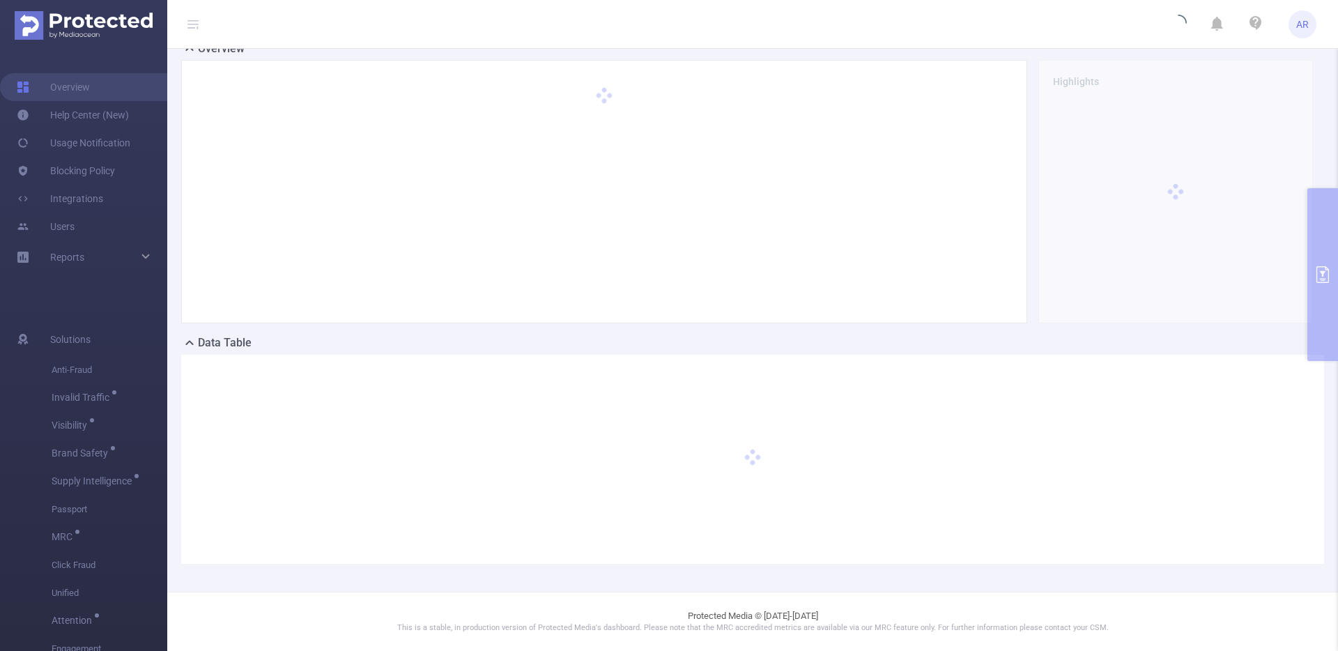
scroll to position [52, 0]
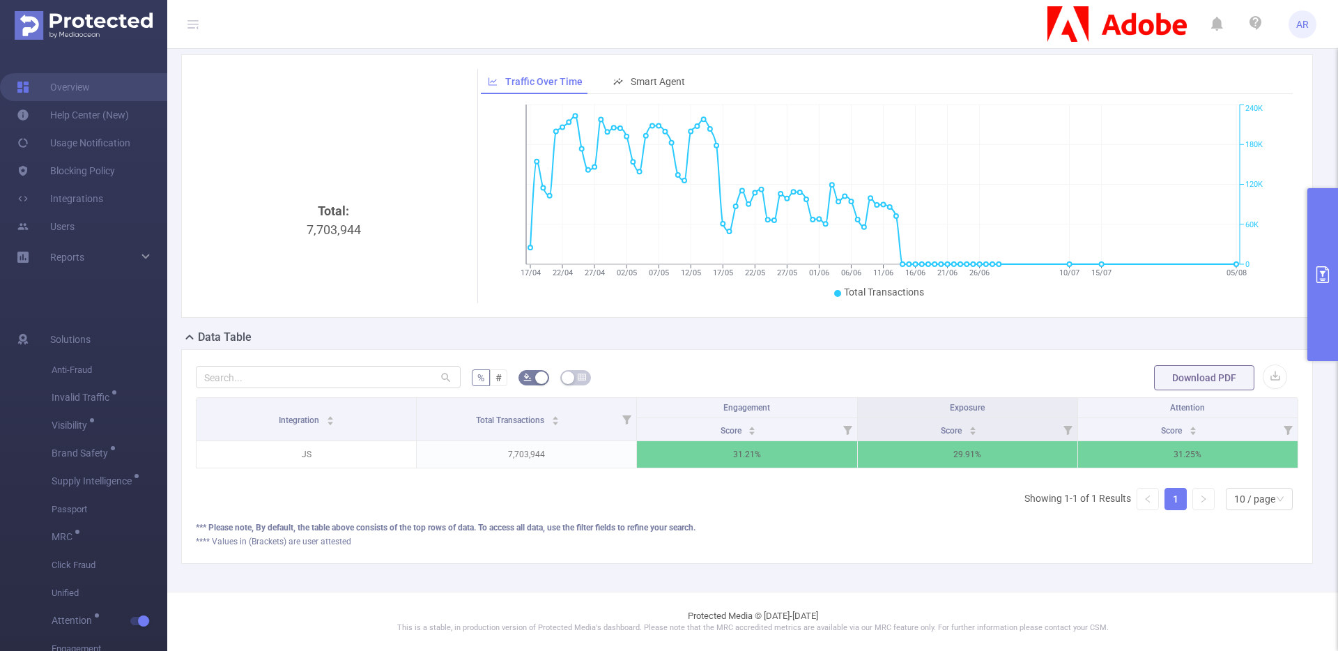
click at [1326, 199] on button "primary" at bounding box center [1322, 274] width 31 height 173
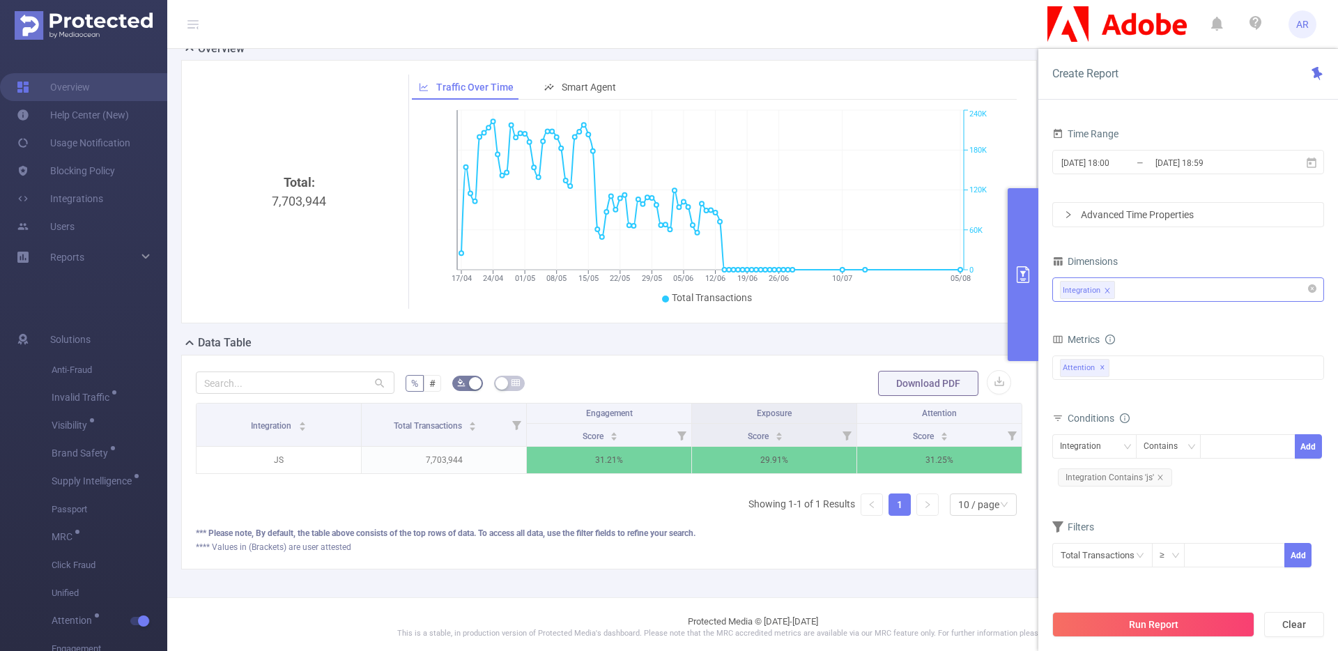
click at [1158, 286] on div "Integration" at bounding box center [1188, 289] width 256 height 23
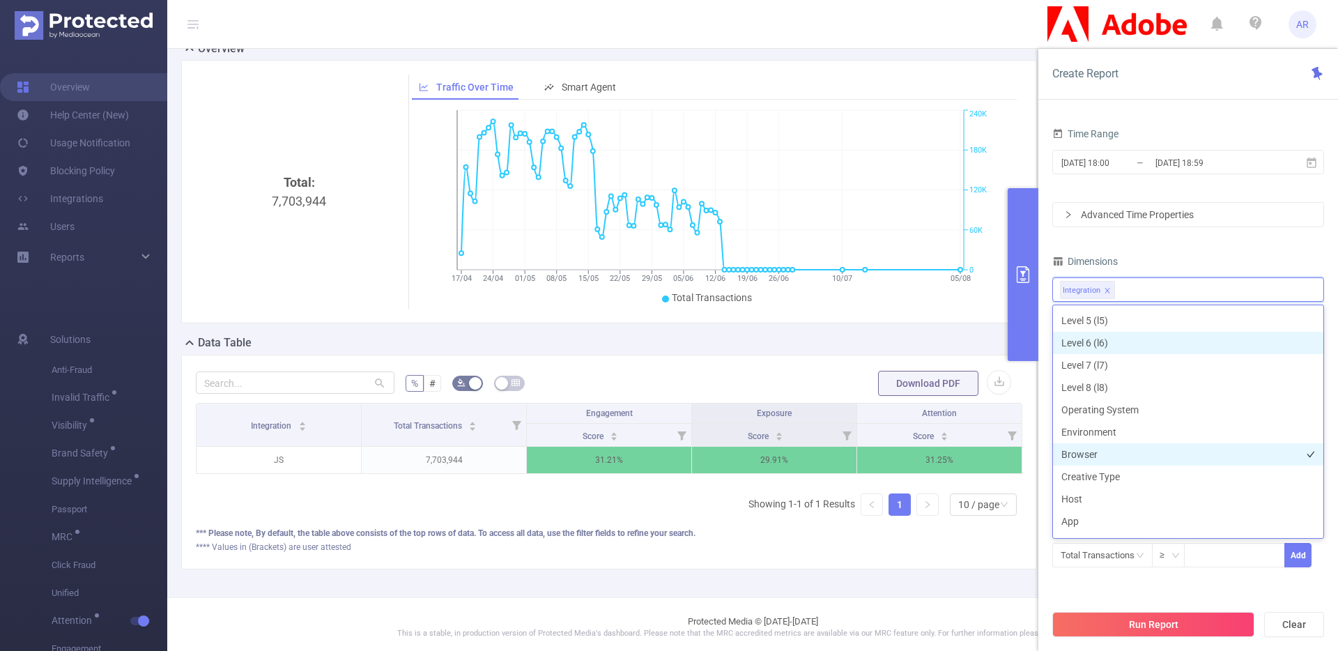
scroll to position [205, 0]
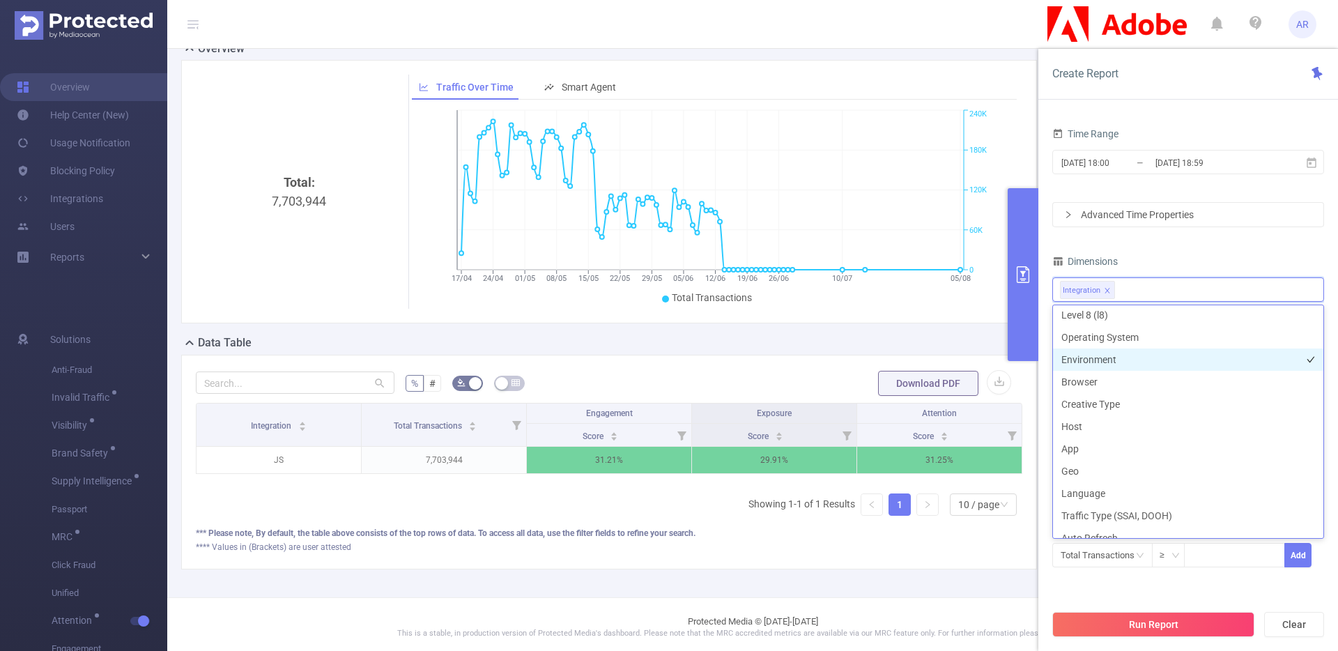
click at [1095, 355] on li "Environment" at bounding box center [1188, 359] width 270 height 22
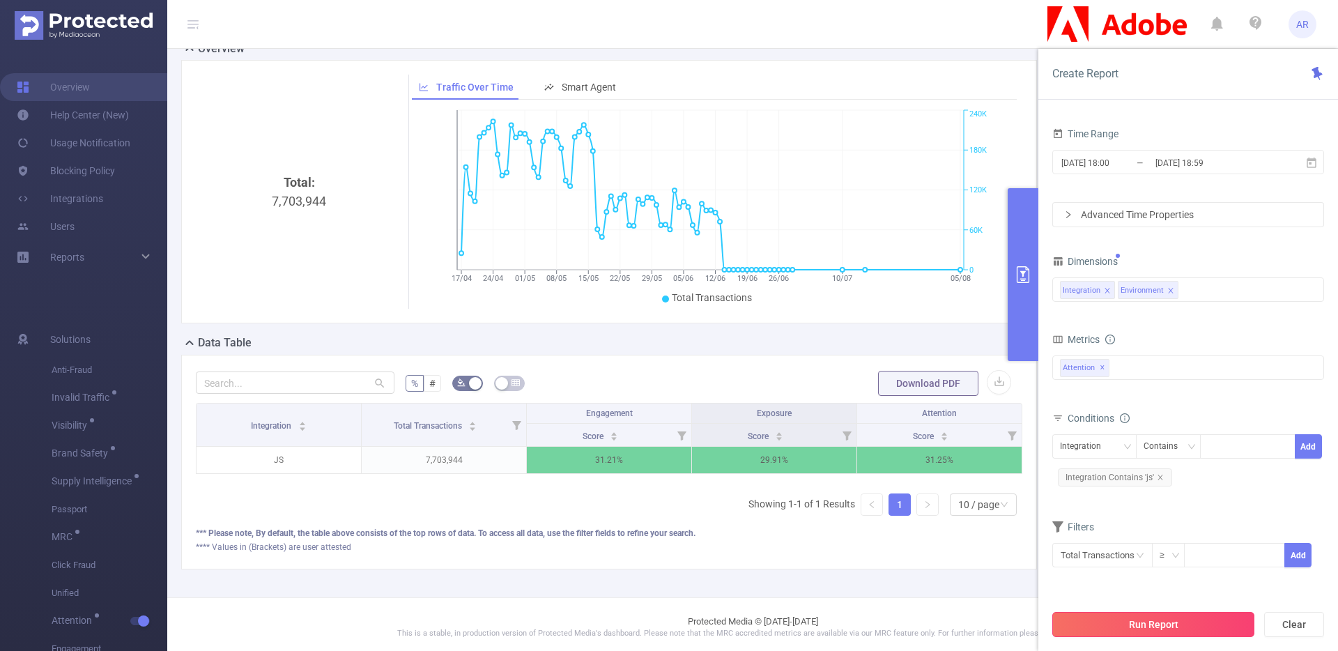
click at [1116, 622] on button "Run Report" at bounding box center [1153, 624] width 202 height 25
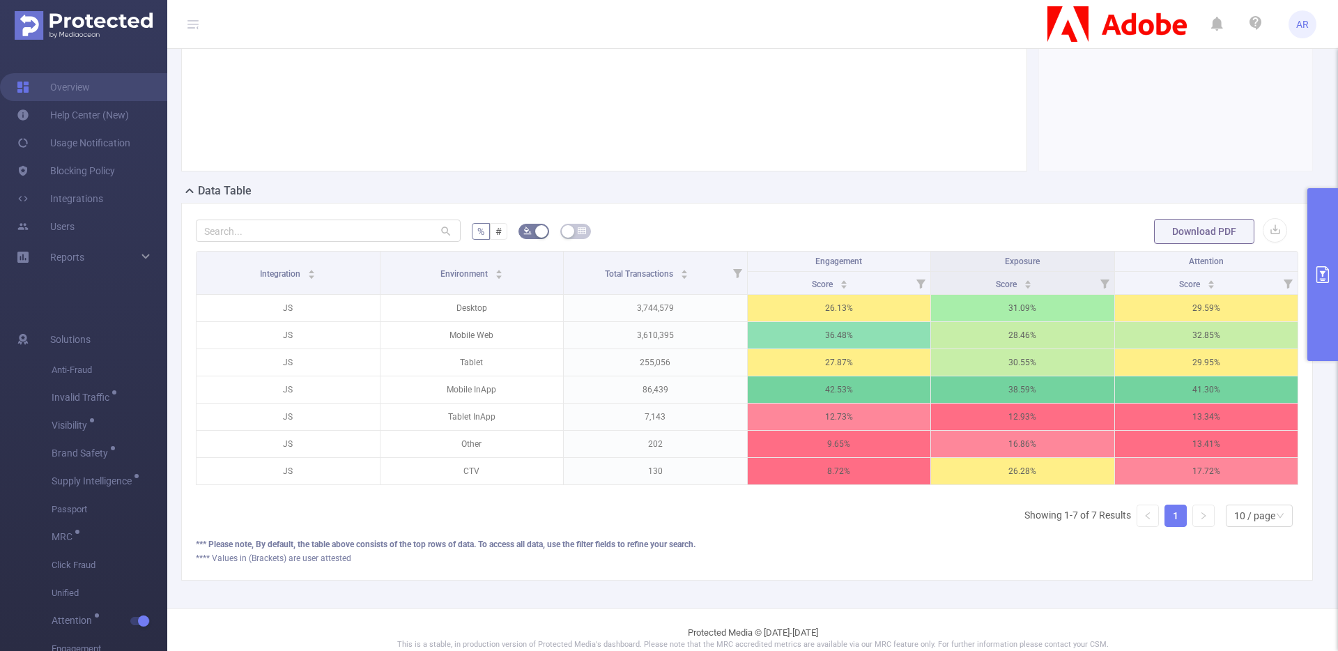
scroll to position [194, 0]
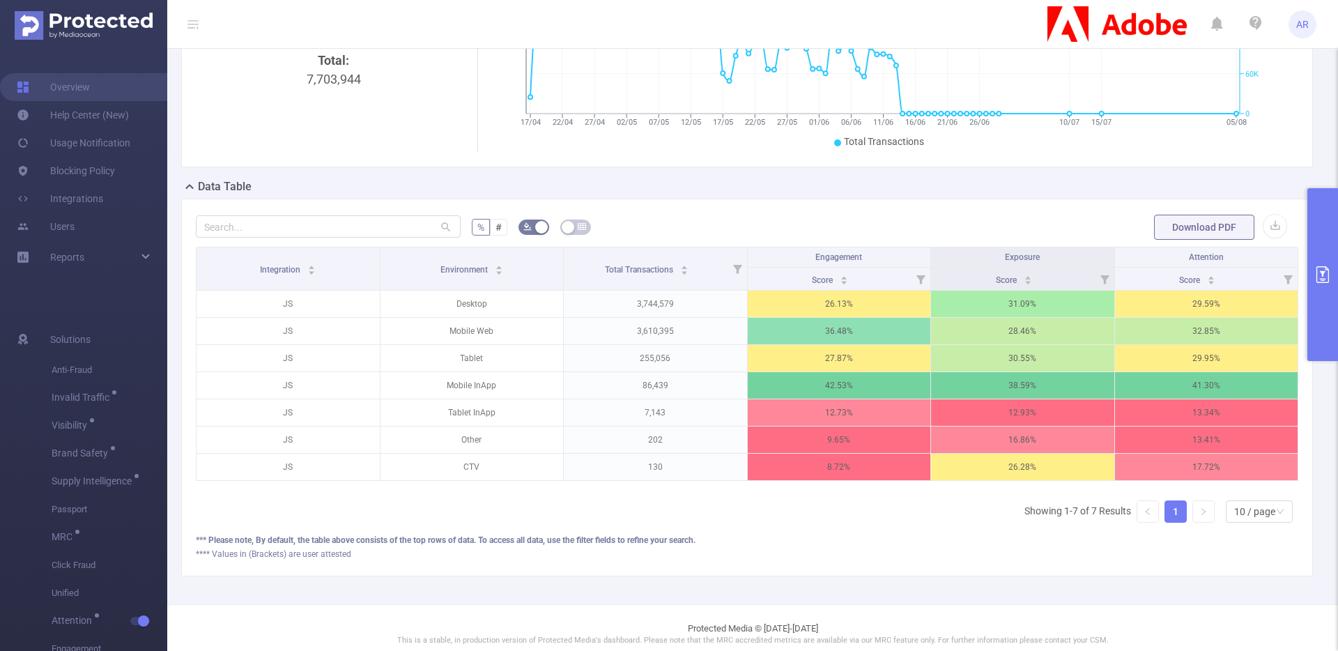
click at [1321, 240] on button "primary" at bounding box center [1322, 274] width 31 height 173
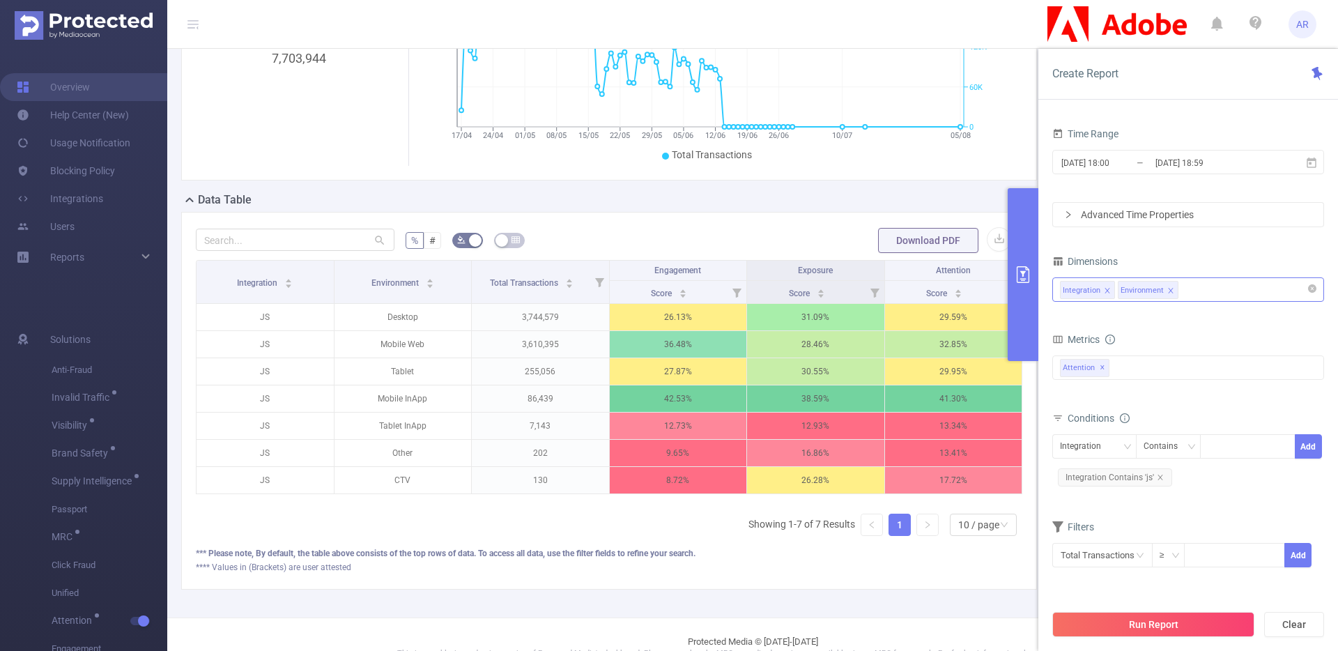
click at [1215, 286] on div "Integration Environment" at bounding box center [1188, 289] width 256 height 23
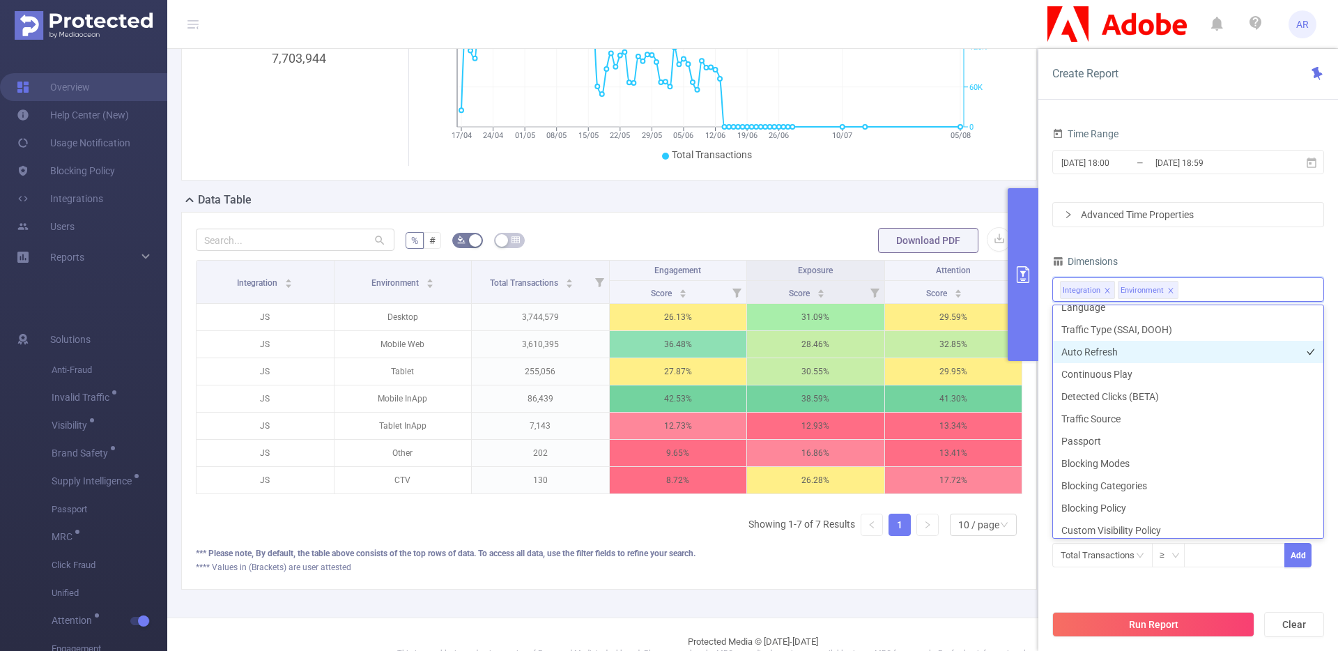
scroll to position [397, 0]
click at [1159, 591] on div "PID 1001040 - FT_Adobe_DX_B2B_InHouse 1001040 - FT_Adobe_DX_B2B_InHouse Time Ra…" at bounding box center [1188, 324] width 272 height 556
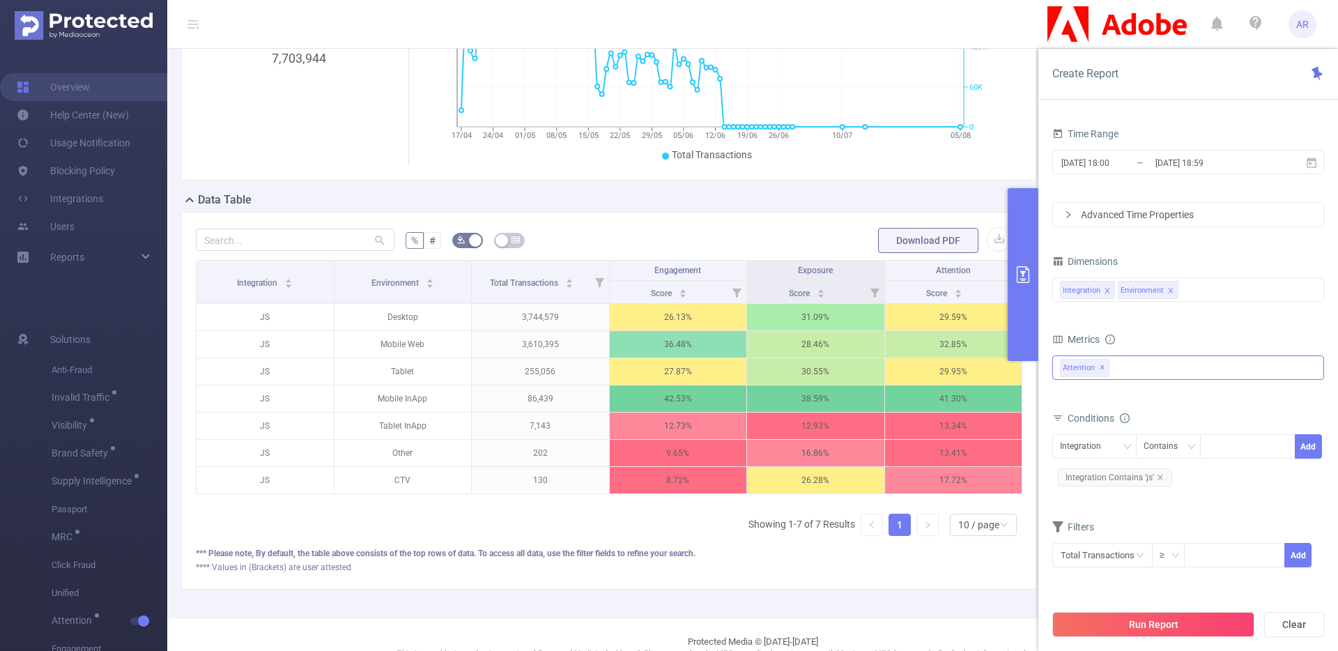
click at [1143, 369] on div "Anti-Fraud Invalid Traffic Visibility Brand Safety Supply Intelligence Sample R…" at bounding box center [1188, 367] width 272 height 24
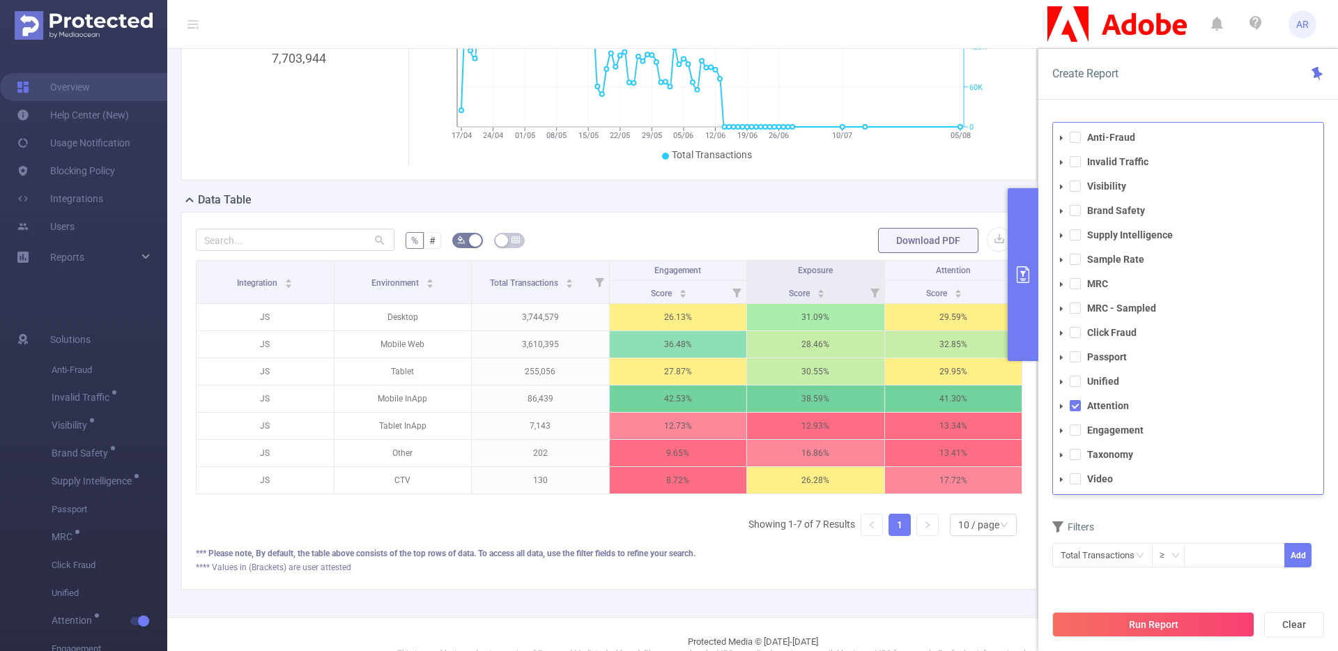
click at [1145, 585] on div "Filters Total Transactions ≥ Add" at bounding box center [1188, 551] width 272 height 68
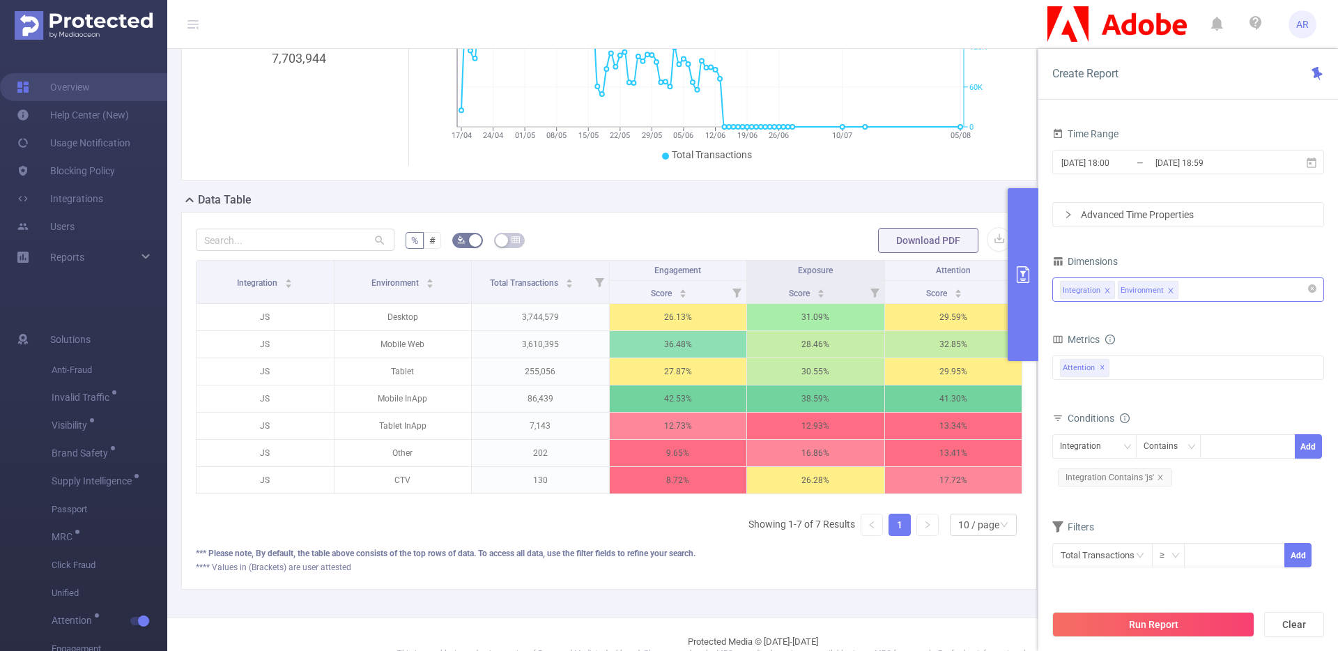
click at [1195, 289] on div "Integration Environment" at bounding box center [1188, 289] width 256 height 23
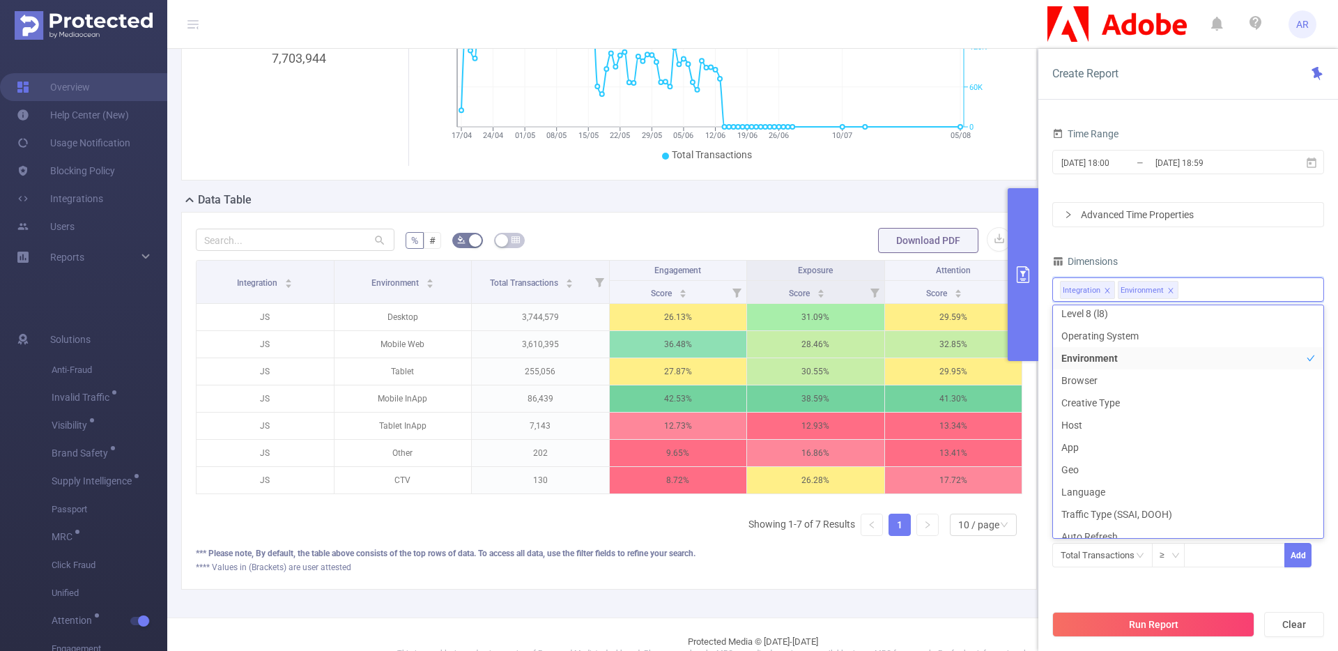
scroll to position [220, 0]
click at [1146, 398] on li "Creative Type" at bounding box center [1188, 389] width 270 height 22
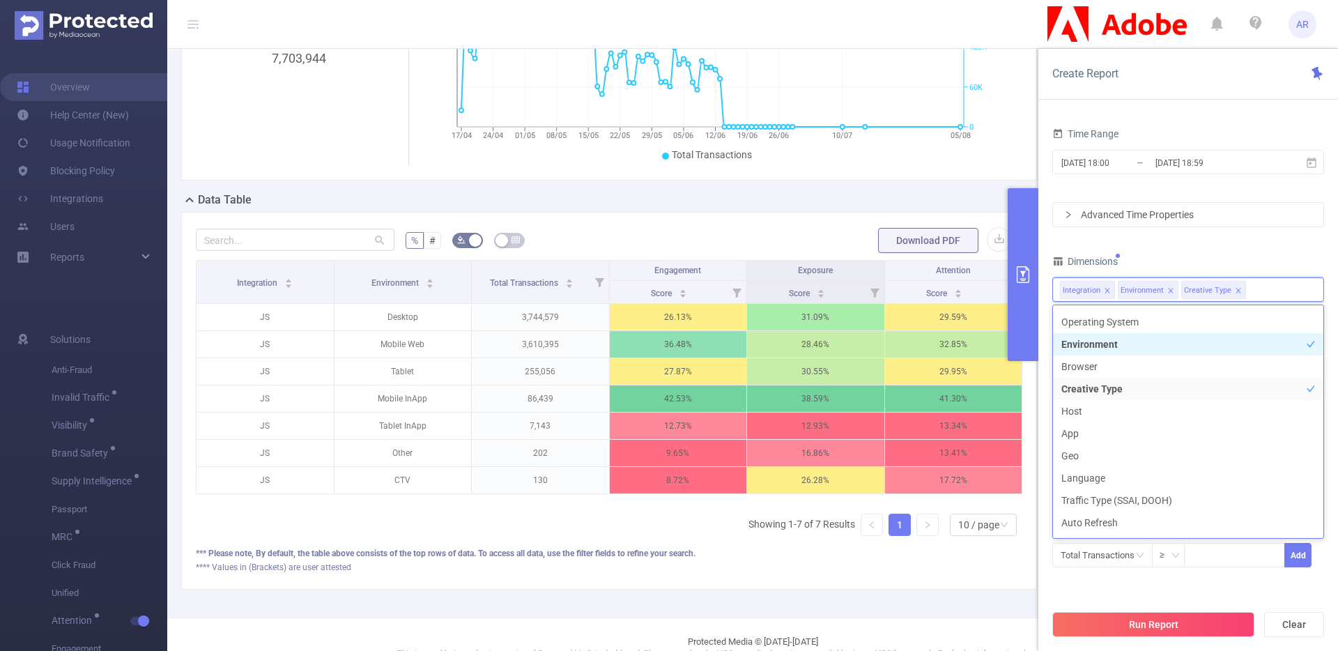
scroll to position [203, 0]
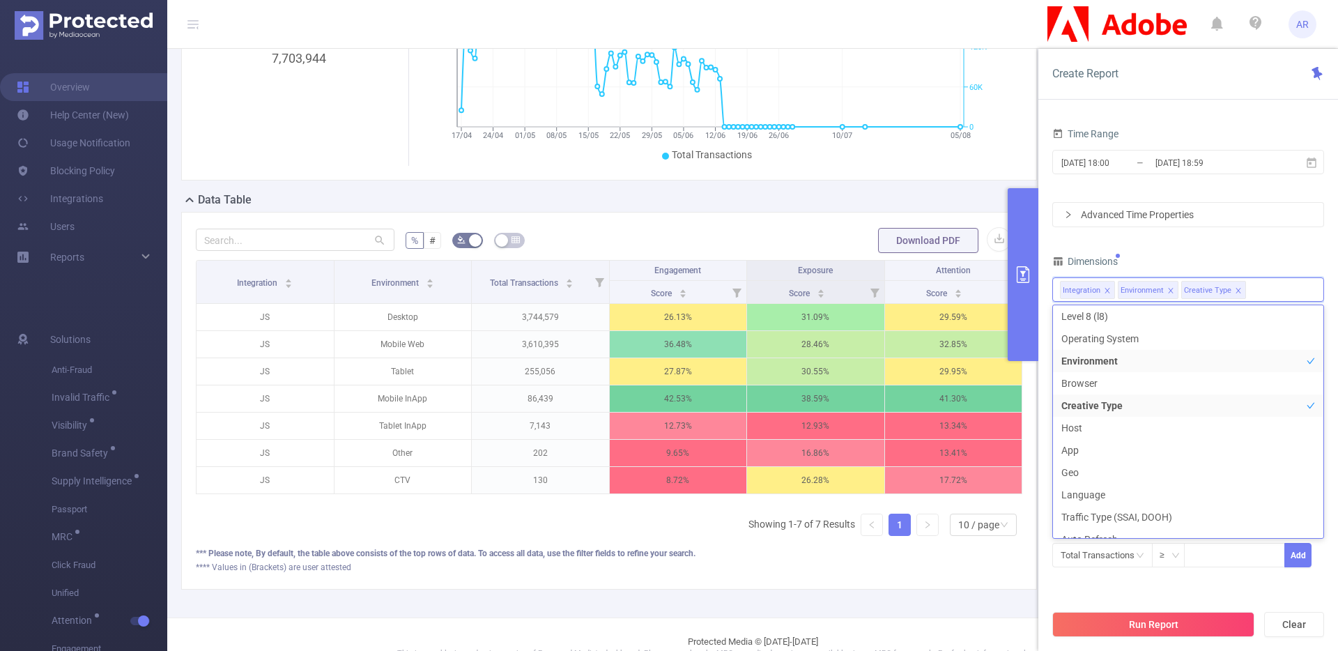
click at [1171, 292] on icon "icon: close" at bounding box center [1170, 290] width 7 height 7
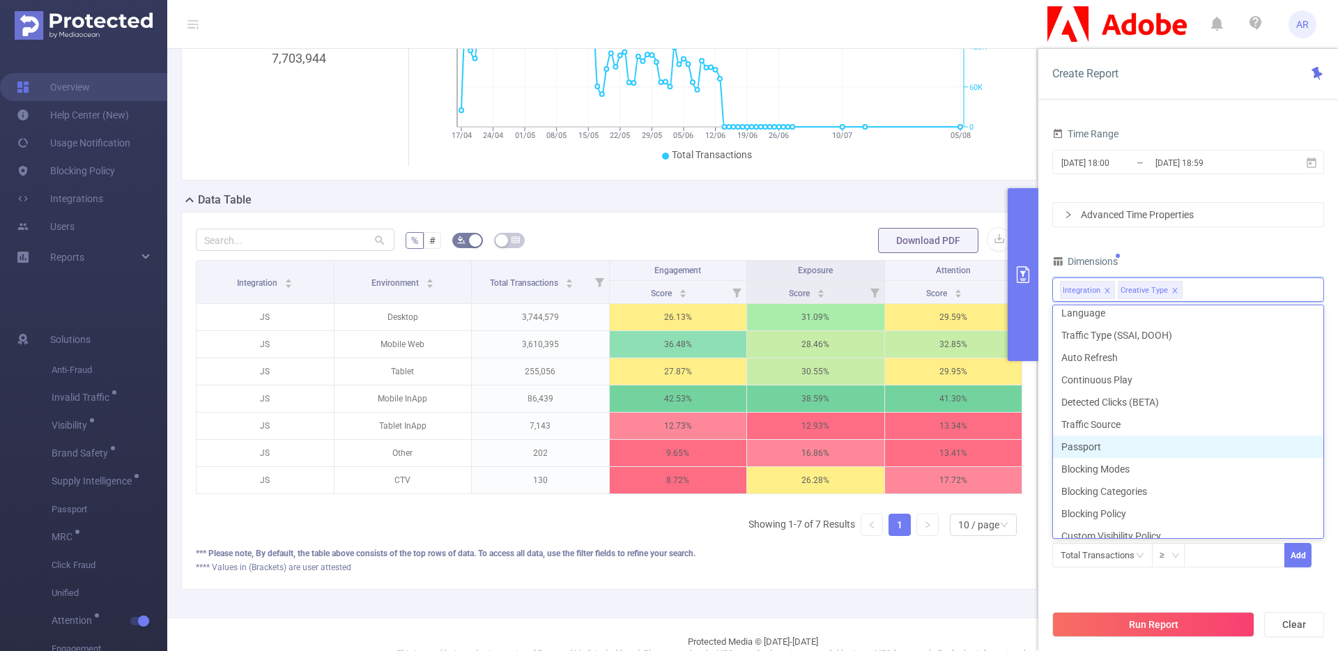
scroll to position [397, 0]
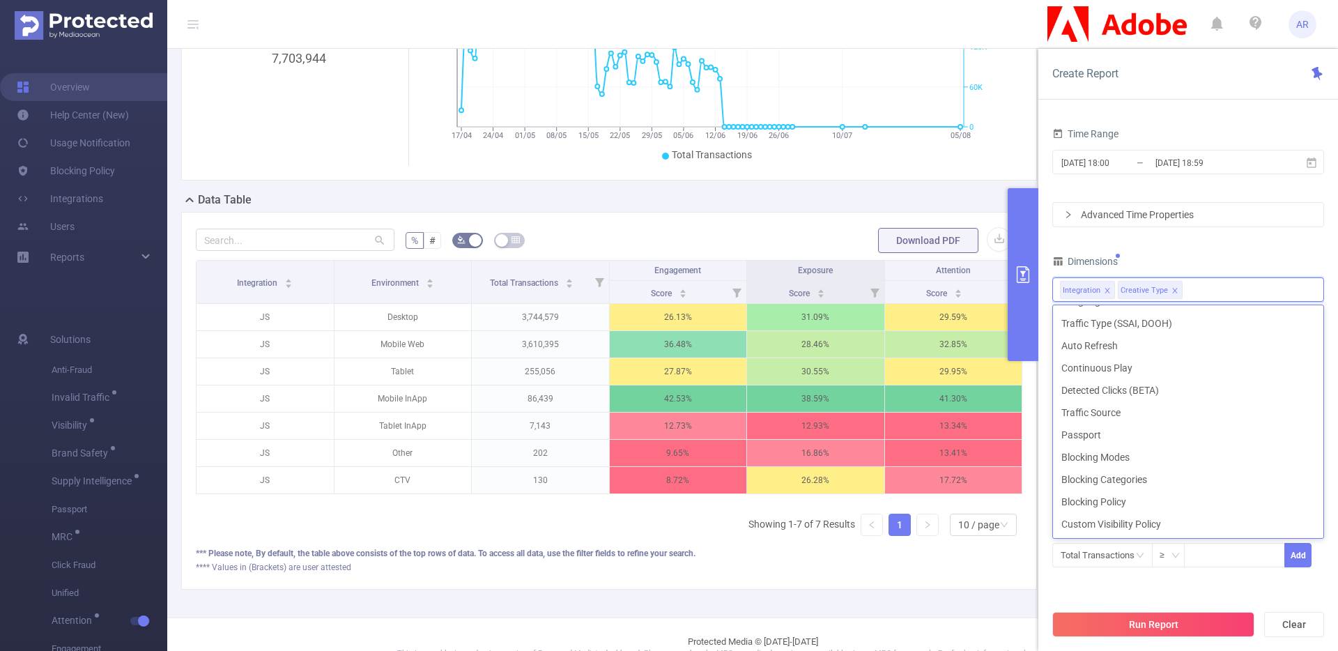
click at [1091, 587] on div "PID 1001040 - FT_Adobe_DX_B2B_InHouse 1001040 - FT_Adobe_DX_B2B_InHouse Time Ra…" at bounding box center [1188, 324] width 272 height 556
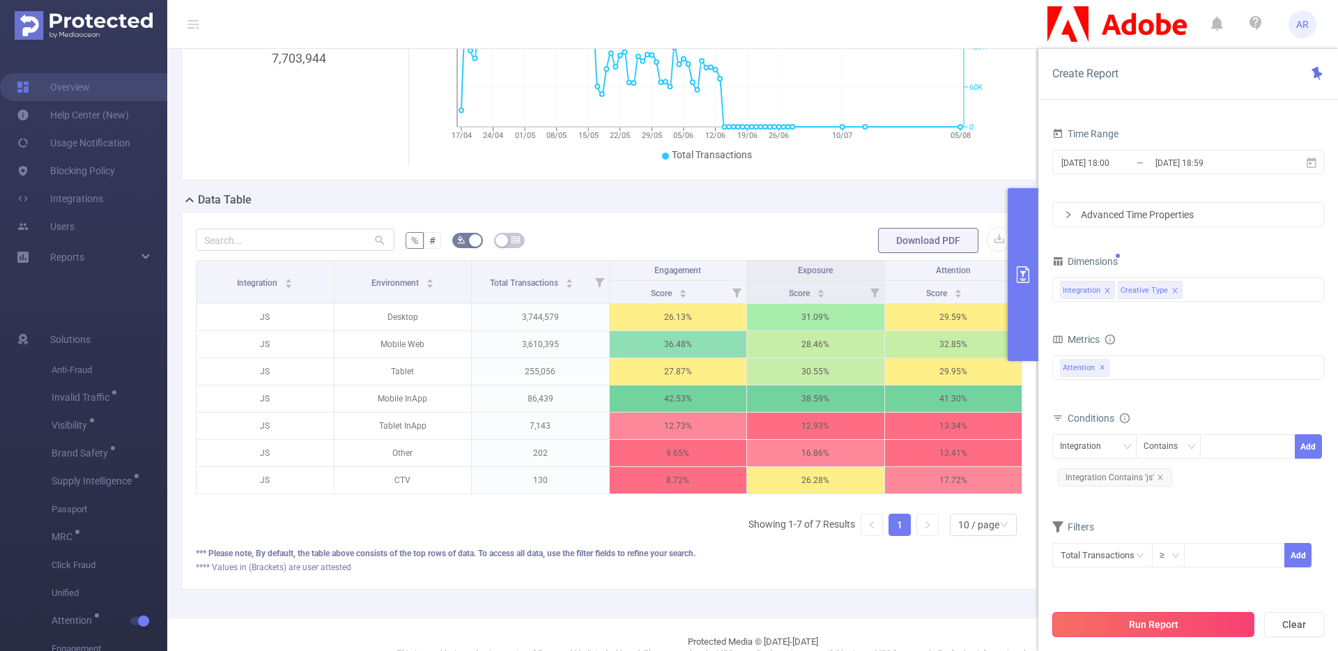
click at [1091, 621] on button "Run Report" at bounding box center [1153, 624] width 202 height 25
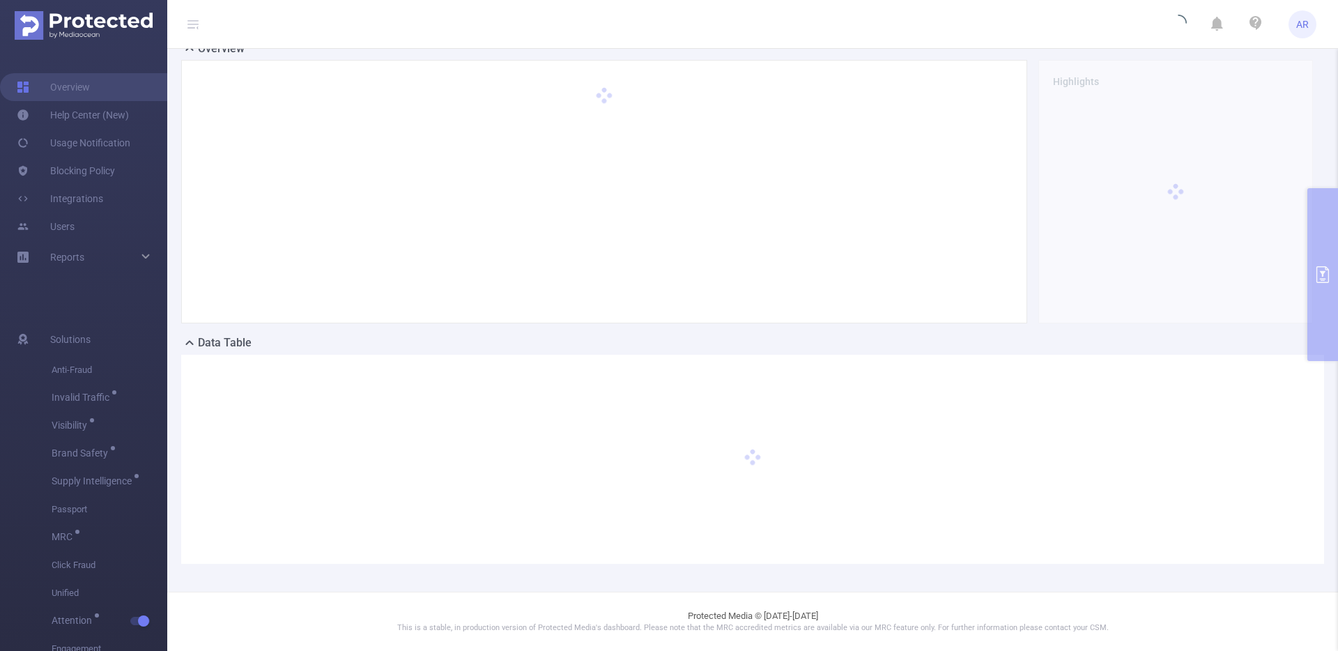
scroll to position [52, 0]
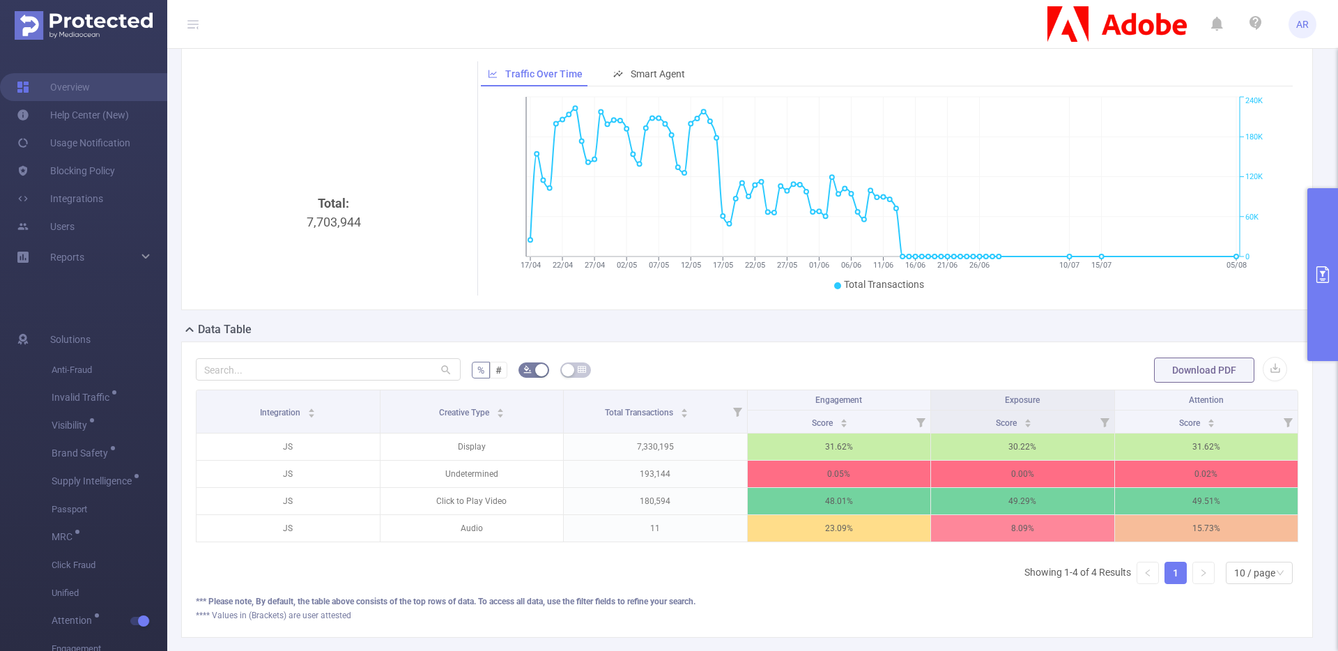
click at [1317, 267] on icon "primary" at bounding box center [1322, 274] width 13 height 17
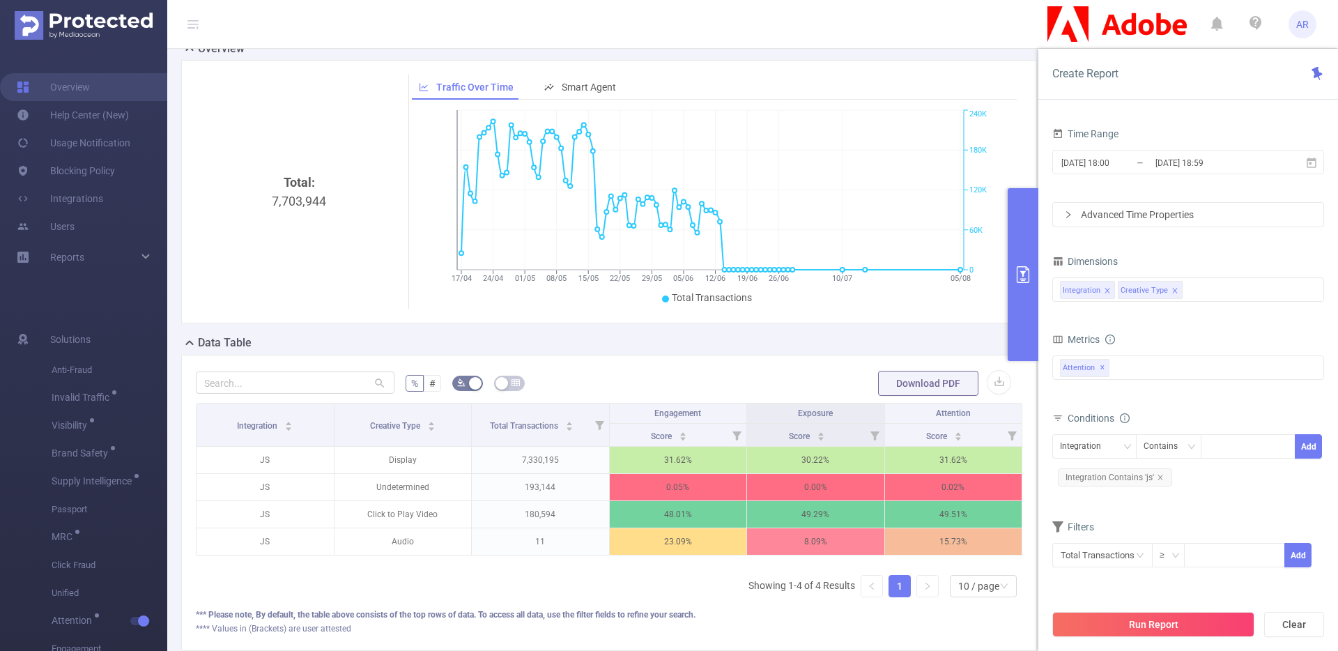
click at [1176, 290] on icon "icon: close" at bounding box center [1174, 290] width 7 height 7
click at [1176, 290] on div "Integration" at bounding box center [1188, 289] width 256 height 23
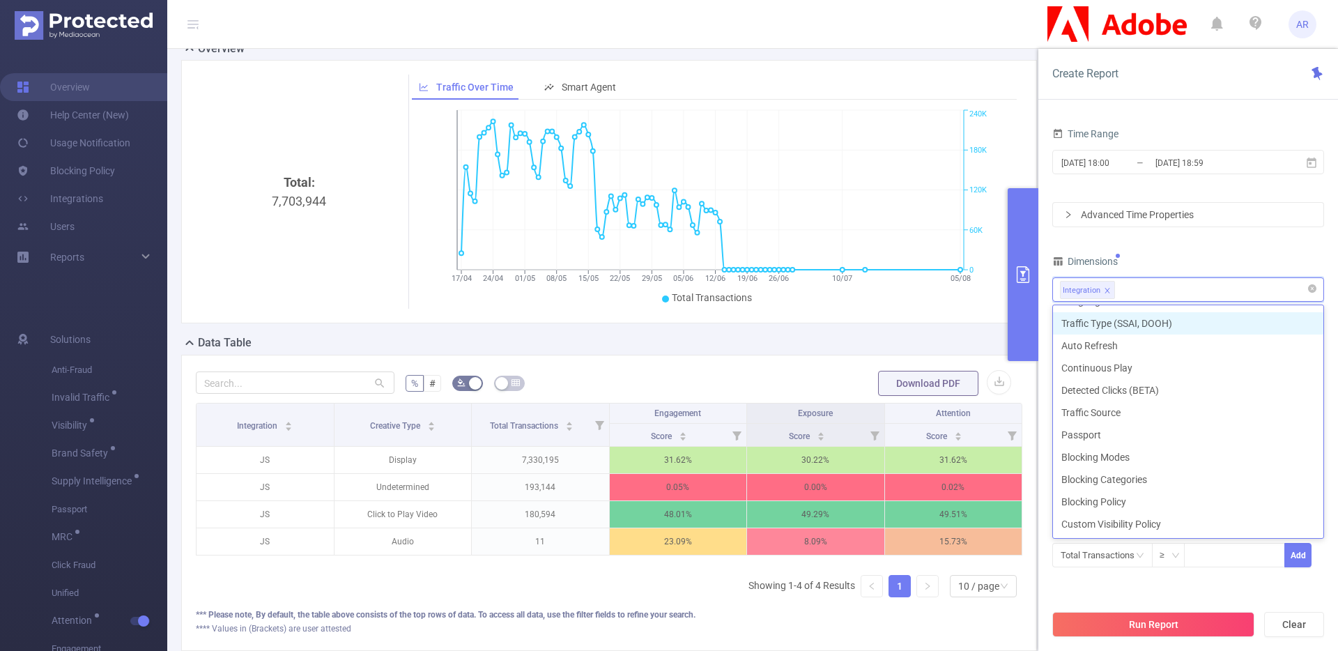
scroll to position [382, 0]
click at [1226, 262] on div "Dimensions" at bounding box center [1188, 263] width 272 height 23
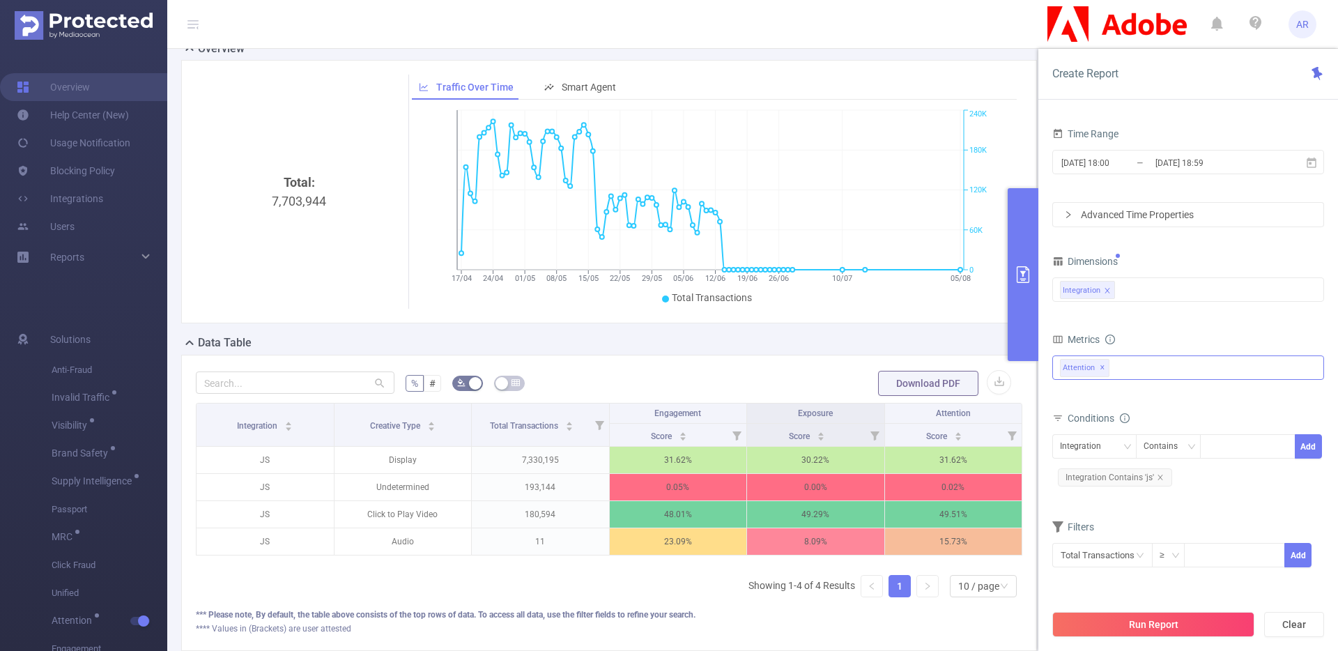
click at [1132, 372] on div "Anti-Fraud Invalid Traffic Visibility Brand Safety Supply Intelligence Sample R…" at bounding box center [1188, 367] width 272 height 24
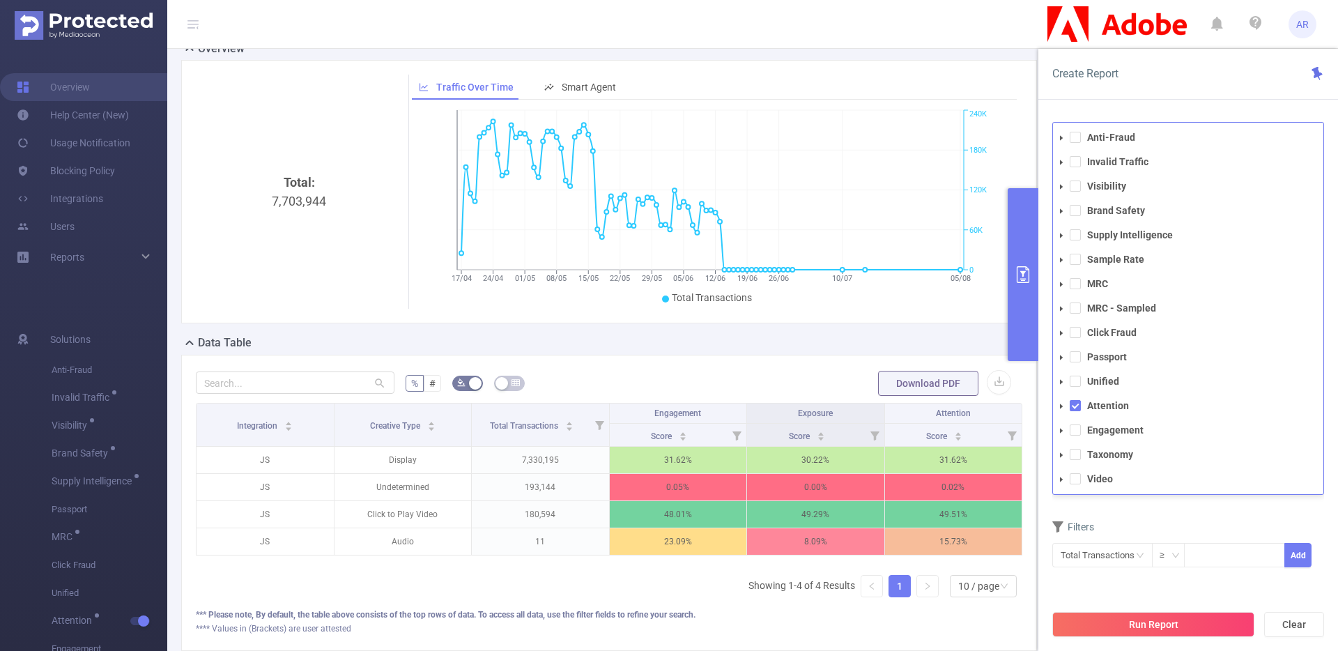
click at [1061, 430] on icon "icon: caret-down" at bounding box center [1061, 430] width 3 height 5
click at [1061, 430] on icon "icon: caret-down" at bounding box center [1061, 430] width 5 height 3
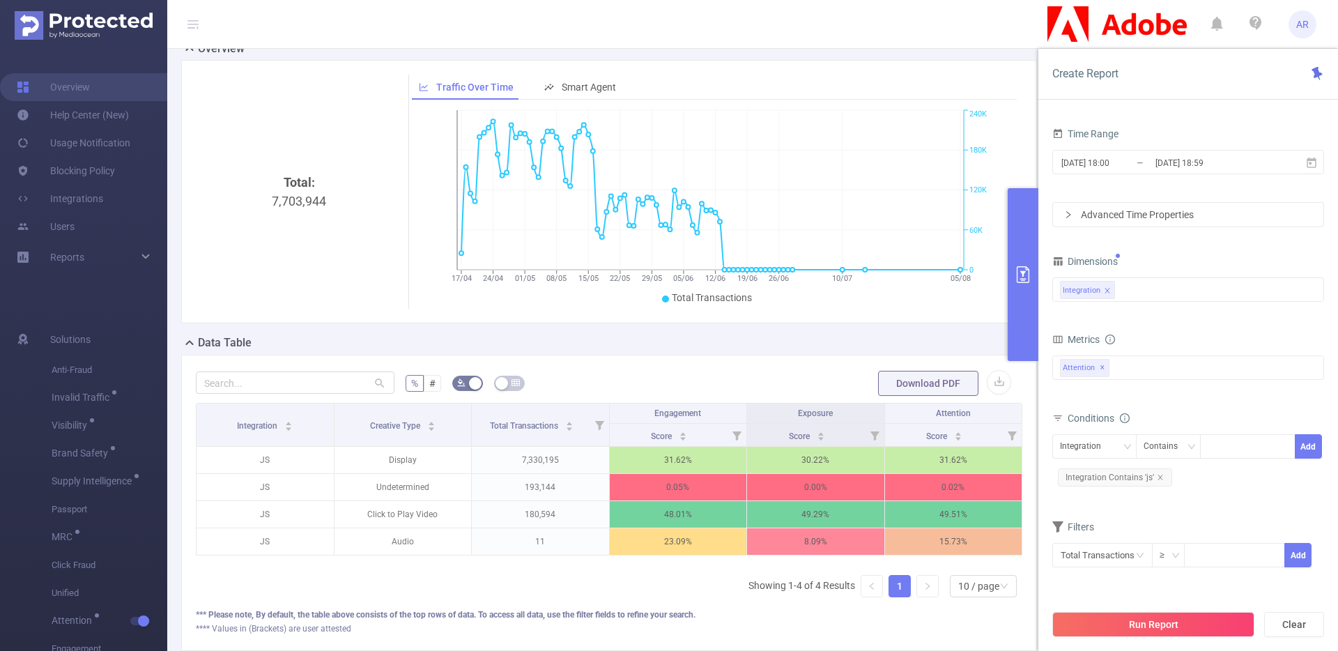
click at [1097, 514] on form "Dimensions Integration Metrics Total General IVT Data Centers Disclosed Bots Kn…" at bounding box center [1188, 419] width 272 height 334
click at [1125, 293] on div "Integration" at bounding box center [1188, 289] width 256 height 23
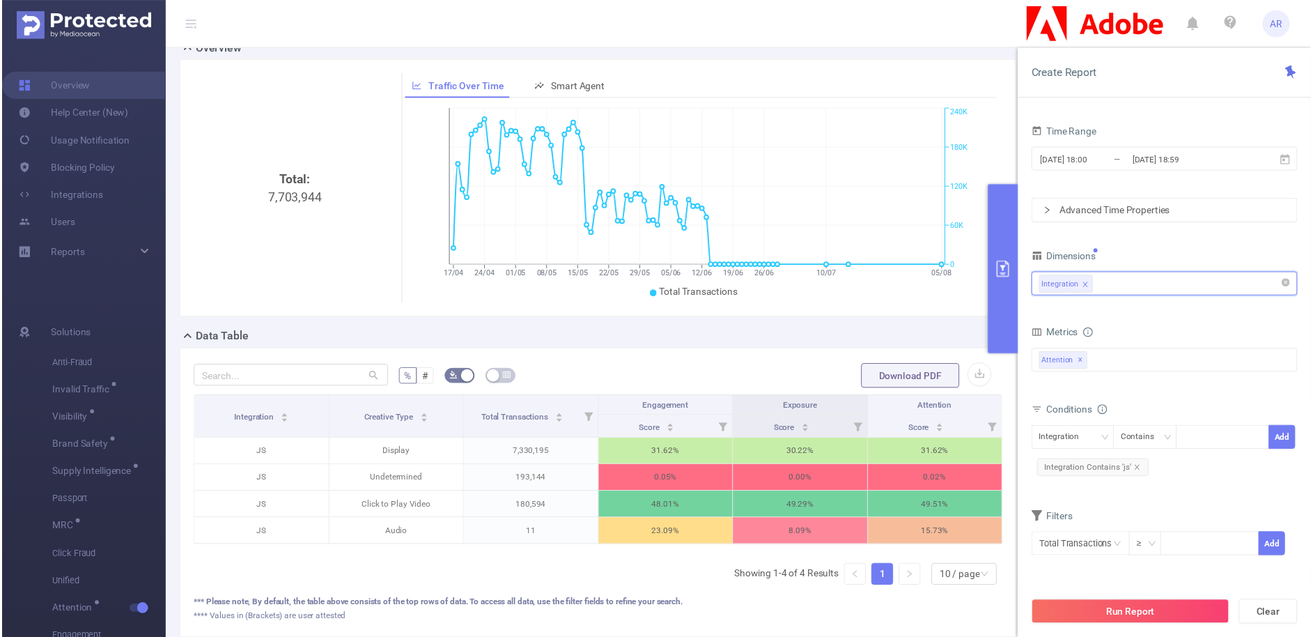
scroll to position [3, 0]
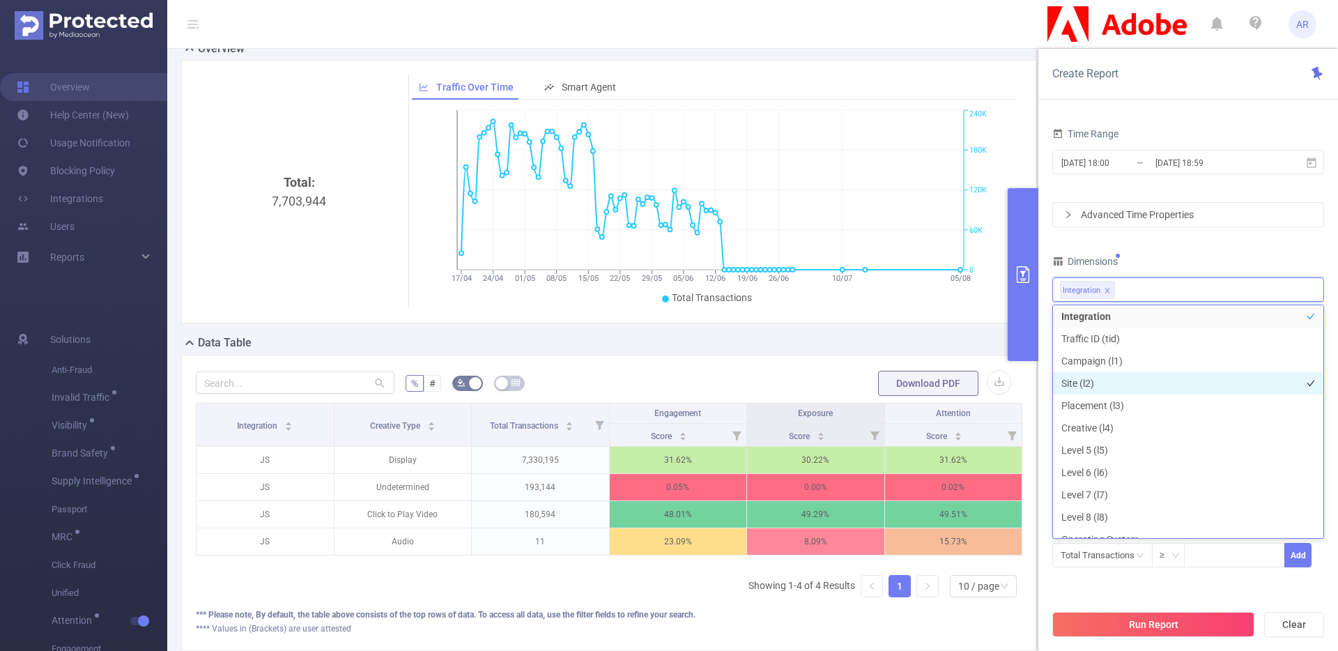
click at [1081, 376] on li "Site (l2)" at bounding box center [1188, 383] width 270 height 22
click at [1192, 260] on div "Dimensions" at bounding box center [1188, 263] width 272 height 23
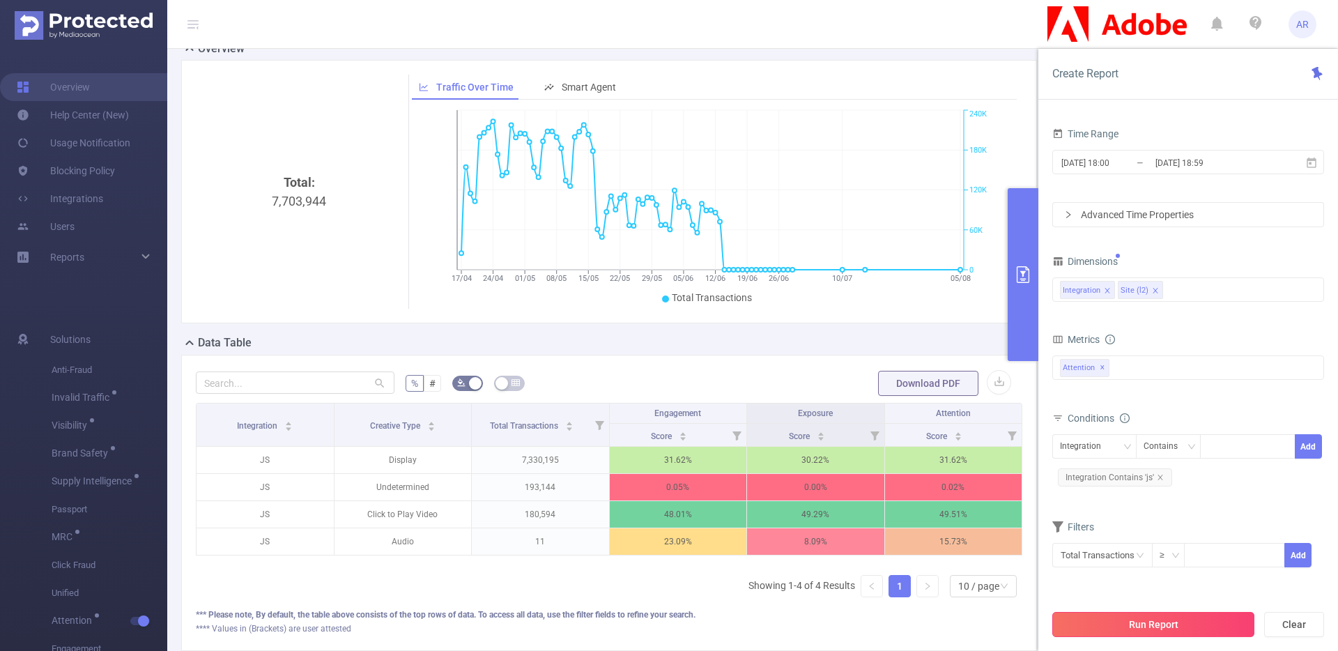
click at [1150, 626] on button "Run Report" at bounding box center [1153, 624] width 202 height 25
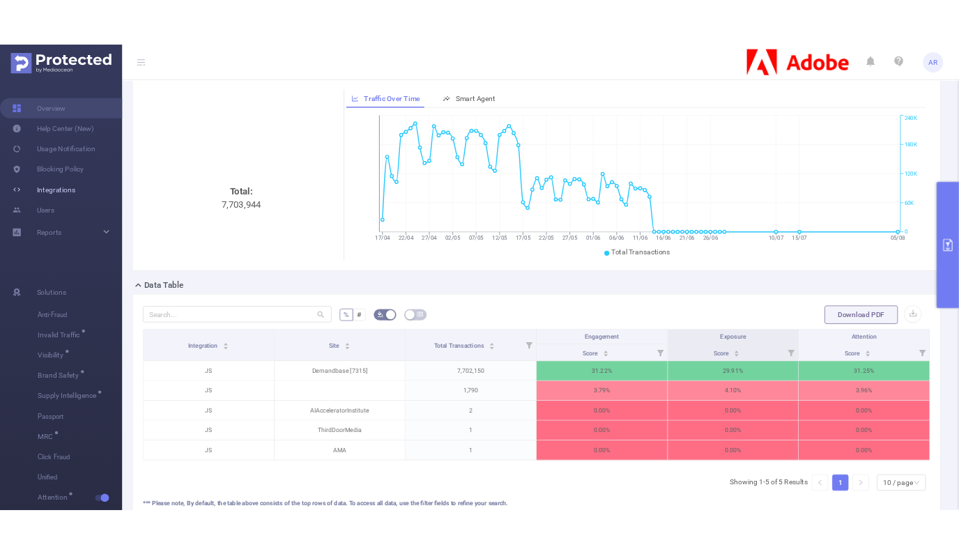
scroll to position [52, 0]
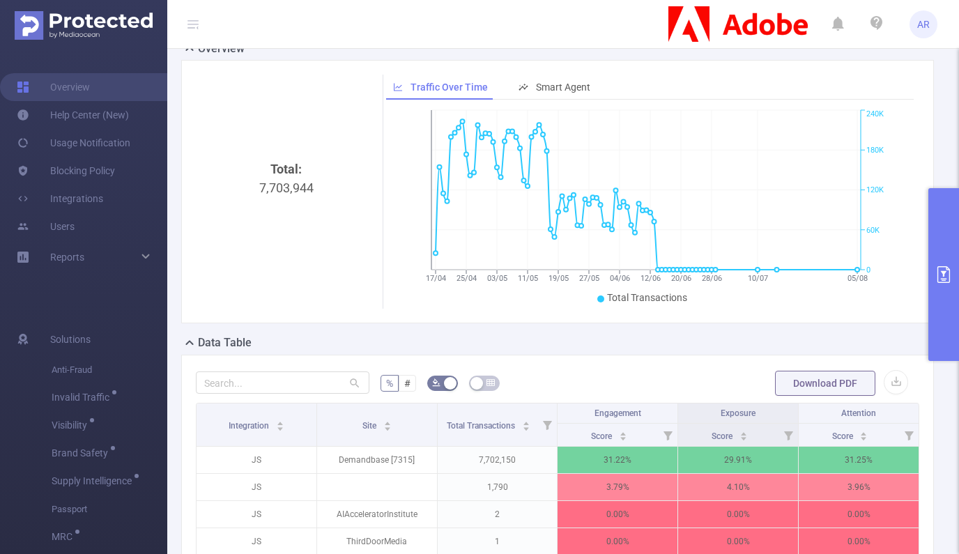
click at [941, 213] on button "primary" at bounding box center [943, 274] width 31 height 173
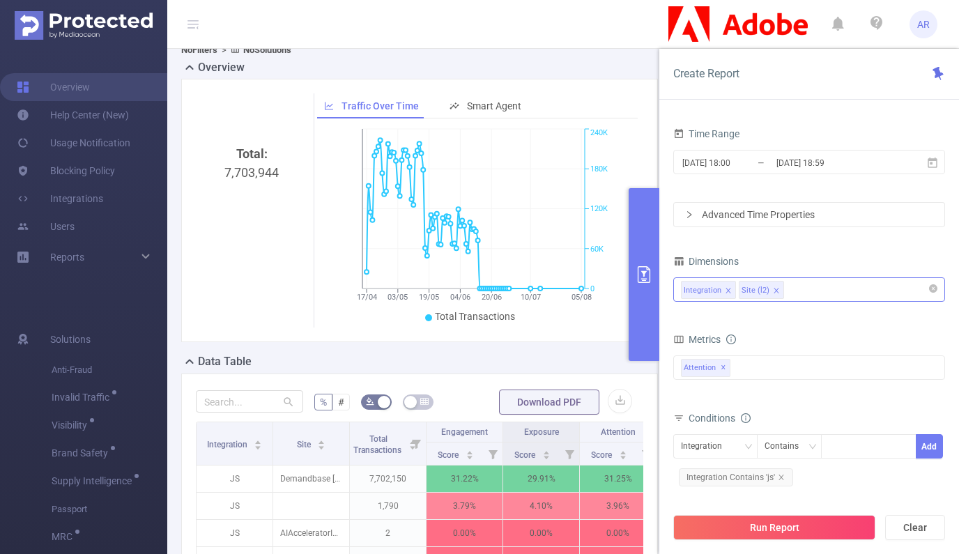
click at [811, 295] on div "Integration Site (l2)" at bounding box center [809, 289] width 256 height 23
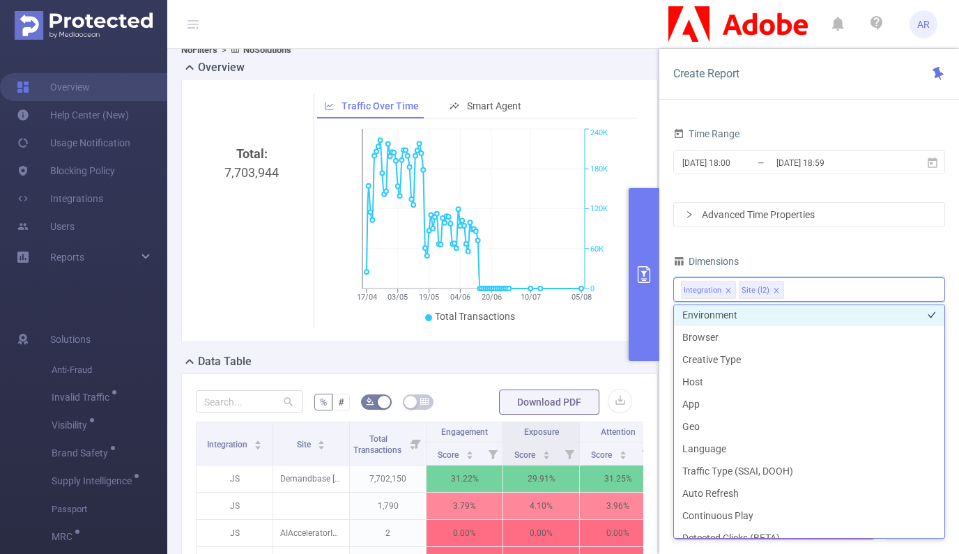
scroll to position [248, 0]
click at [727, 316] on li "Environment" at bounding box center [809, 316] width 270 height 22
click at [777, 285] on span at bounding box center [776, 290] width 7 height 15
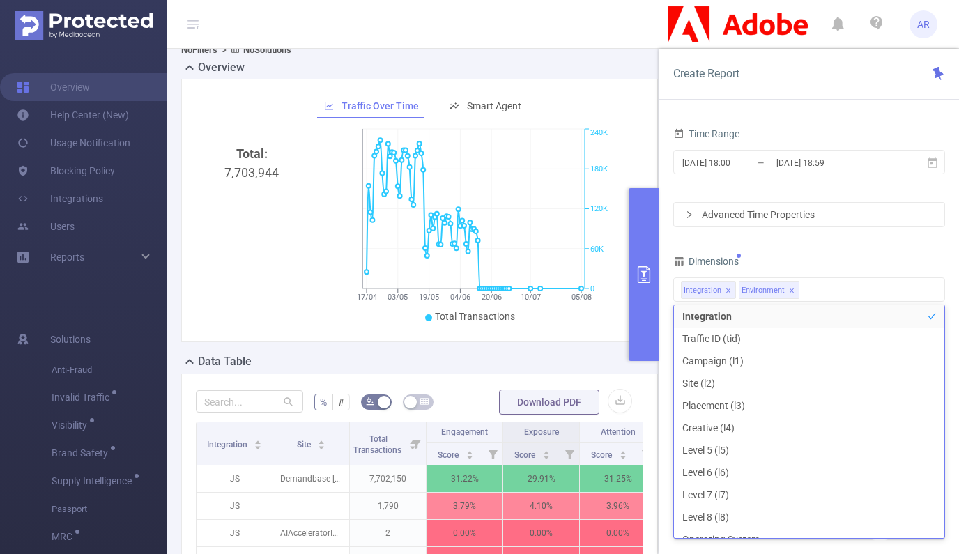
click at [783, 258] on div "Dimensions" at bounding box center [809, 263] width 272 height 23
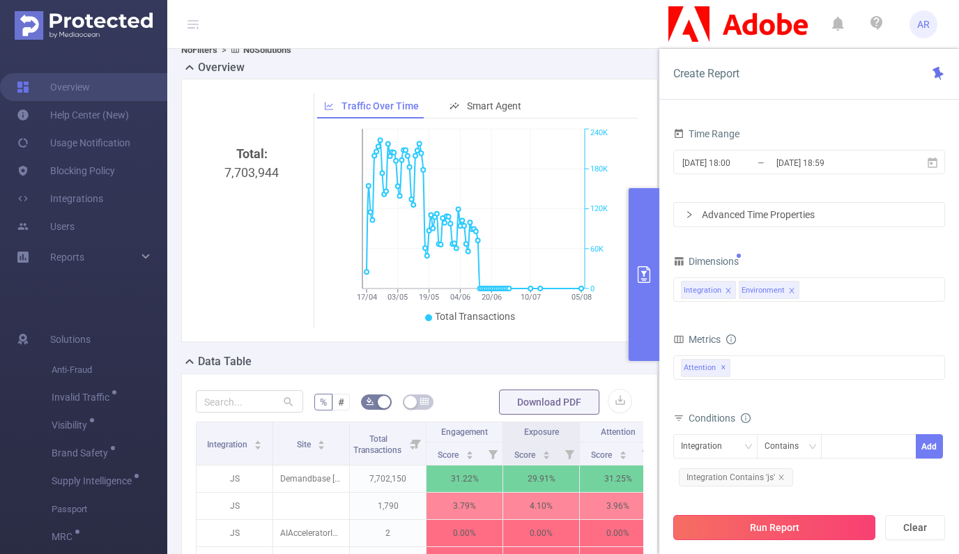
click at [758, 527] on button "Run Report" at bounding box center [774, 527] width 202 height 25
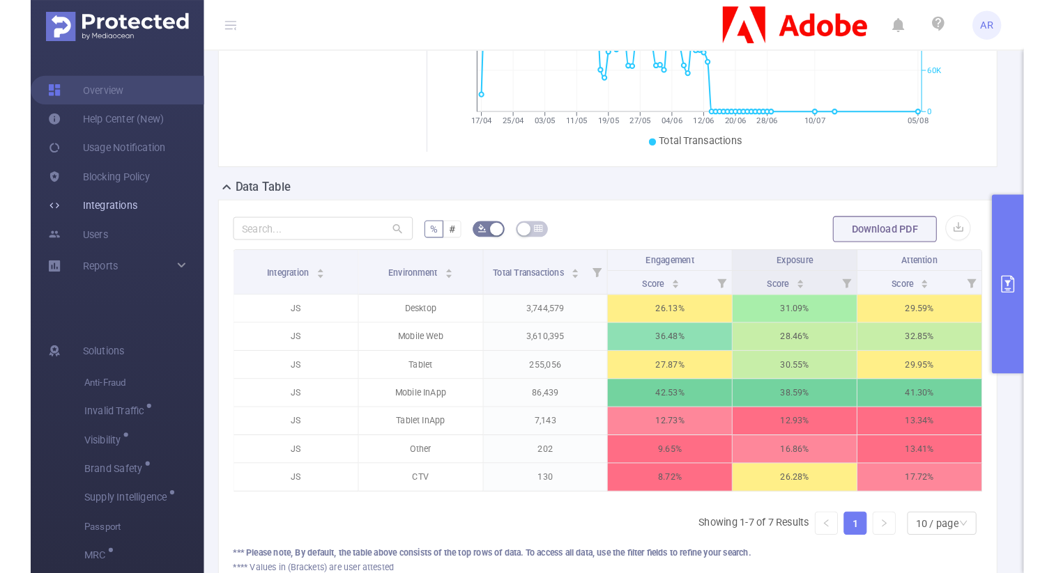
scroll to position [225, 0]
